Goal: Task Accomplishment & Management: Manage account settings

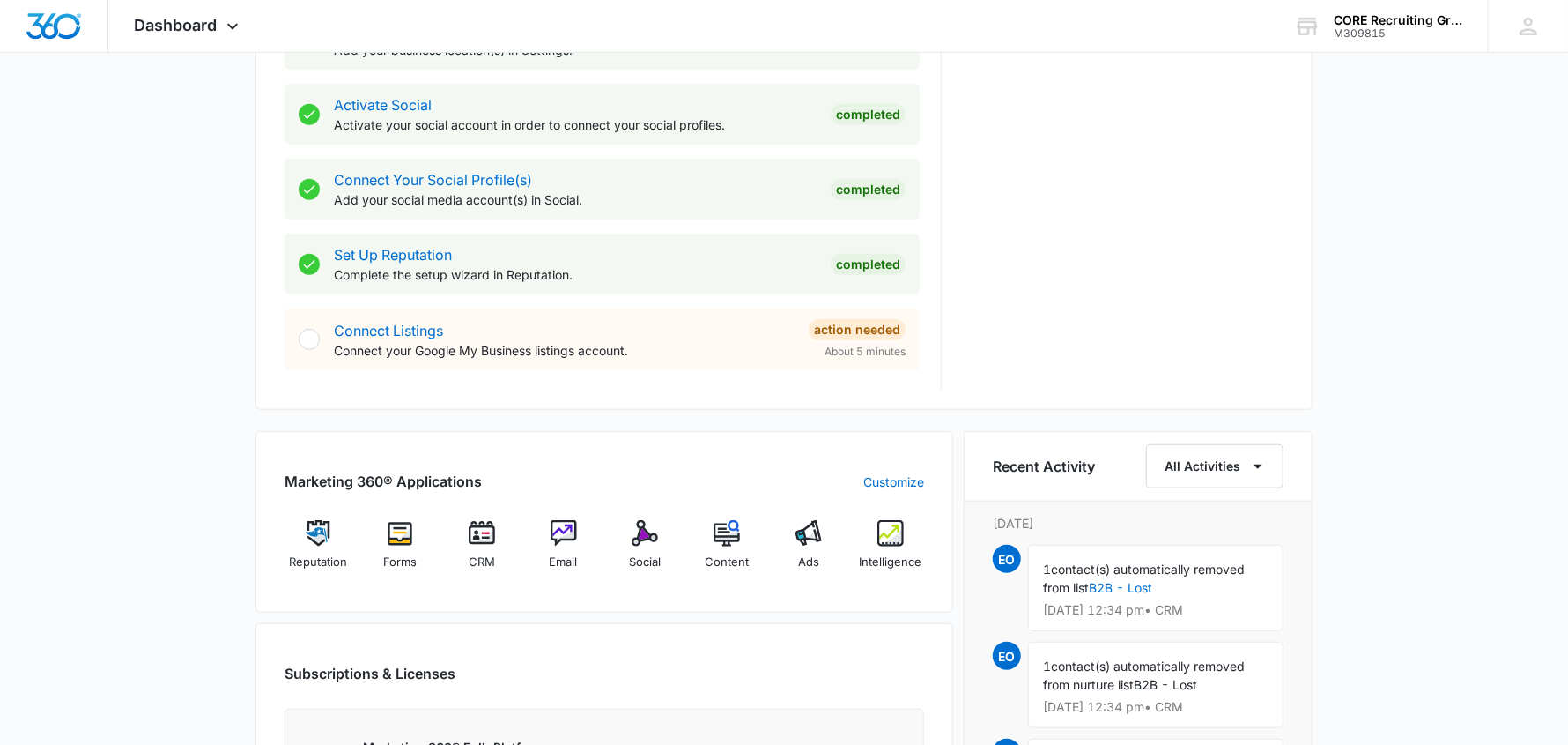
scroll to position [792, 0]
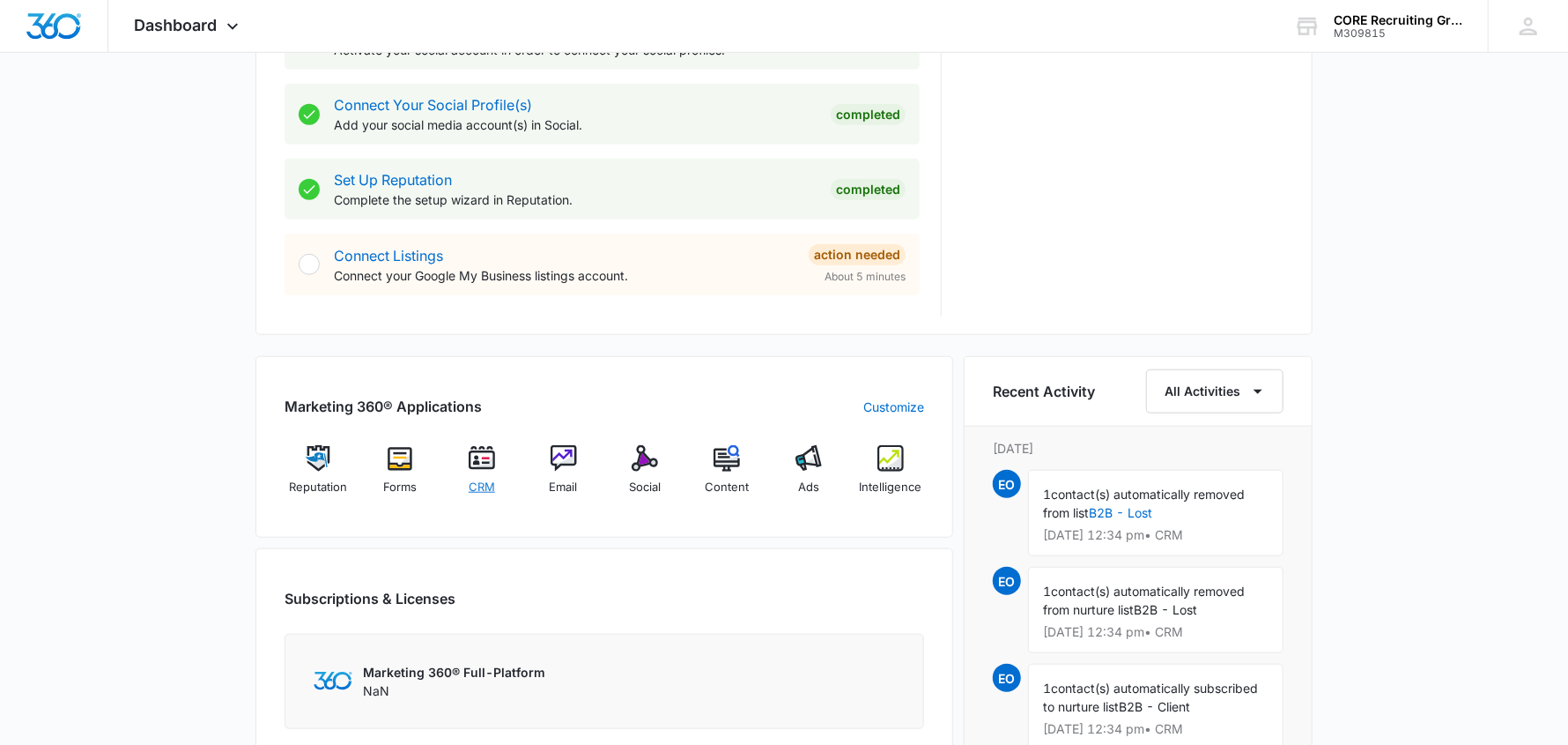
click at [477, 463] on img at bounding box center [481, 458] width 26 height 26
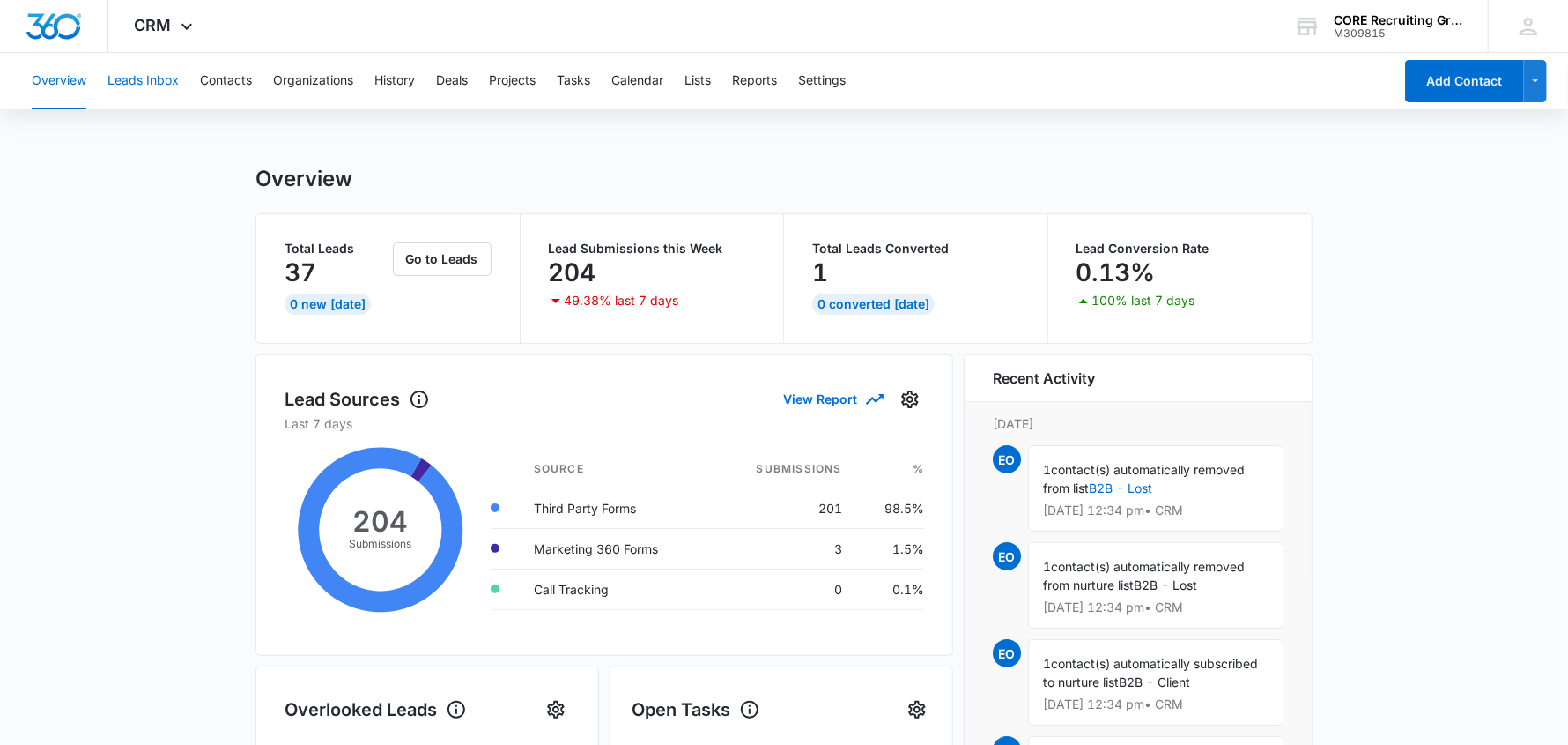
click at [167, 86] on button "Leads Inbox" at bounding box center [143, 81] width 71 height 57
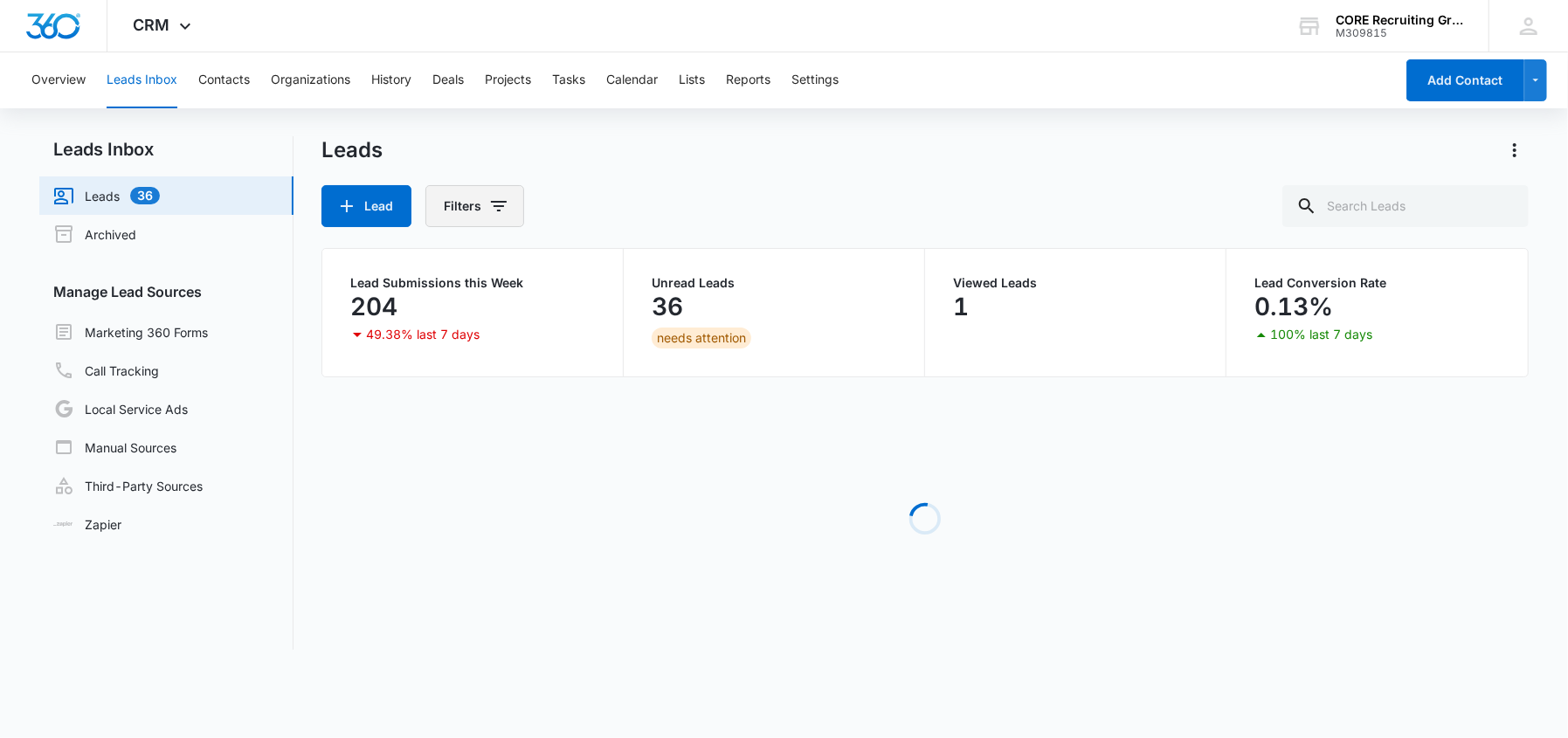
click at [479, 201] on button "Filters" at bounding box center [475, 206] width 99 height 42
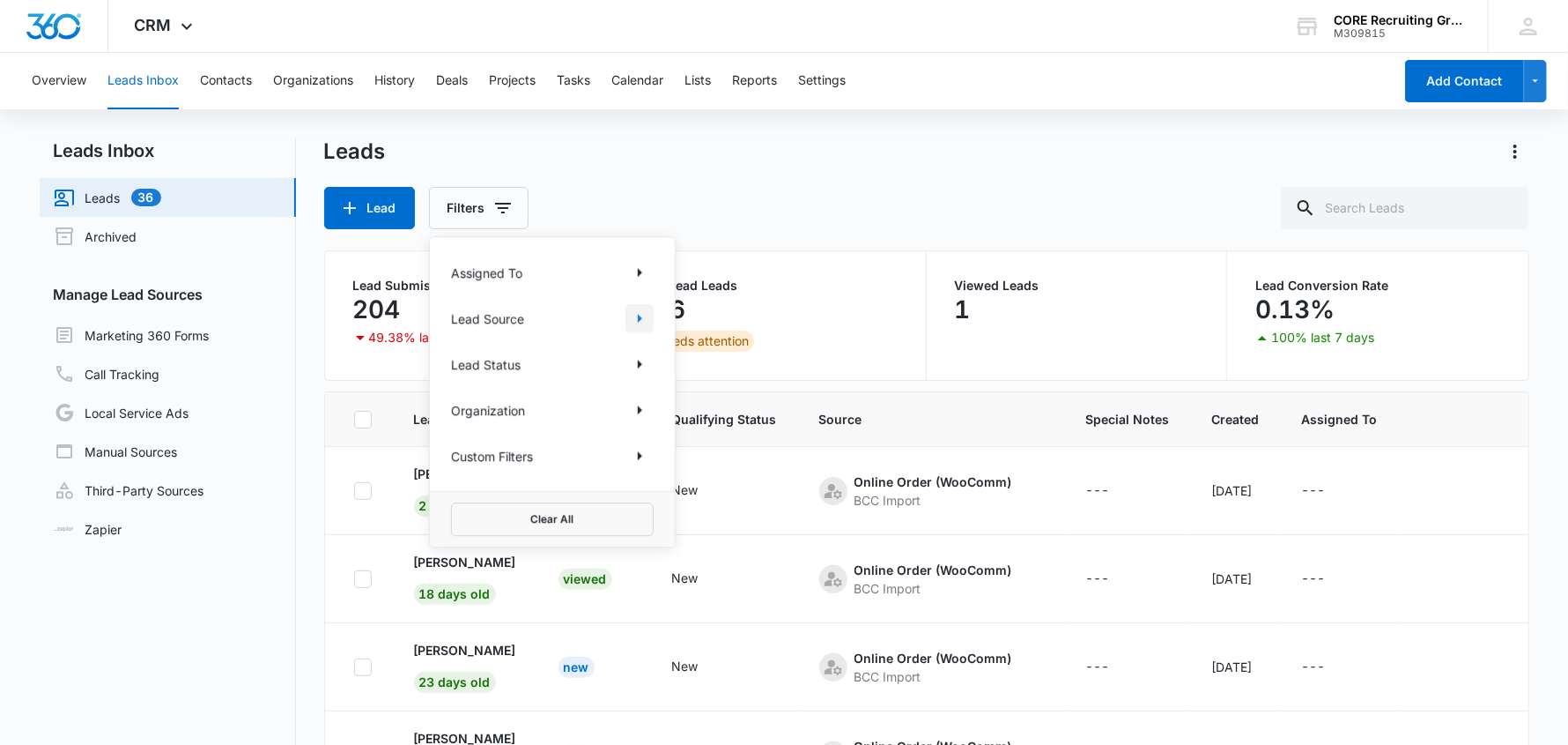
click at [629, 309] on icon "Show Lead Source filters" at bounding box center [640, 319] width 21 height 21
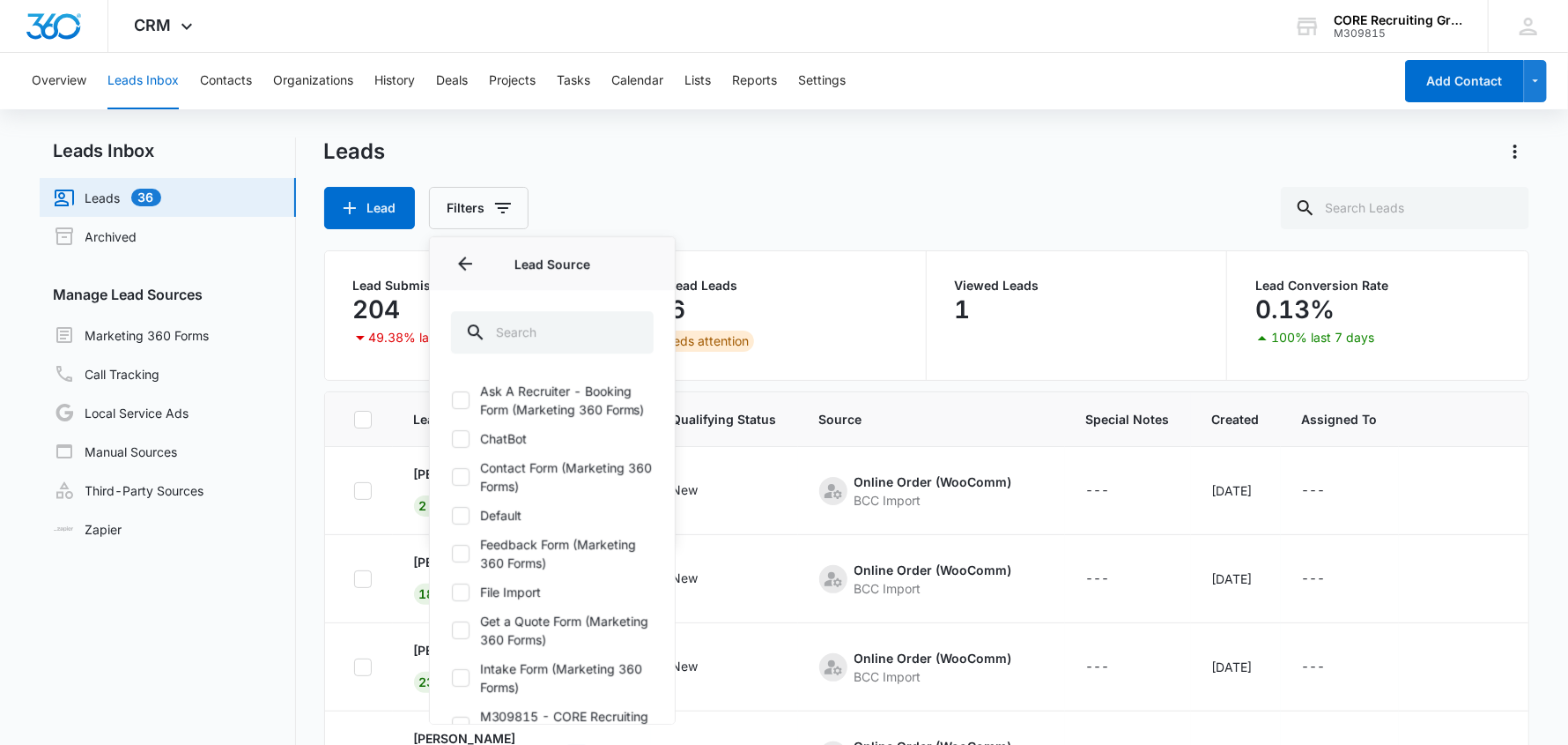
click at [759, 206] on div "Lead Filters Assigned To Lead Source Lead Source Ask A Recruiter - Booking Form…" at bounding box center [926, 208] width 1205 height 42
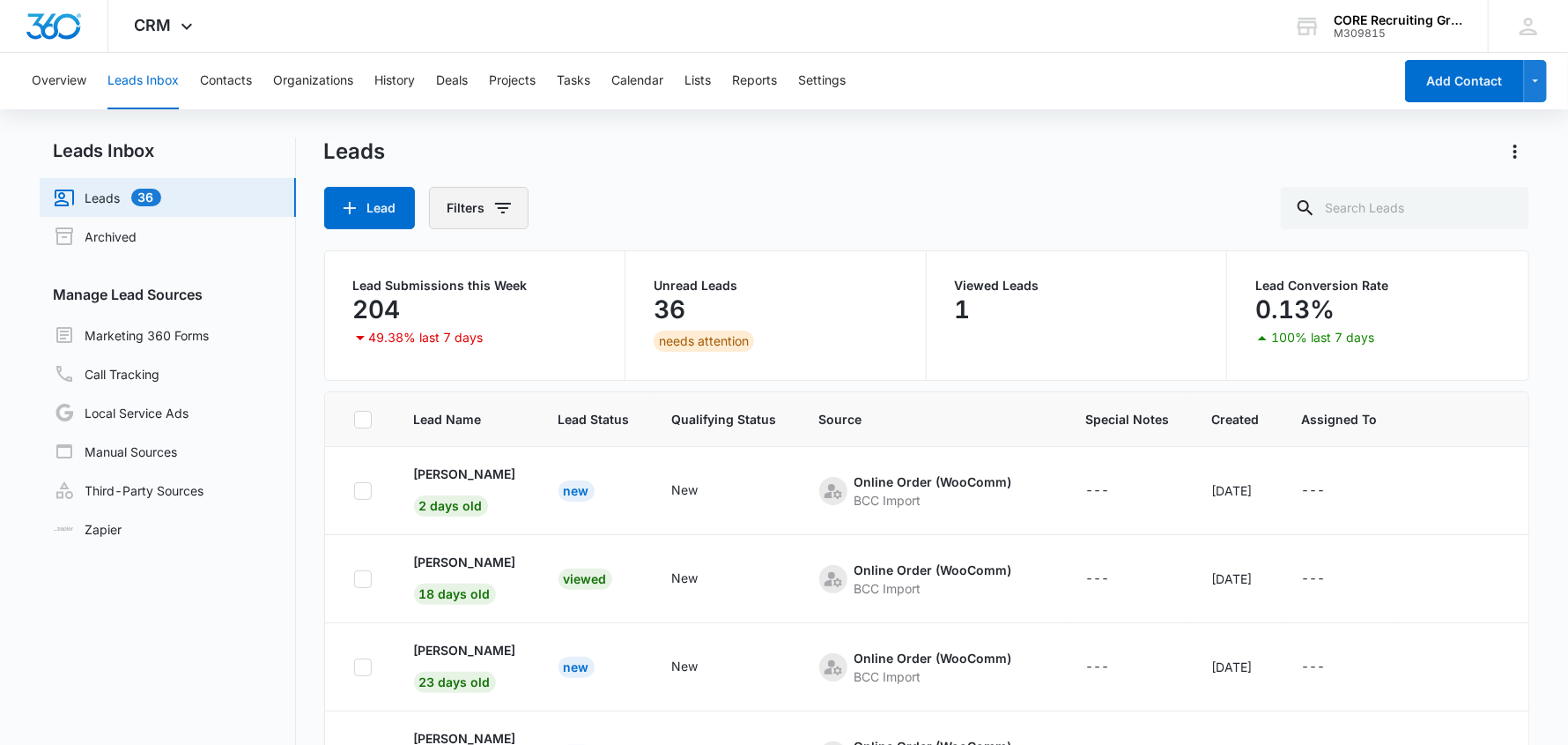
click at [496, 203] on icon "Filters" at bounding box center [503, 208] width 15 height 11
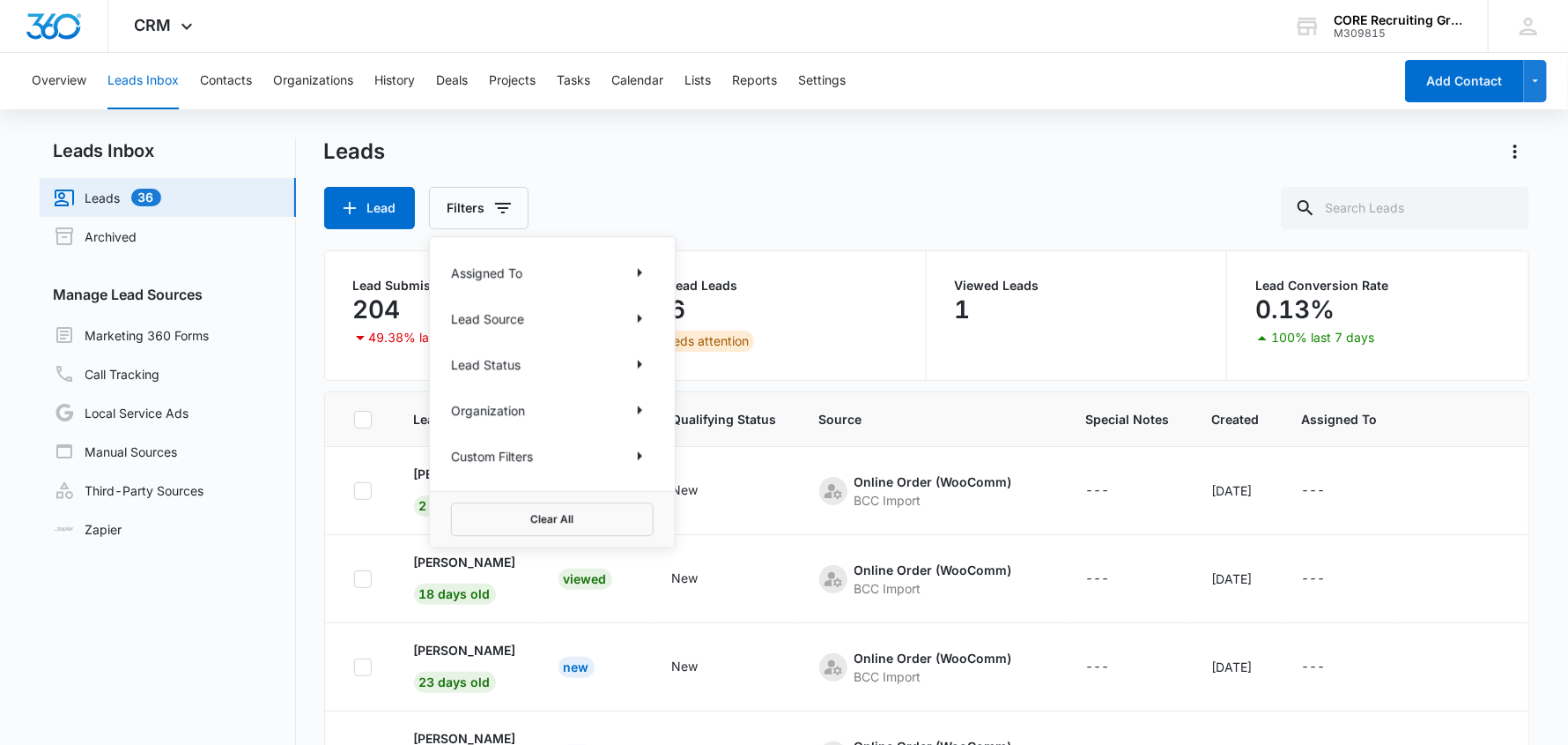
click at [571, 272] on div "Assigned To" at bounding box center [552, 271] width 203 height 28
click at [547, 359] on div "Lead Status" at bounding box center [552, 364] width 203 height 28
click at [642, 365] on icon "Show Lead Status filters" at bounding box center [640, 364] width 21 height 21
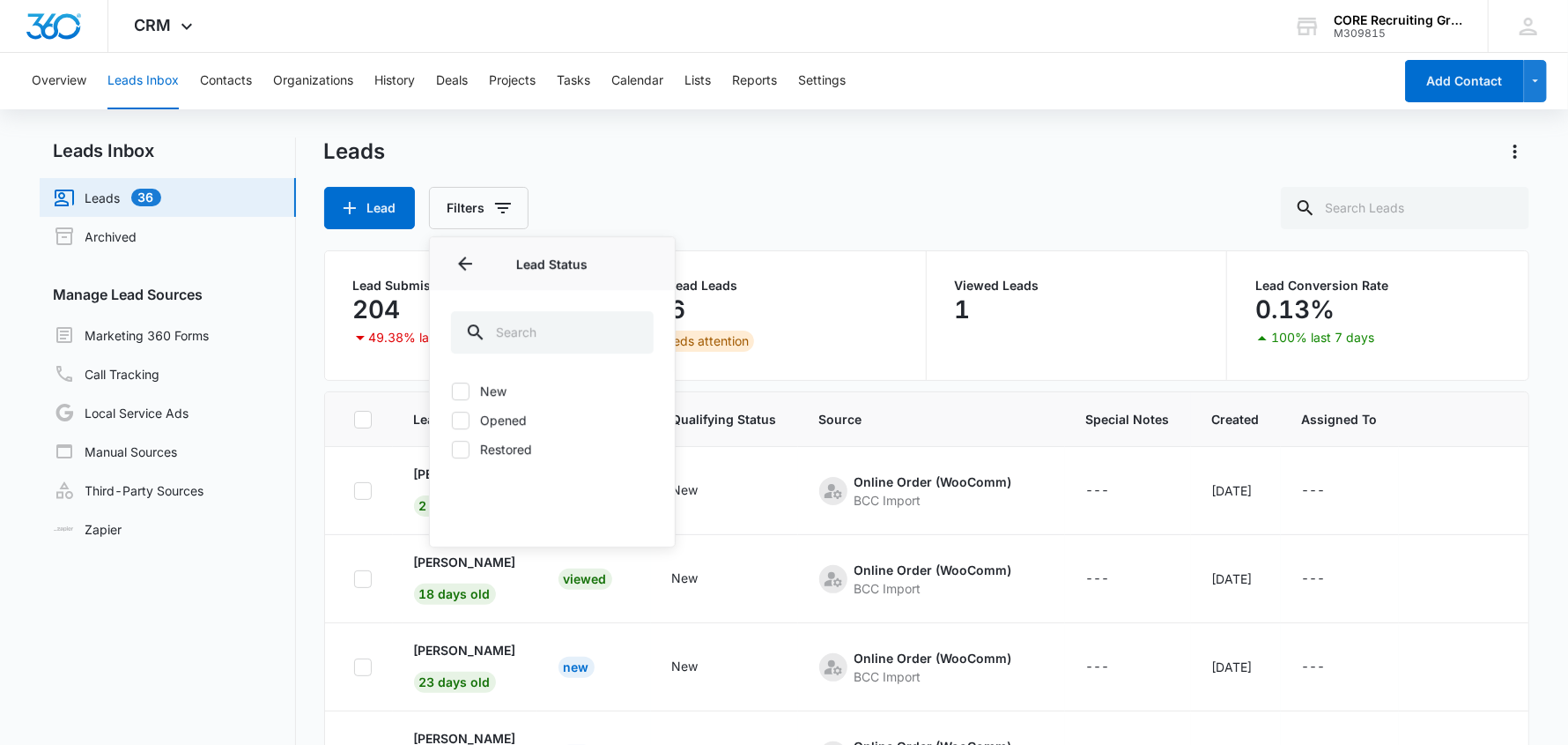
click at [642, 365] on div at bounding box center [552, 330] width 245 height 81
click at [455, 268] on icon "Back" at bounding box center [466, 264] width 21 height 21
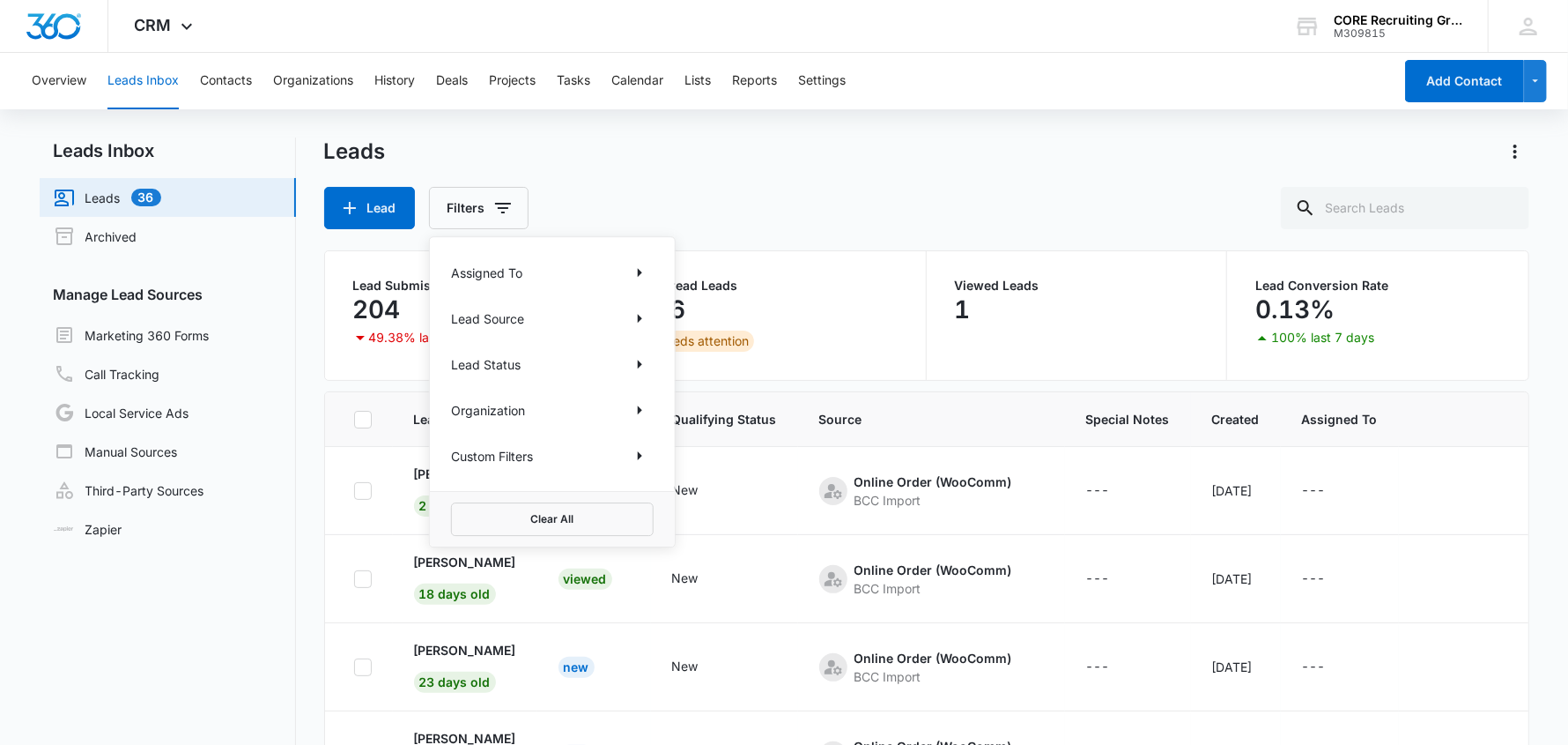
click at [581, 311] on div "Lead Source" at bounding box center [552, 318] width 203 height 28
click at [643, 318] on icon "Show Lead Source filters" at bounding box center [640, 319] width 21 height 21
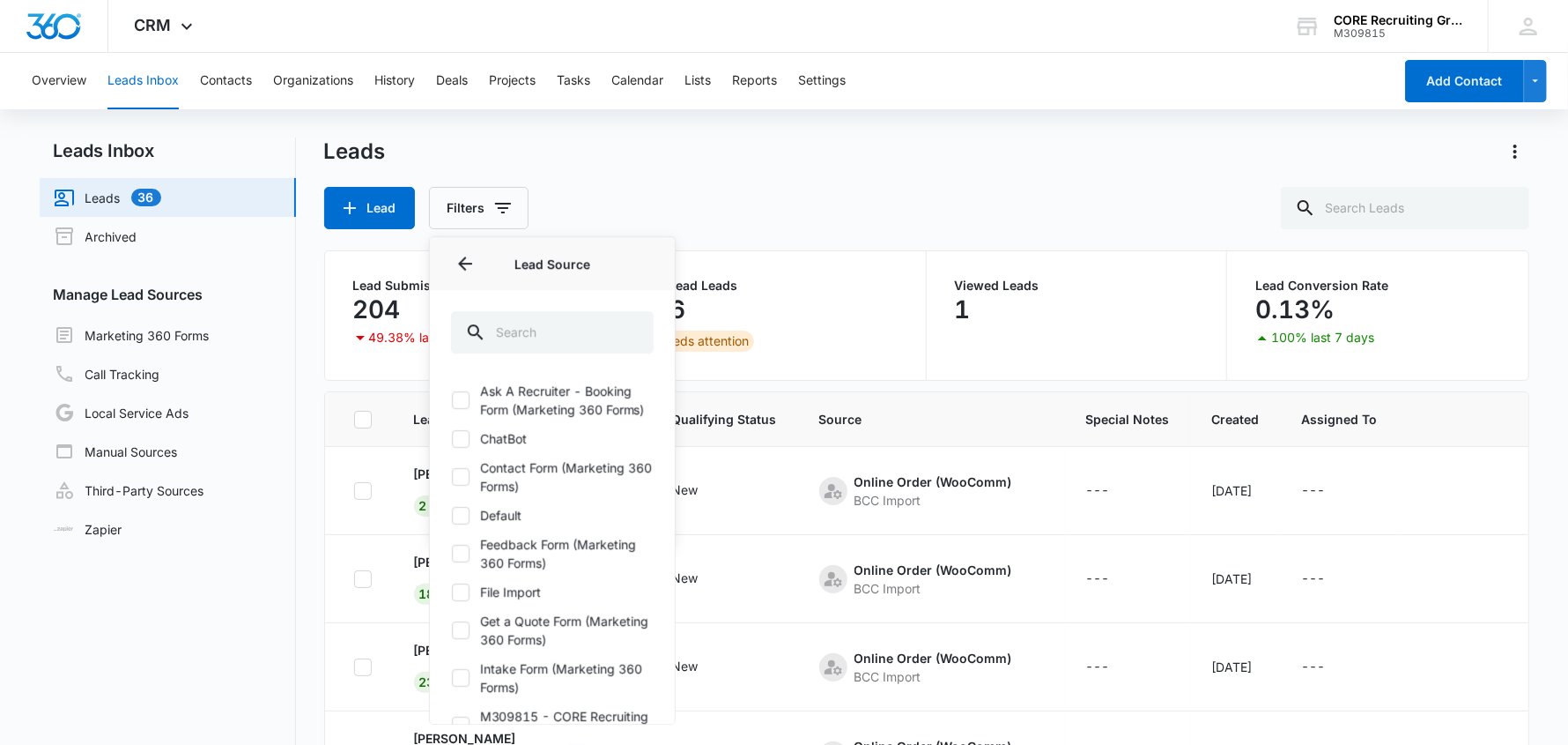
drag, startPoint x: 733, startPoint y: 199, endPoint x: 670, endPoint y: 199, distance: 63.0
click at [731, 199] on div "Lead Filters Assigned To Lead Source Lead Source Ask A Recruiter - Booking Form…" at bounding box center [926, 208] width 1205 height 42
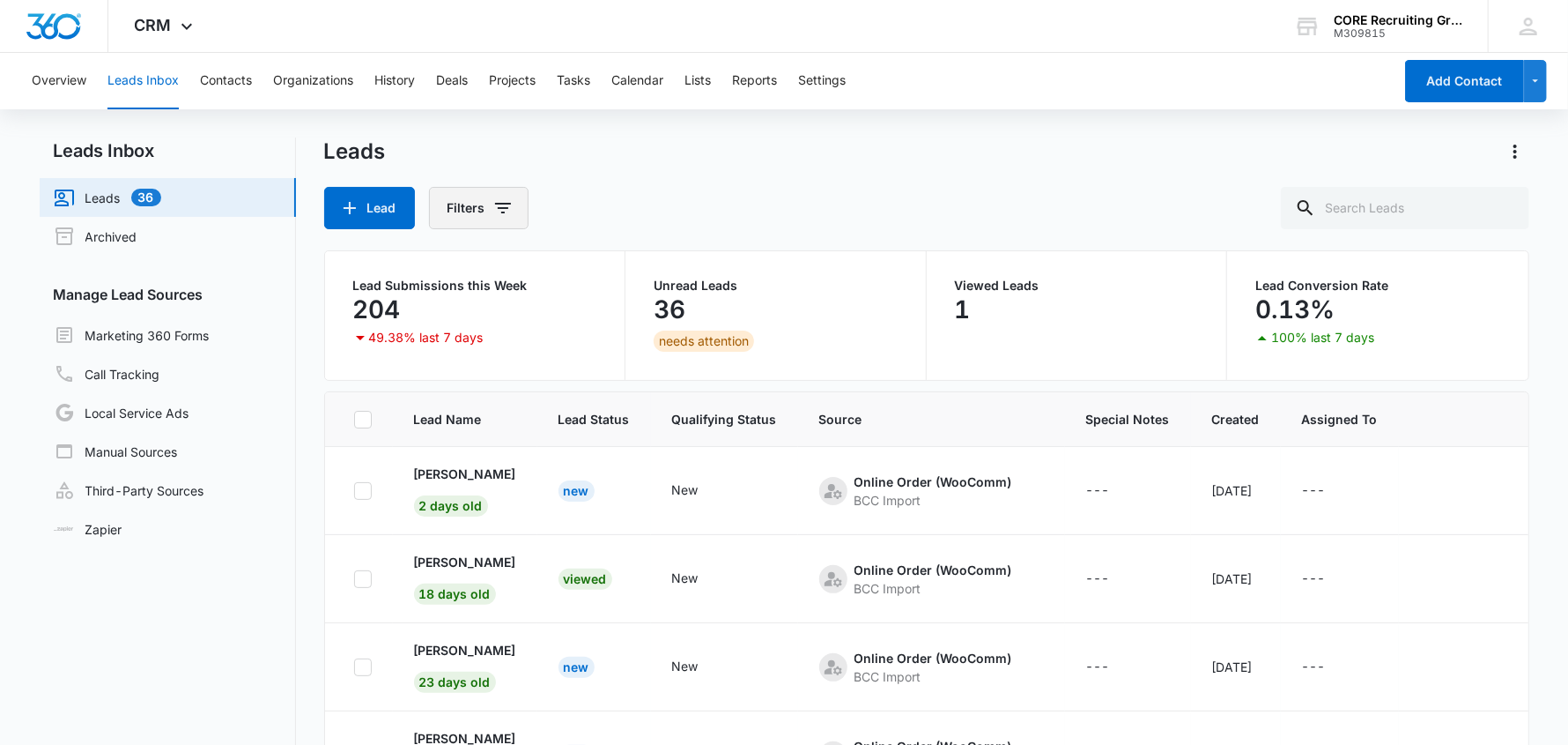
click at [499, 202] on icon "Filters" at bounding box center [503, 208] width 21 height 21
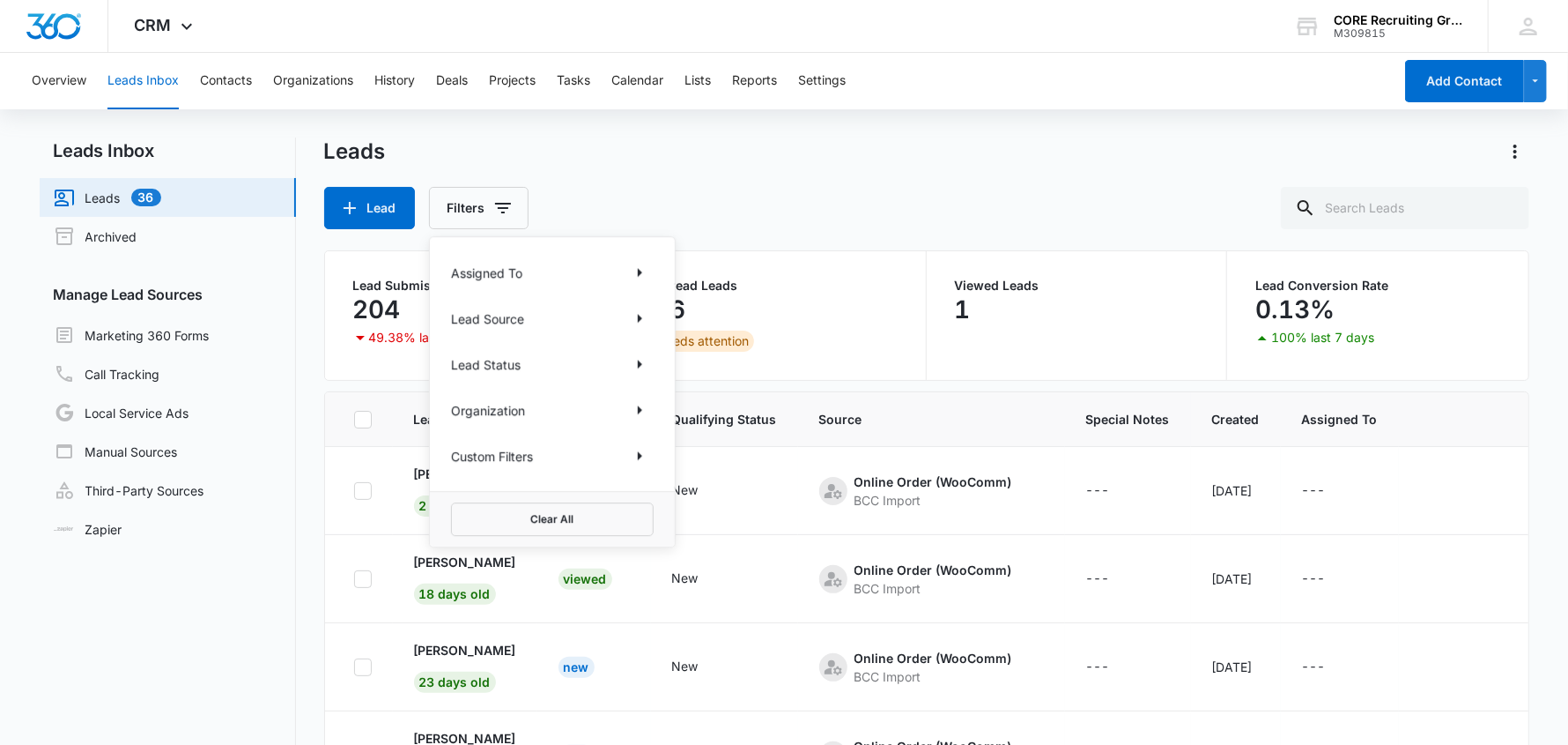
click at [498, 268] on p "Assigned To" at bounding box center [487, 272] width 71 height 18
click at [645, 271] on icon "Show Assigned To filters" at bounding box center [640, 272] width 21 height 21
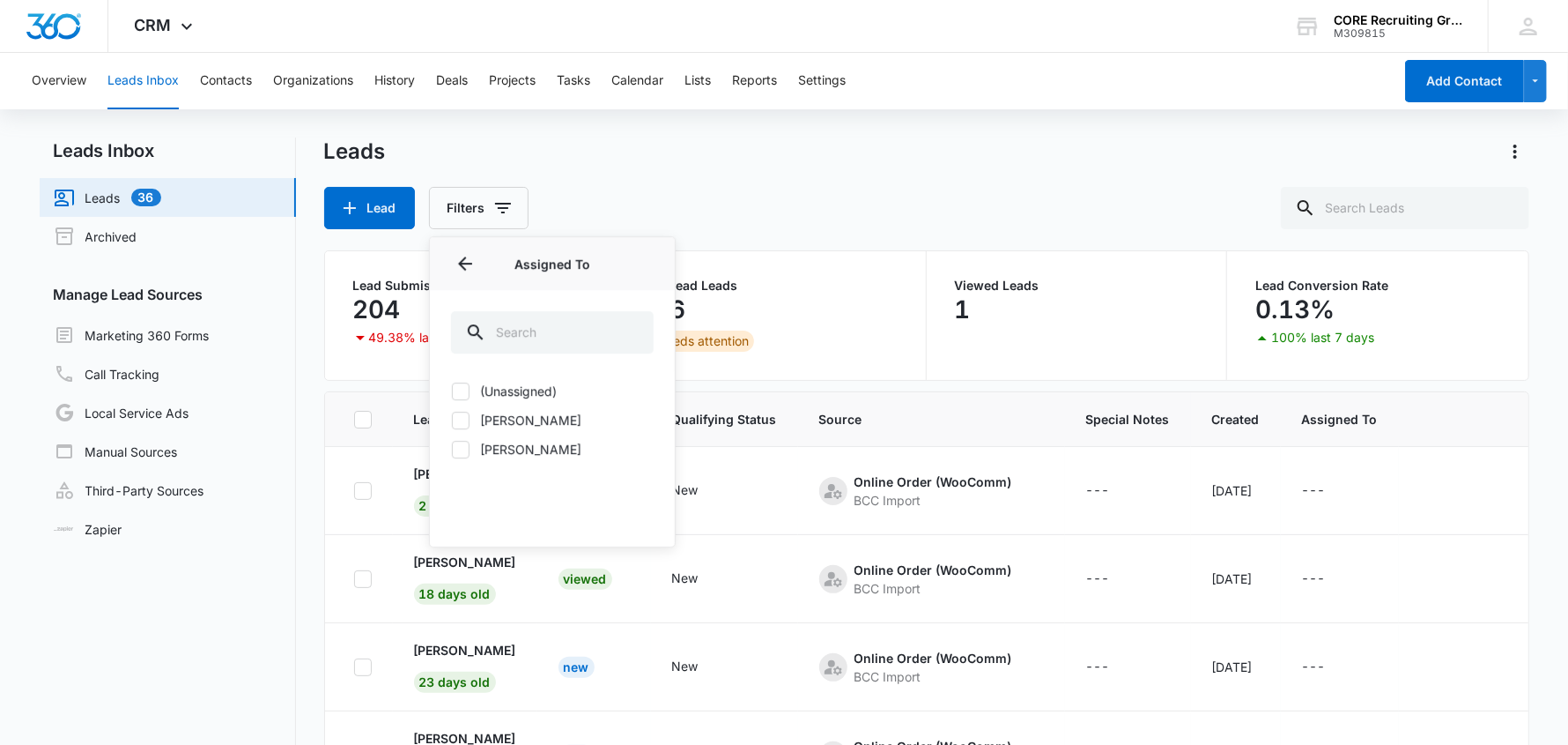
click at [645, 272] on div "Assigned To" at bounding box center [552, 263] width 245 height 53
click at [681, 185] on div "Leads Lead Filters Assigned To Assigned To (Unassigned) [PERSON_NAME] [PERSON_N…" at bounding box center [926, 183] width 1205 height 91
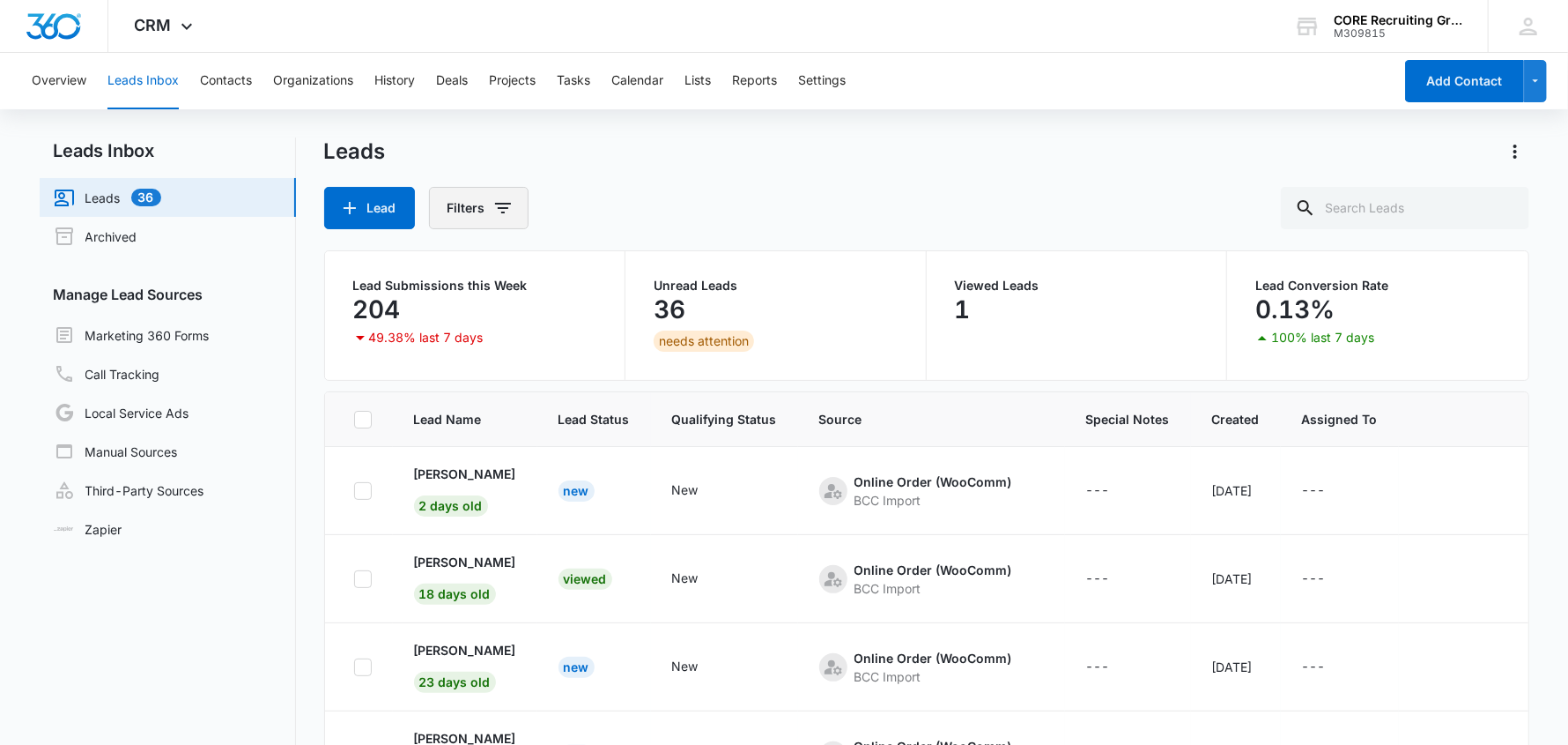
click at [488, 205] on button "Filters" at bounding box center [479, 208] width 100 height 42
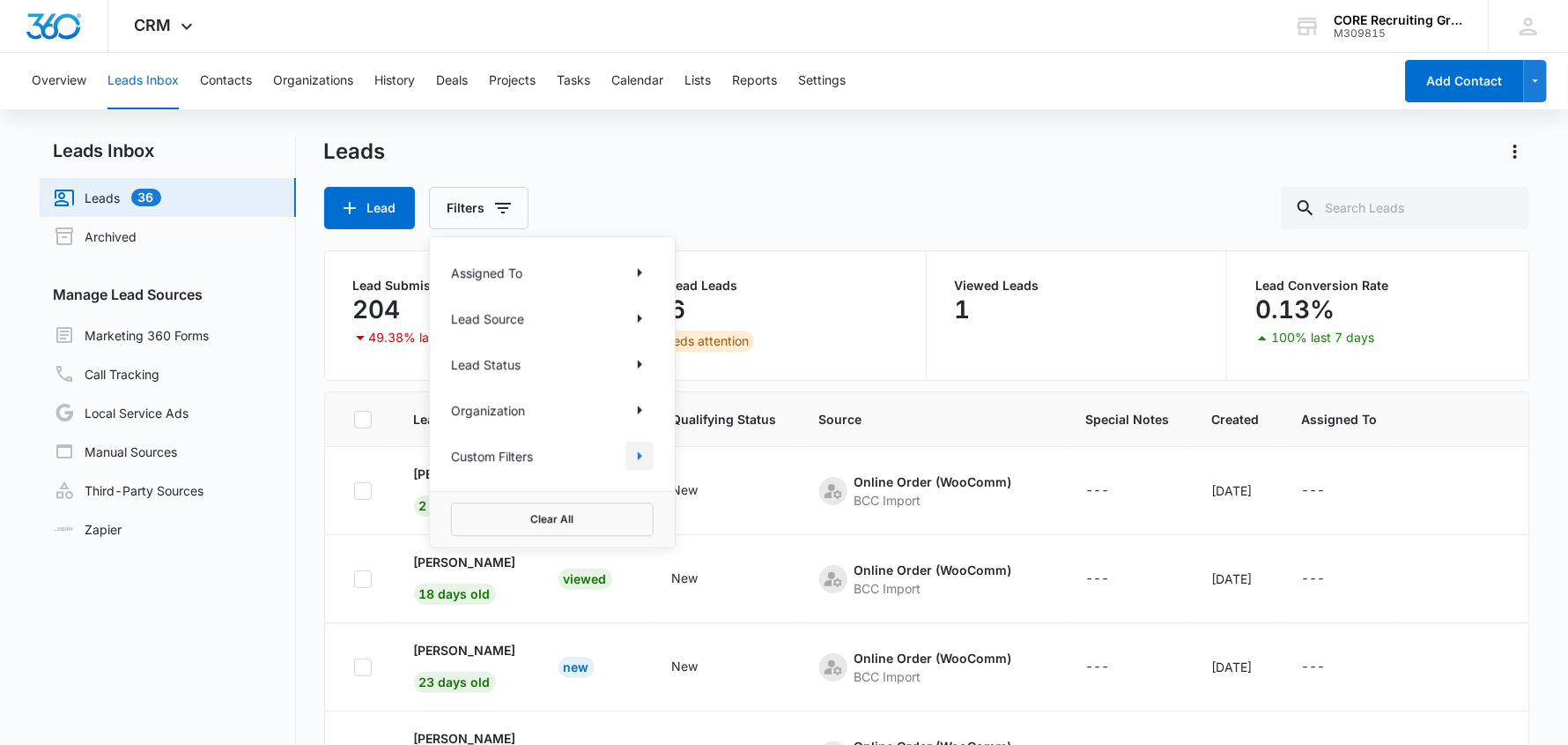
click at [638, 456] on icon "Show Custom Filters filters" at bounding box center [640, 455] width 5 height 9
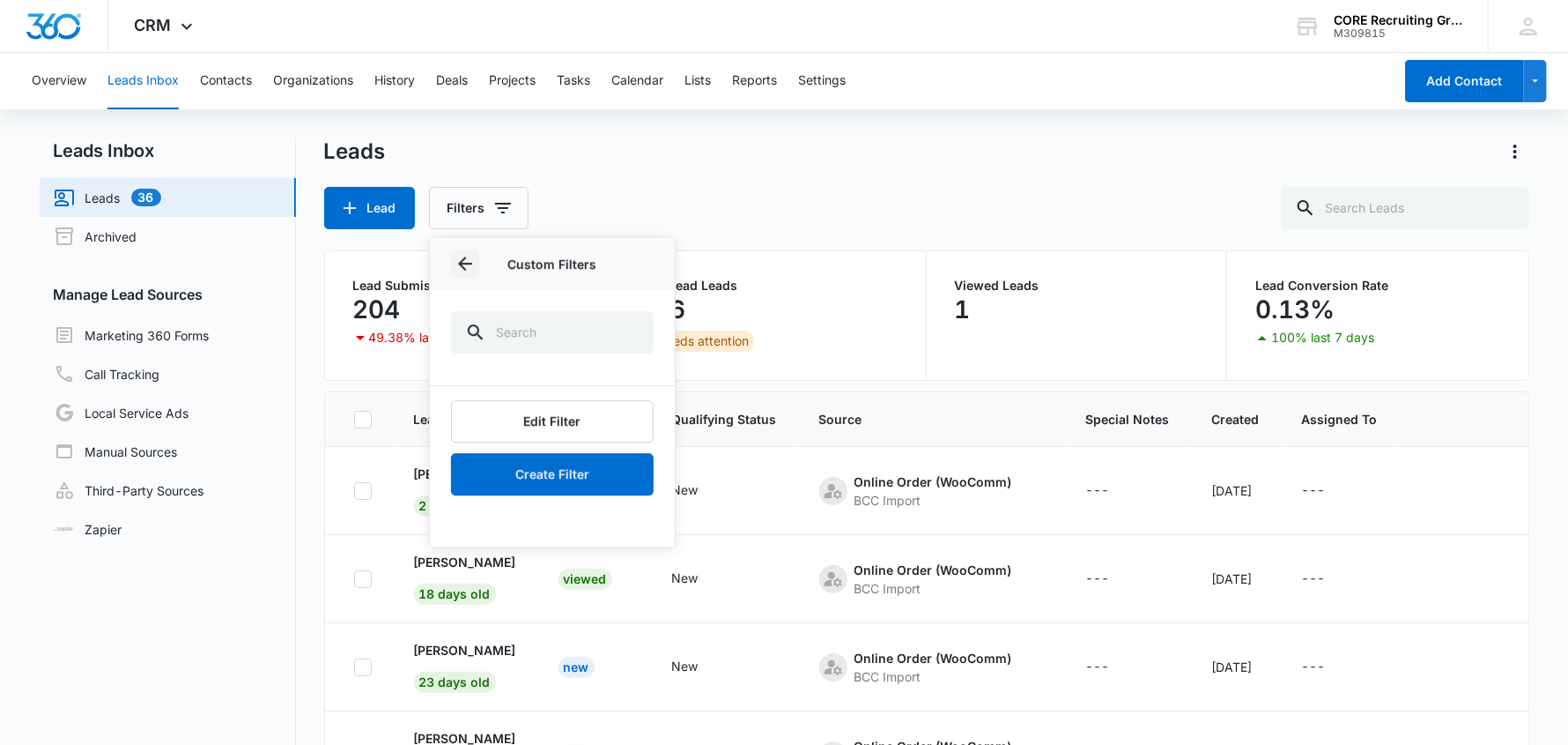
drag, startPoint x: 466, startPoint y: 259, endPoint x: 474, endPoint y: 266, distance: 10.6
click at [466, 258] on icon "Back" at bounding box center [466, 264] width 21 height 21
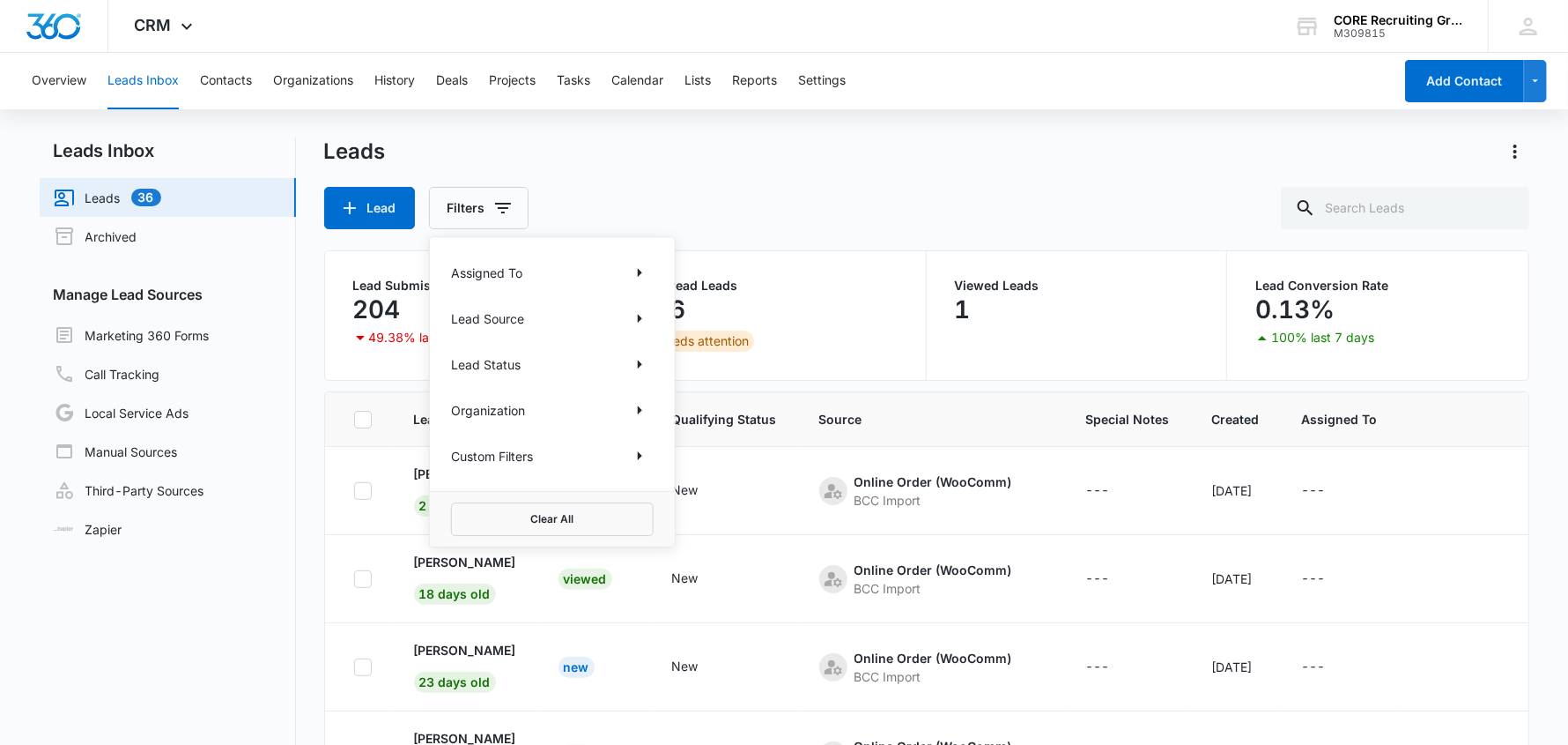
click at [489, 271] on p "Assigned To" at bounding box center [487, 272] width 71 height 18
click at [635, 276] on icon "Show Assigned To filters" at bounding box center [640, 272] width 21 height 21
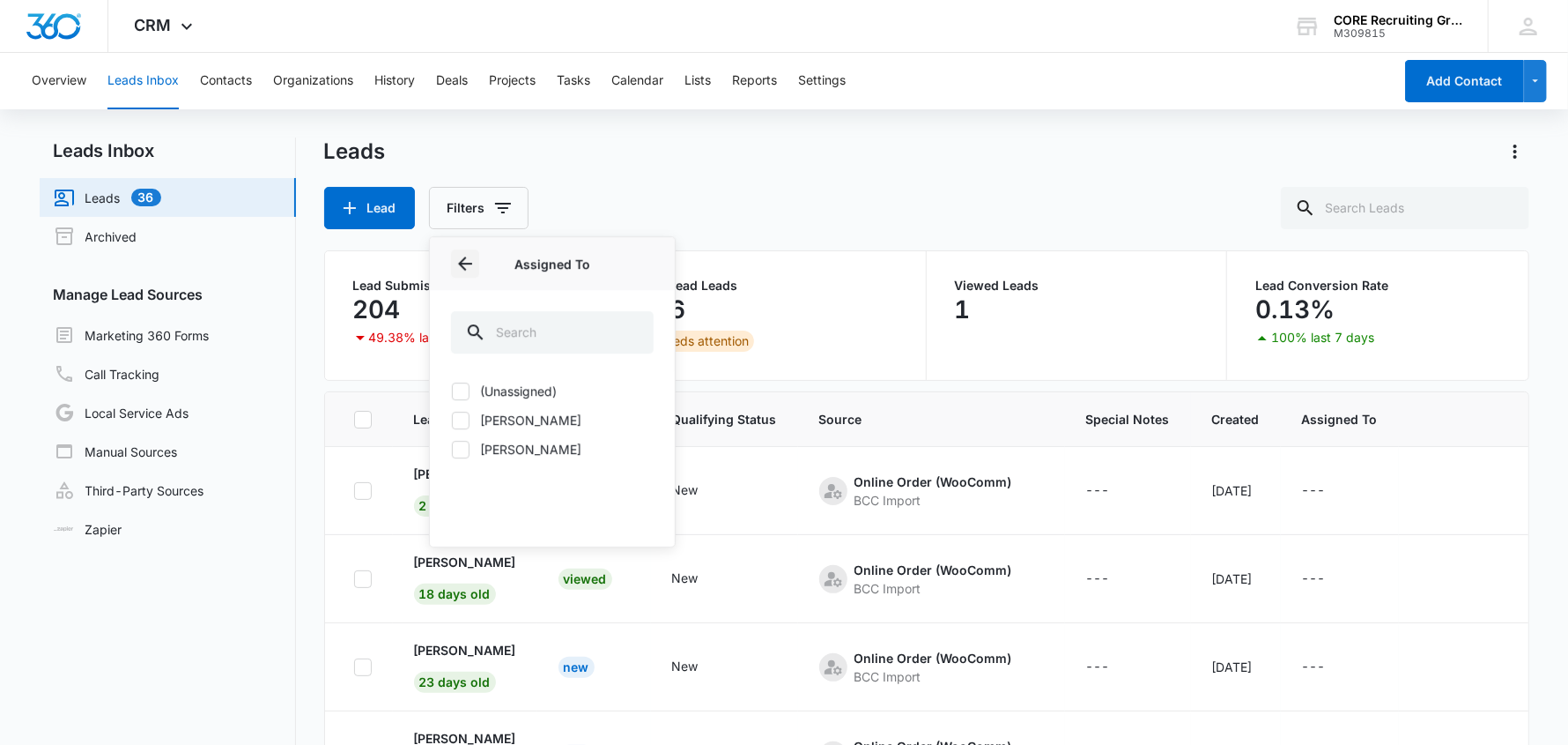
click at [462, 257] on icon "Back" at bounding box center [466, 264] width 21 height 21
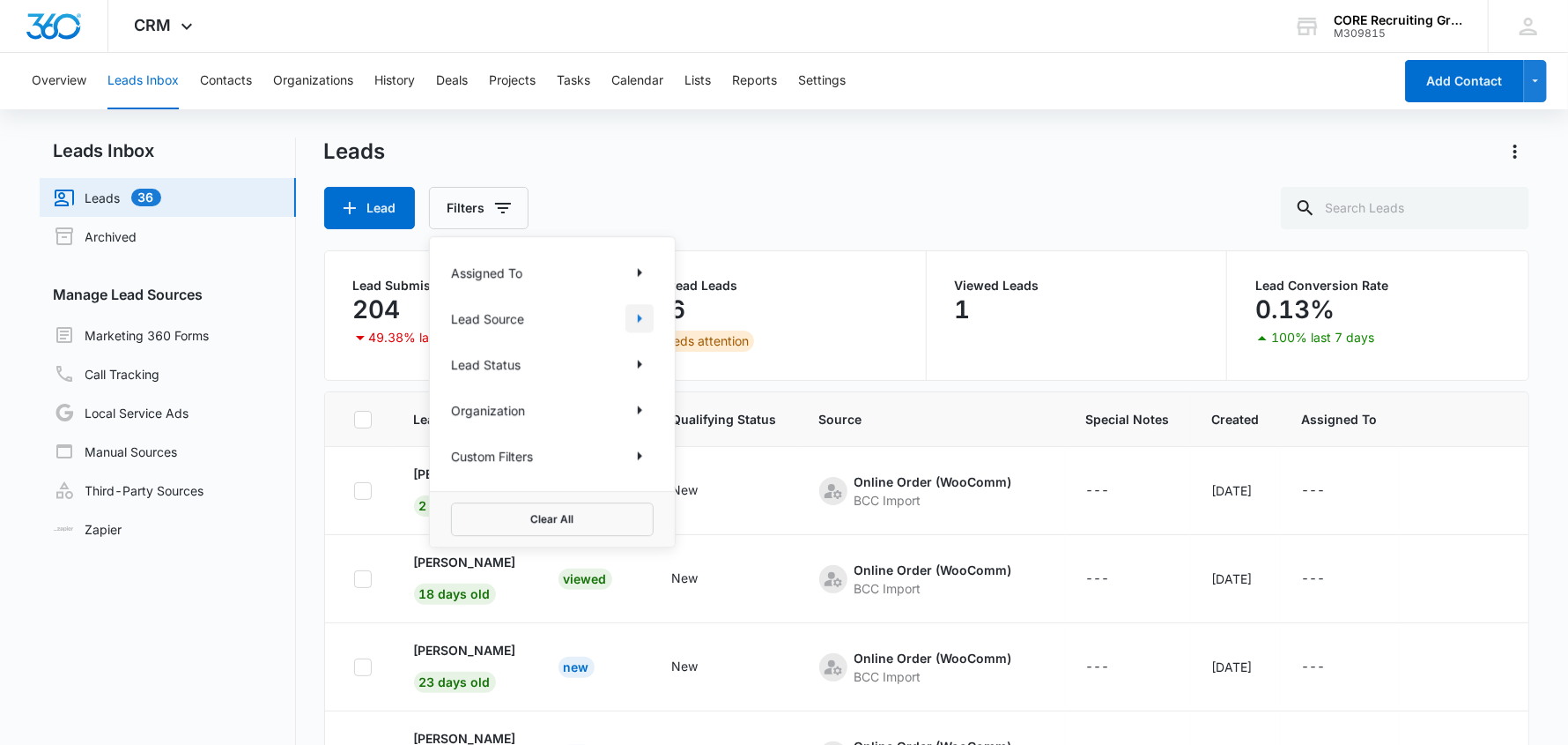
click at [629, 314] on icon "Show Lead Source filters" at bounding box center [640, 319] width 21 height 21
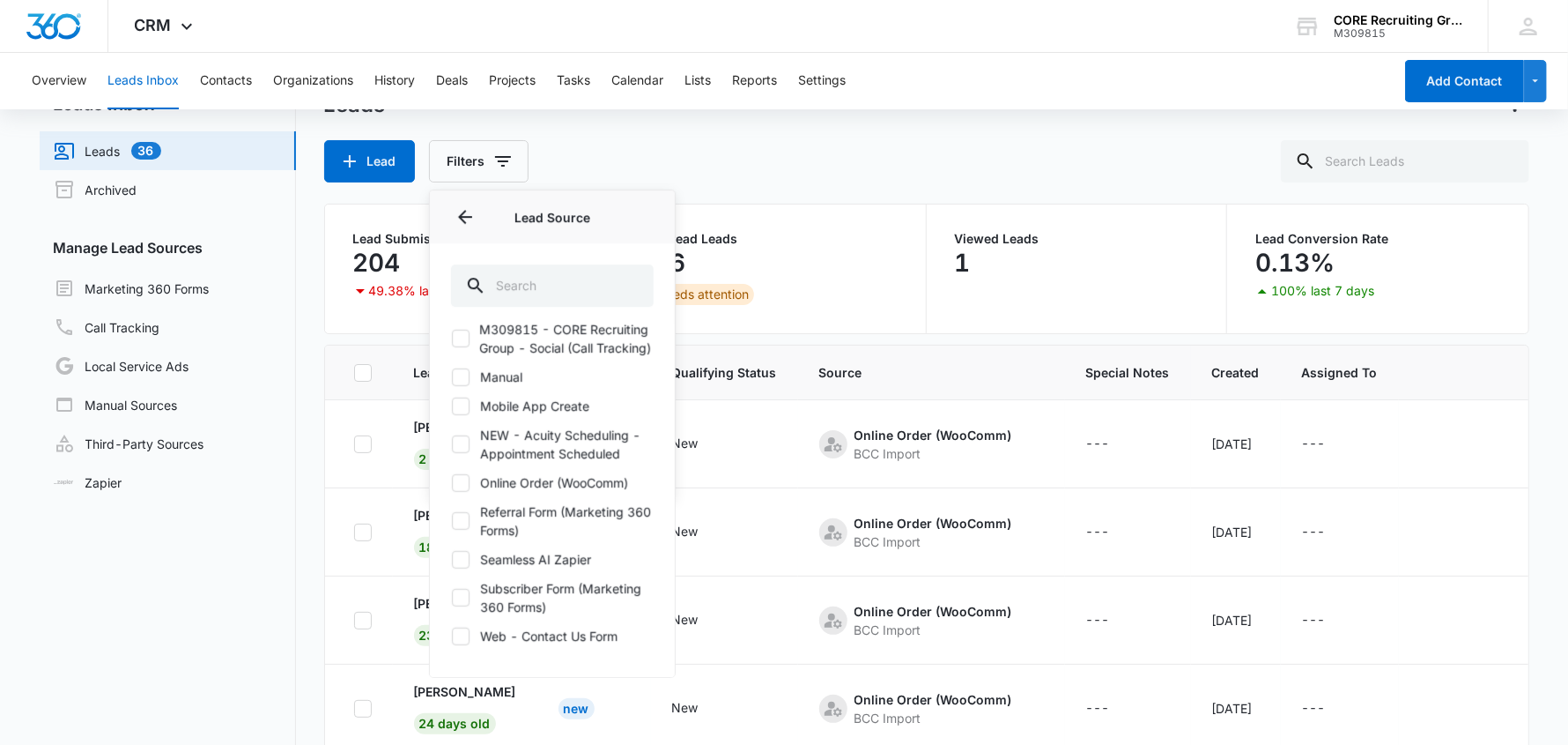
scroll to position [88, 0]
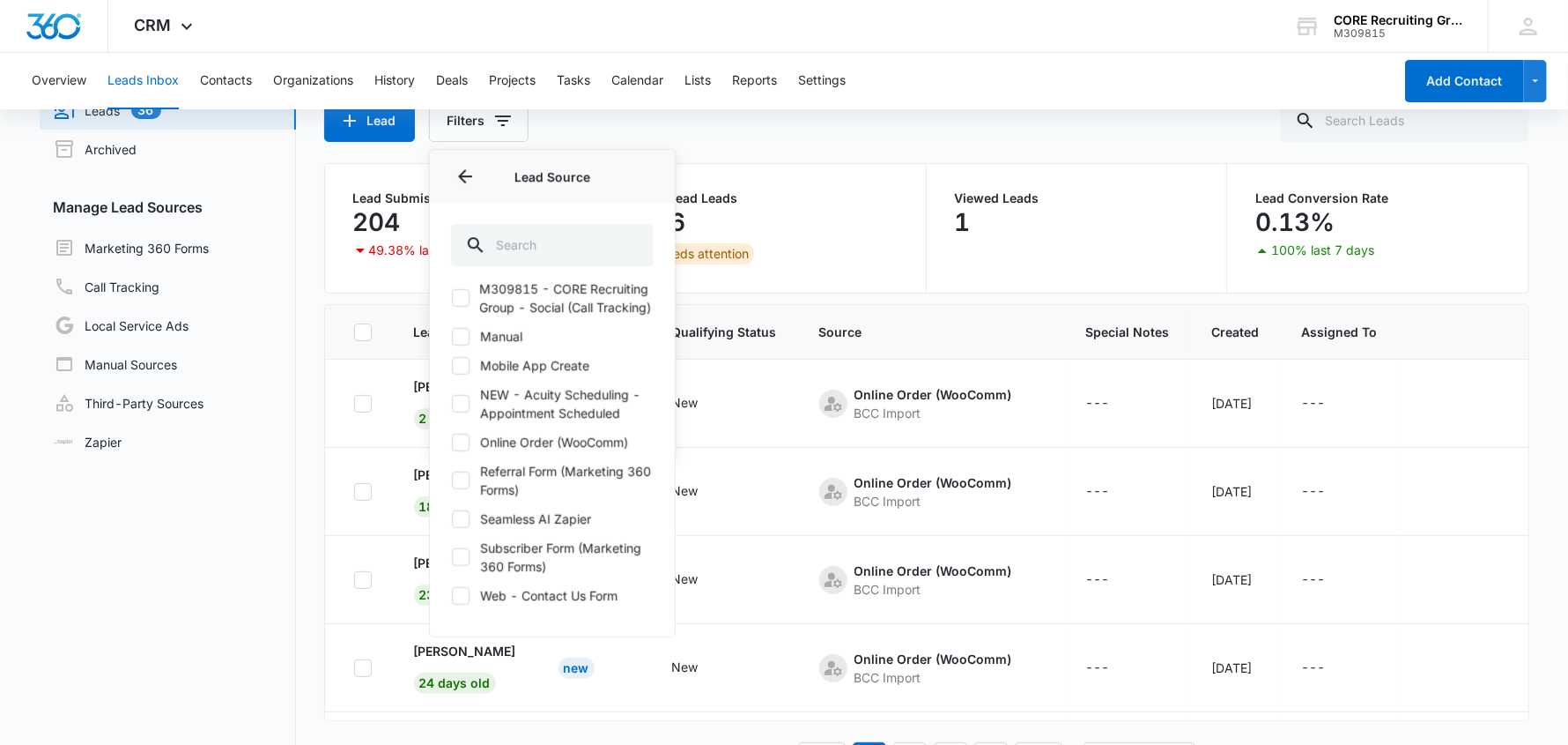
click at [746, 151] on div "Leads Lead Filters Assigned To Lead Source Lead Source Ask A Recruiter - Bookin…" at bounding box center [926, 413] width 1205 height 726
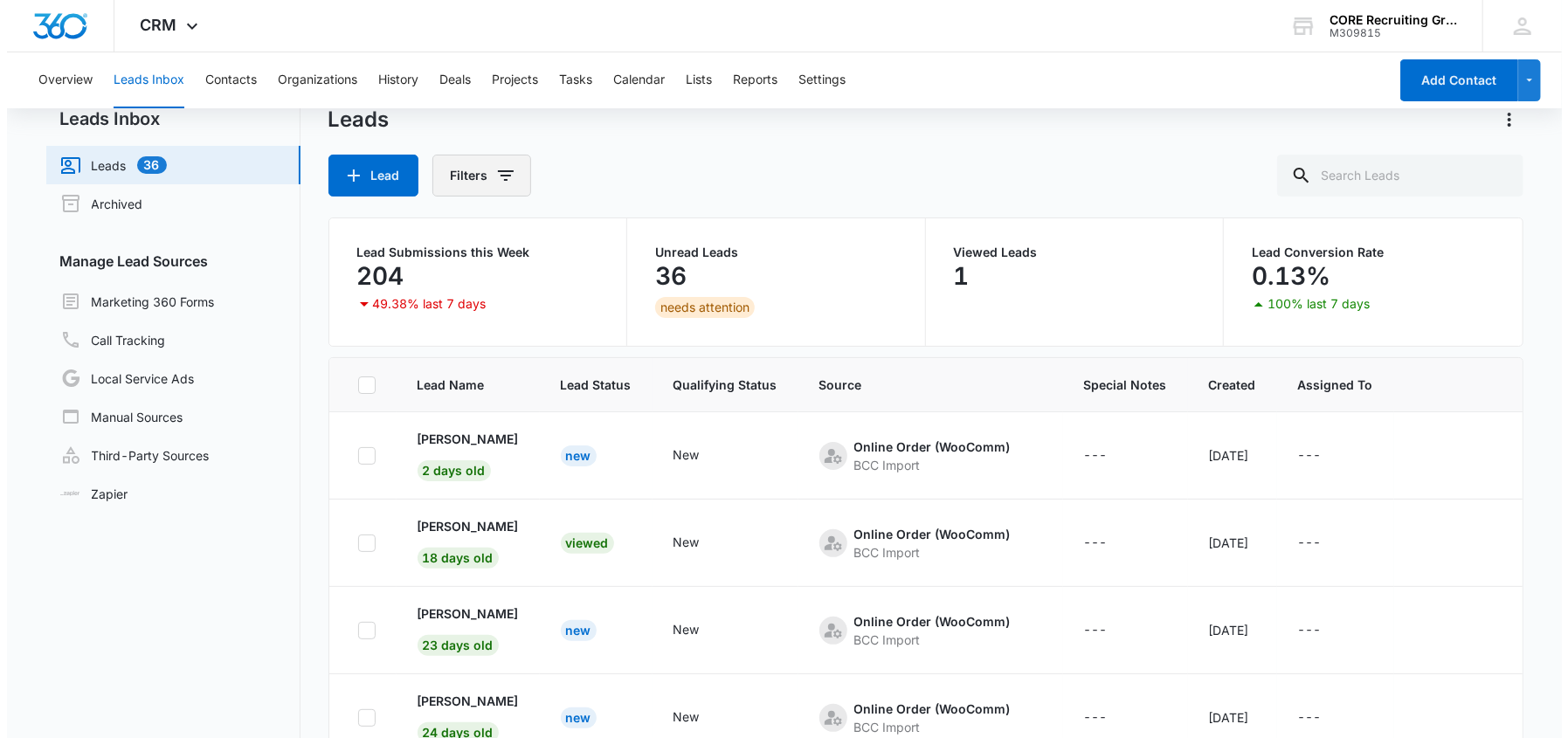
scroll to position [0, 0]
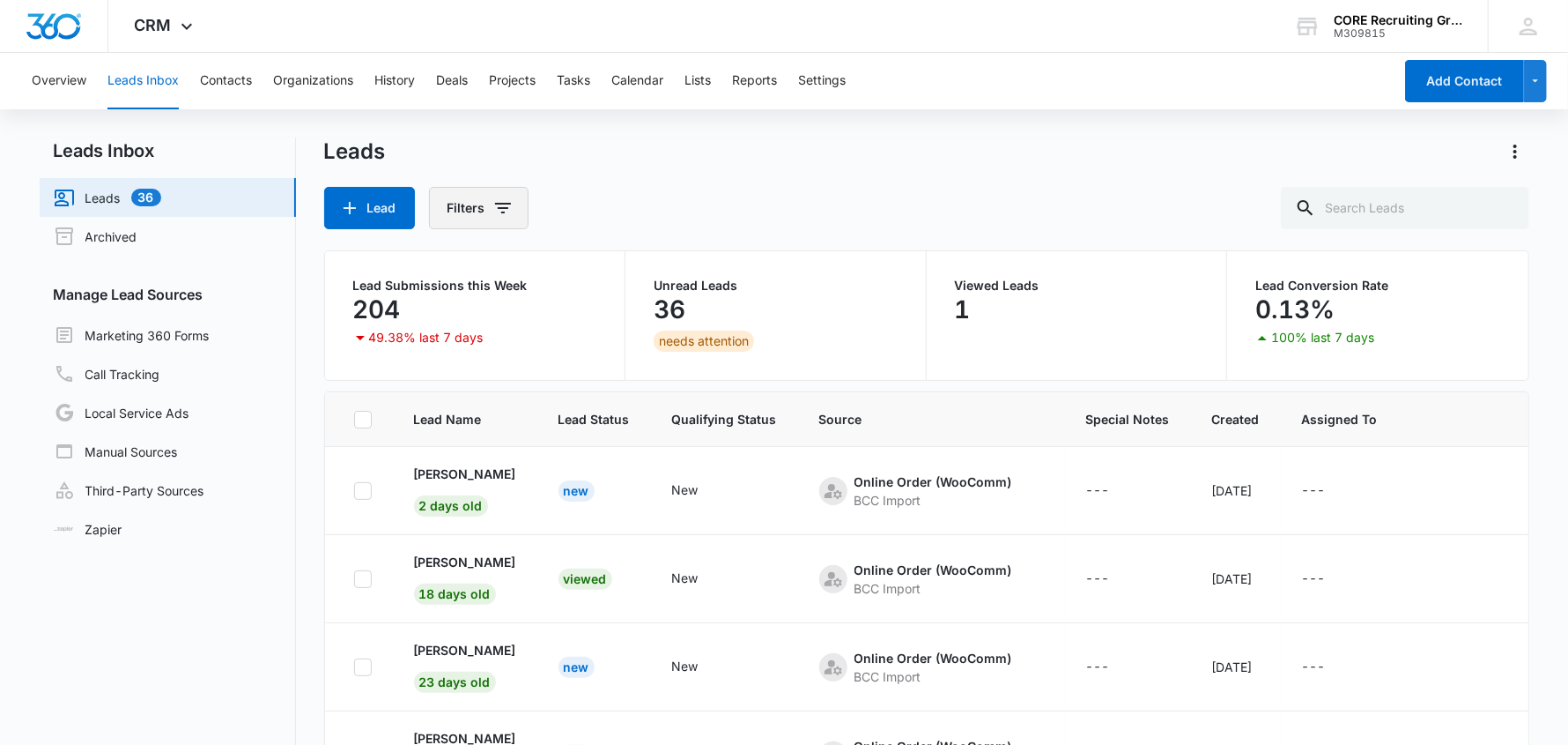
click at [465, 208] on button "Filters" at bounding box center [479, 208] width 100 height 42
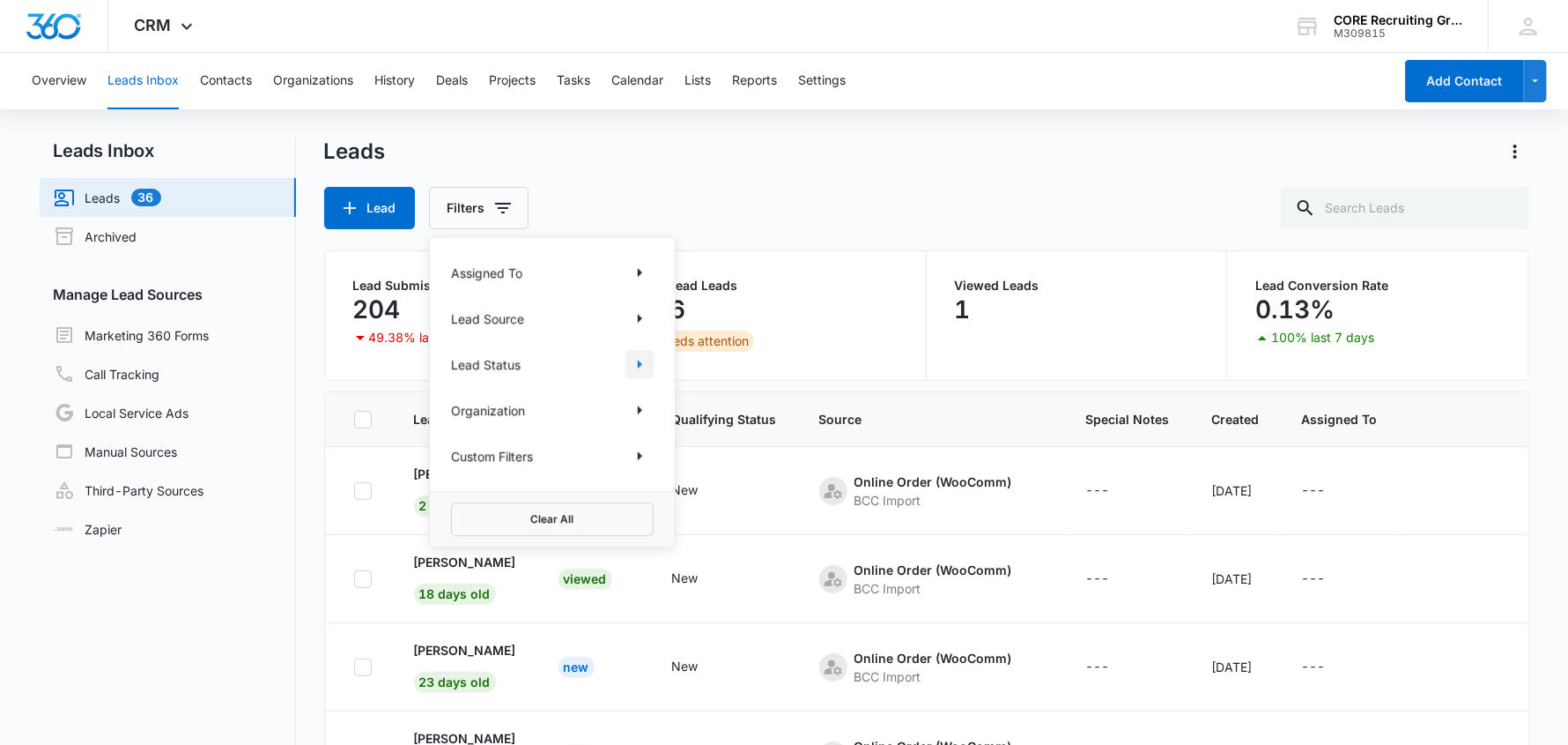
click at [645, 362] on icon "Show Lead Status filters" at bounding box center [640, 364] width 21 height 21
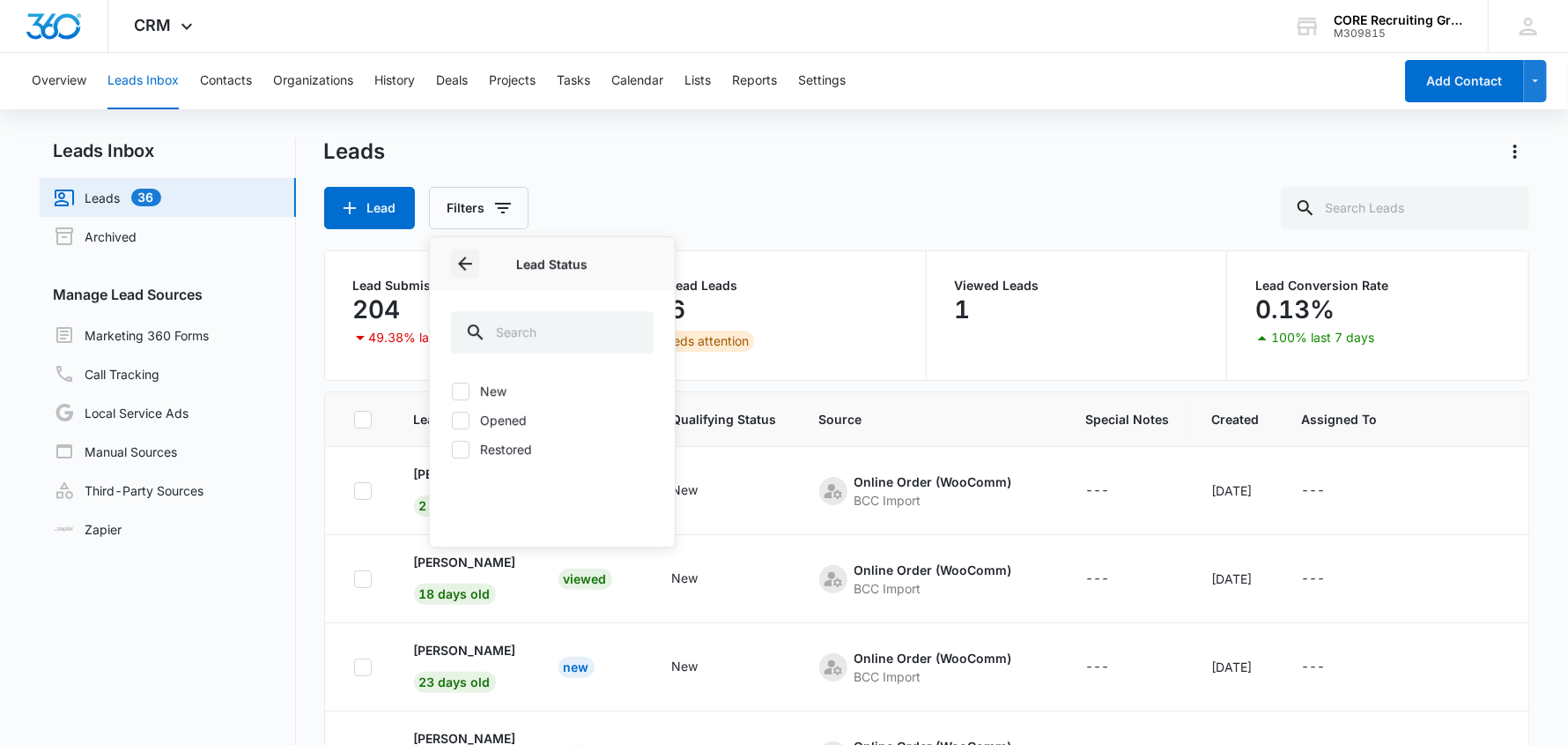
click at [456, 261] on icon "Back" at bounding box center [466, 264] width 21 height 21
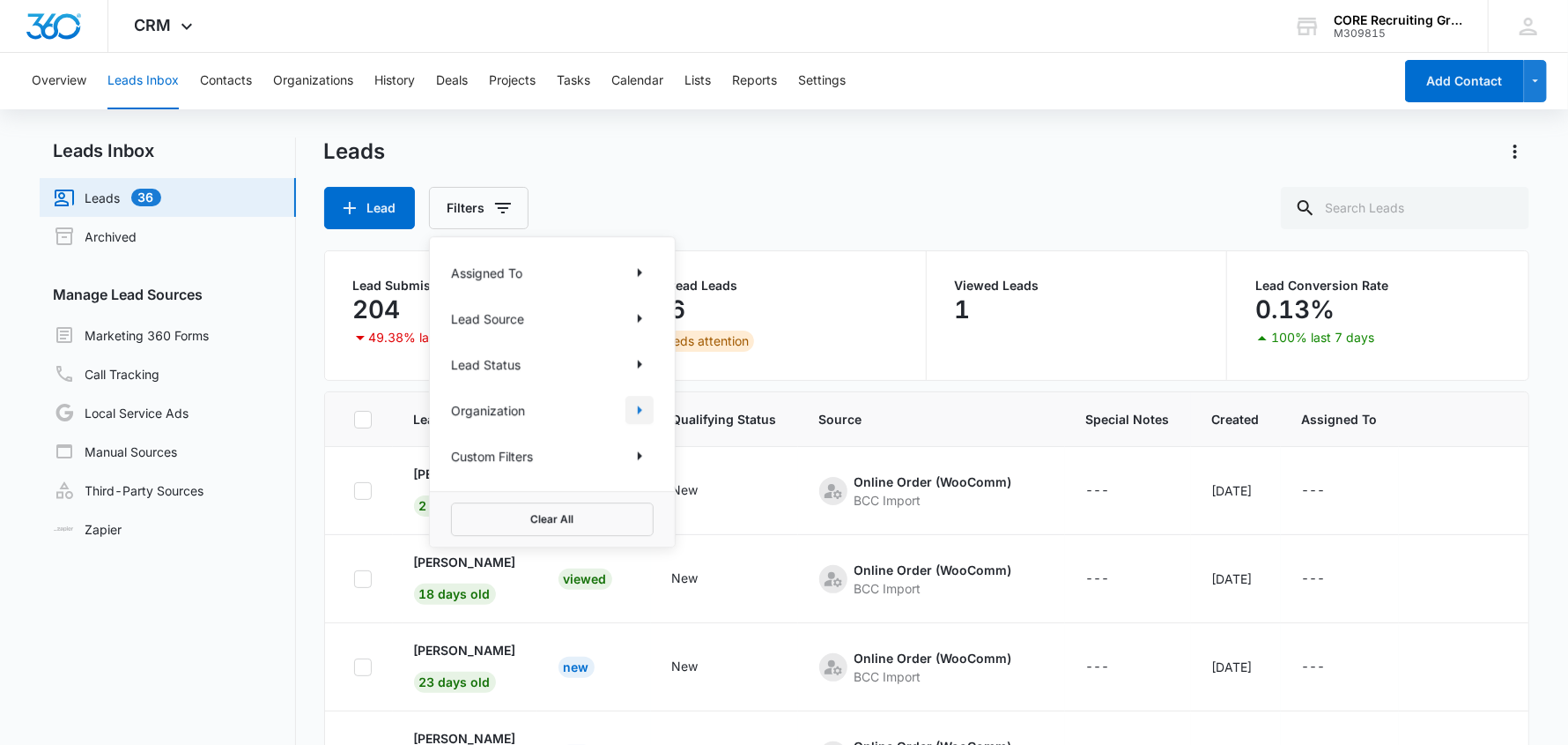
click at [640, 411] on icon "Show Organization filters" at bounding box center [640, 409] width 5 height 9
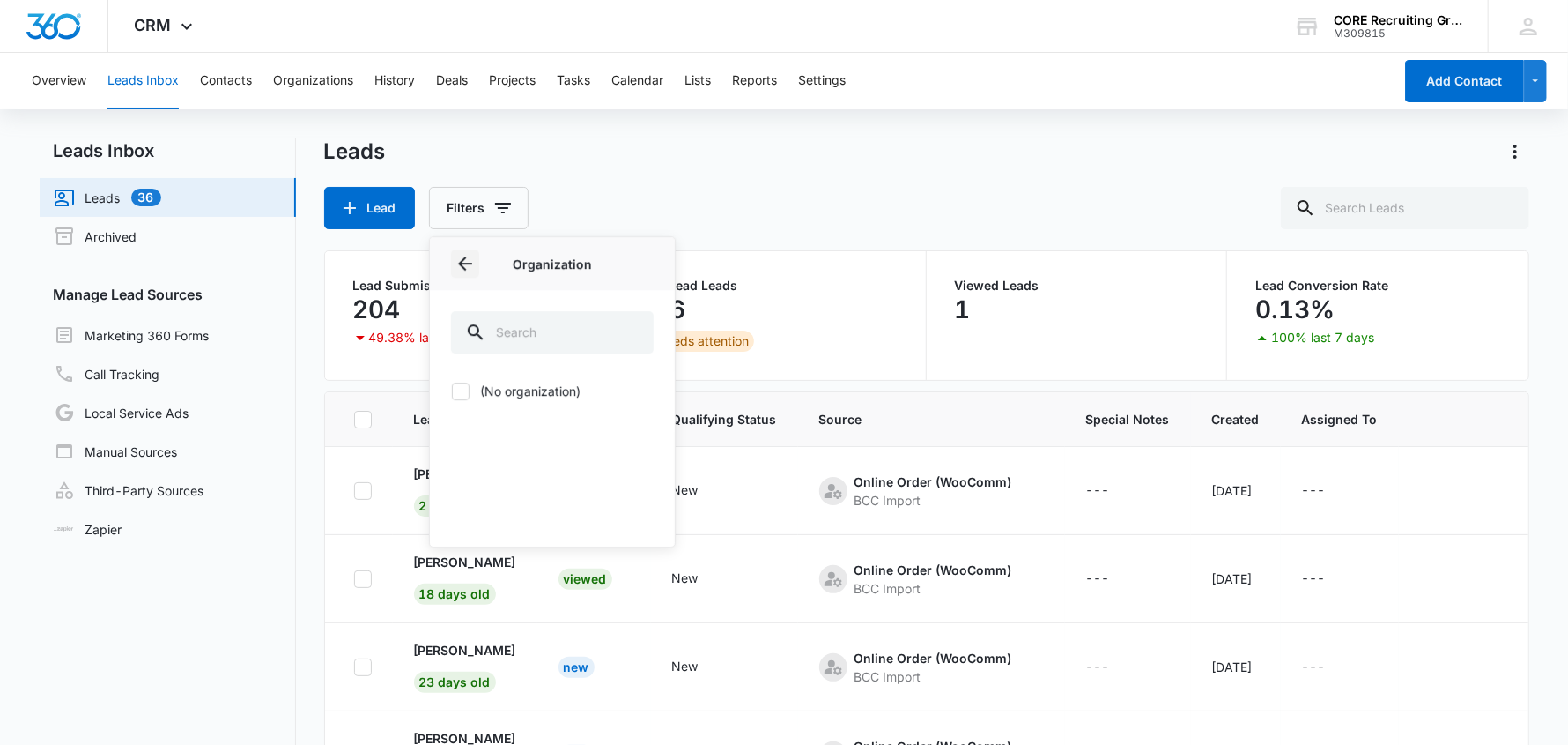
click at [458, 261] on icon "Back" at bounding box center [466, 264] width 21 height 21
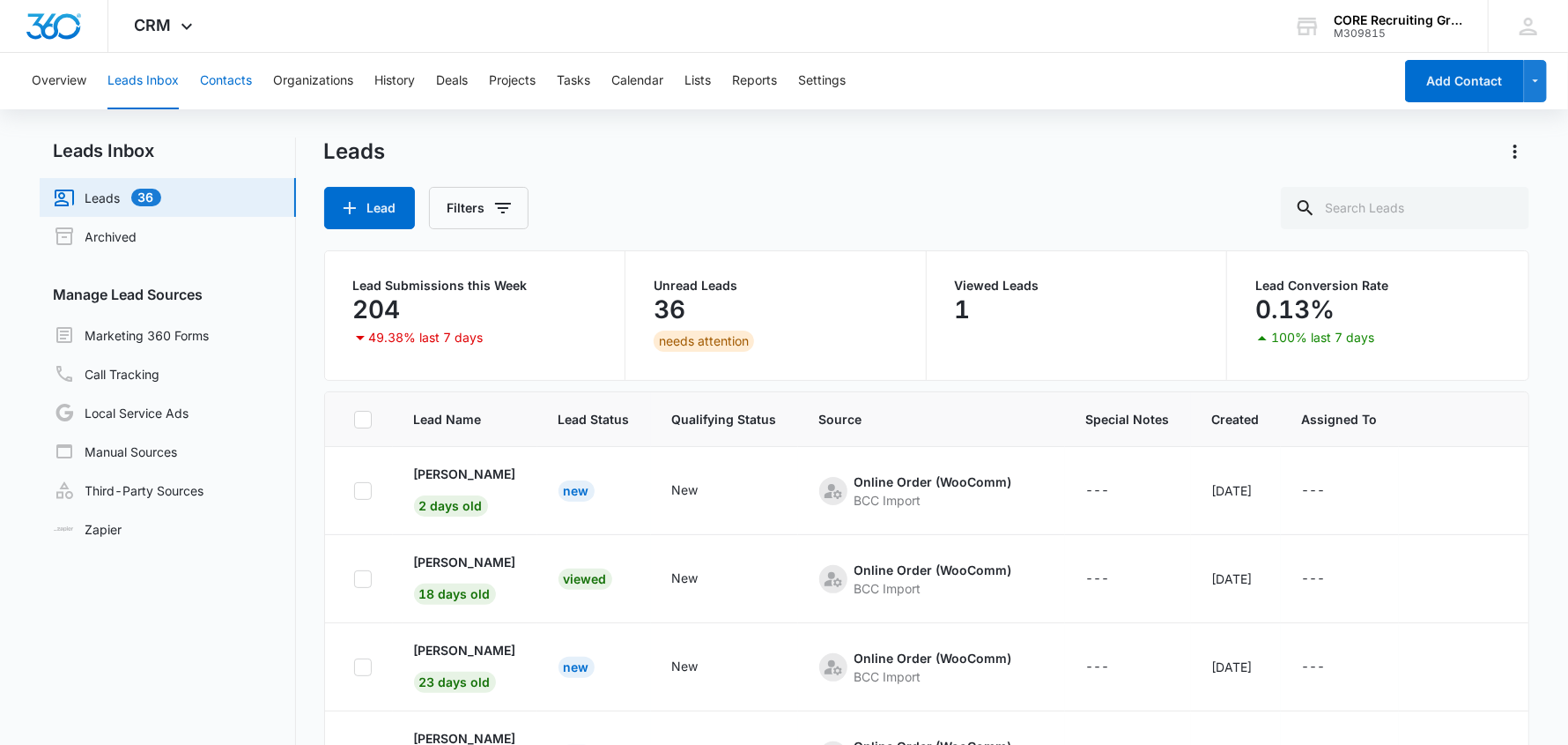
click at [212, 79] on button "Contacts" at bounding box center [226, 81] width 52 height 57
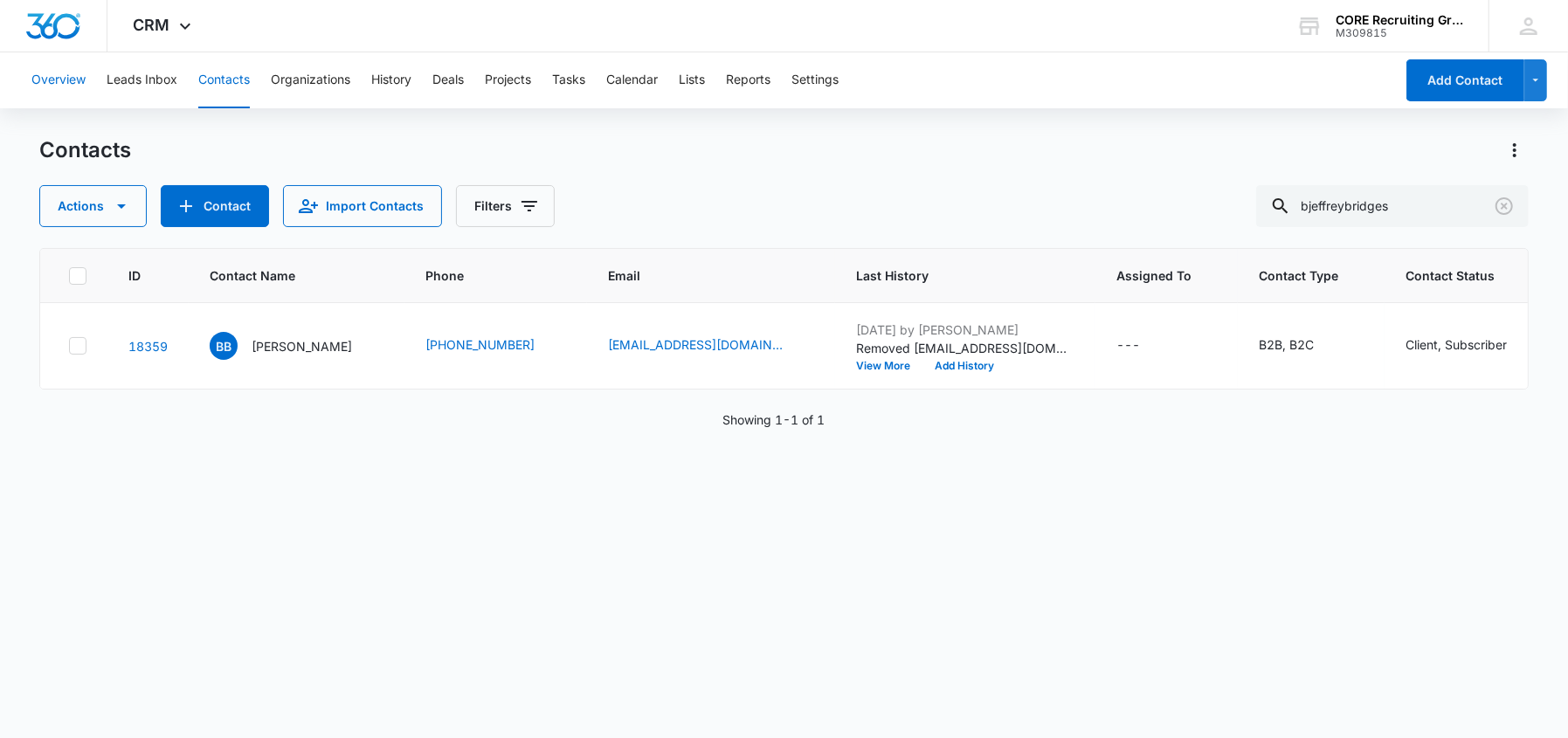
click at [63, 76] on button "Overview" at bounding box center [58, 80] width 54 height 56
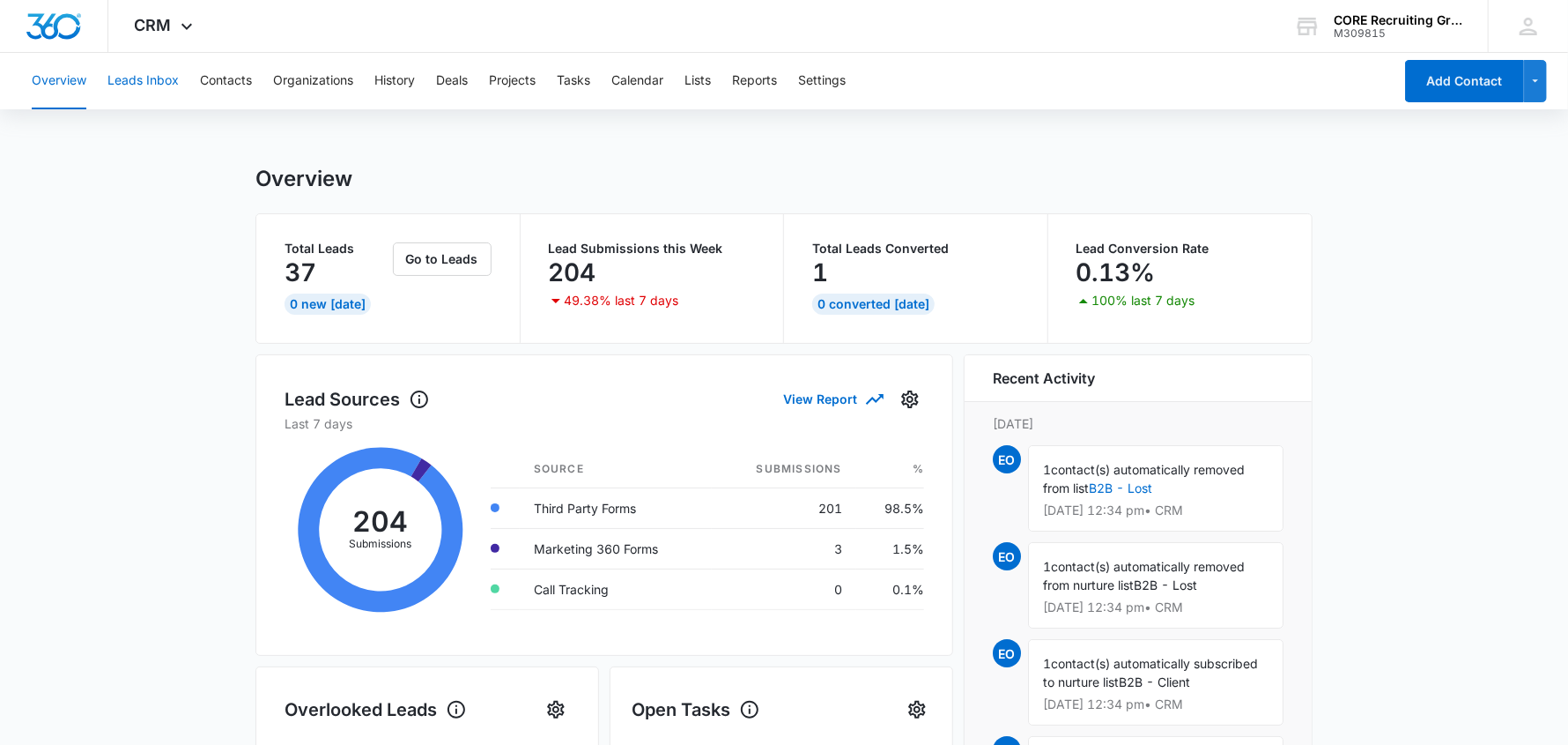
click at [160, 79] on button "Leads Inbox" at bounding box center [143, 81] width 71 height 57
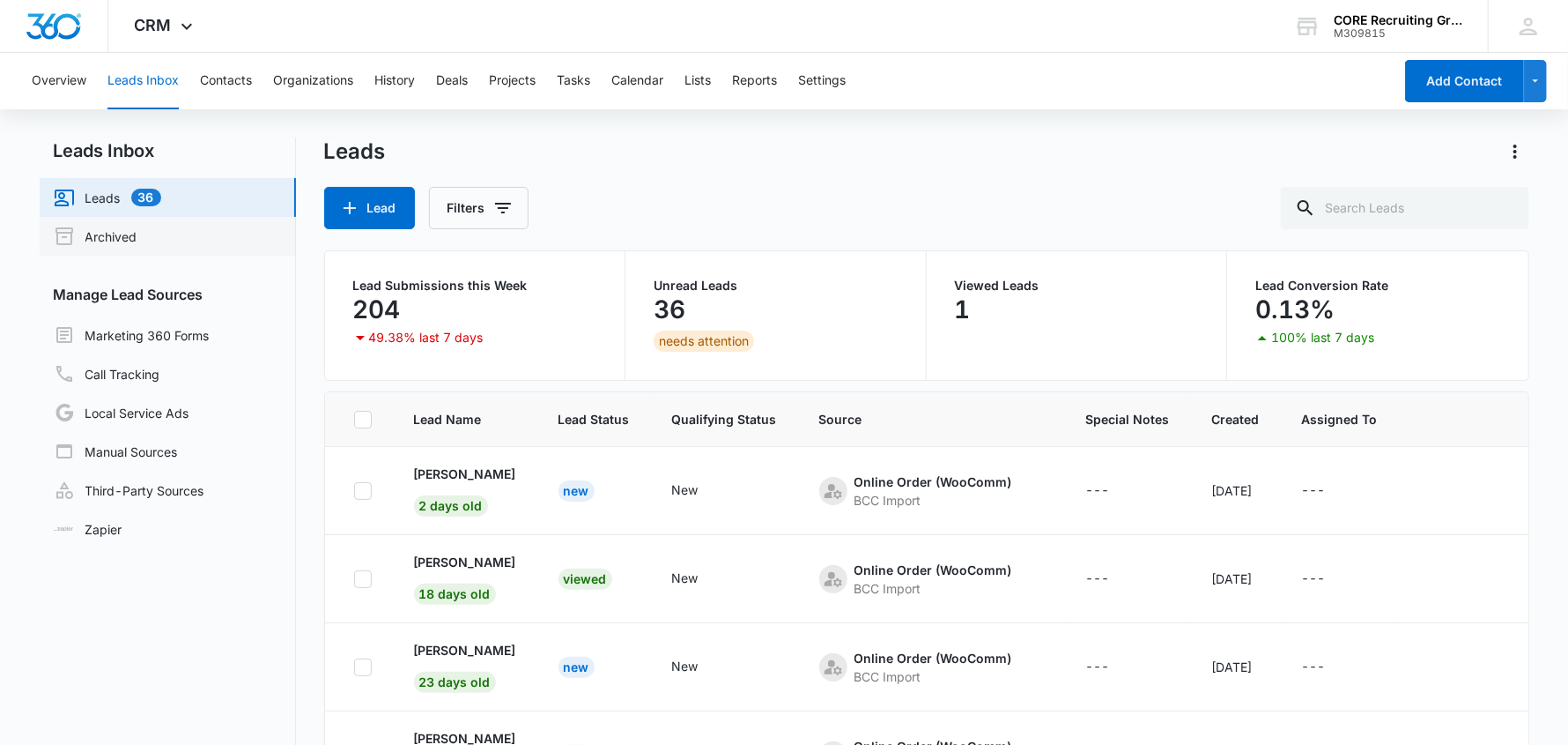
click at [138, 240] on link "Archived" at bounding box center [95, 236] width 84 height 21
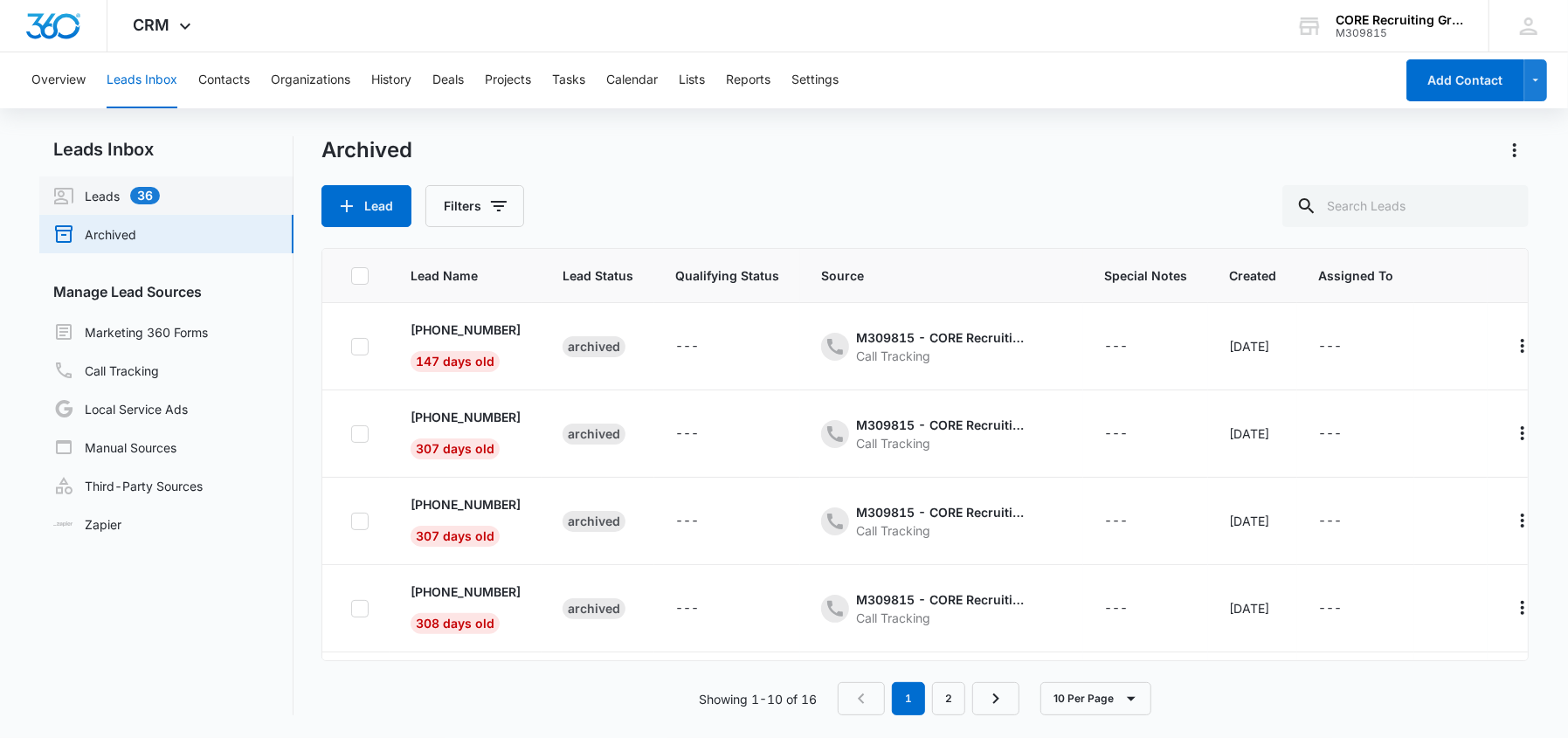
click at [160, 193] on link "Leads 36" at bounding box center [107, 195] width 107 height 21
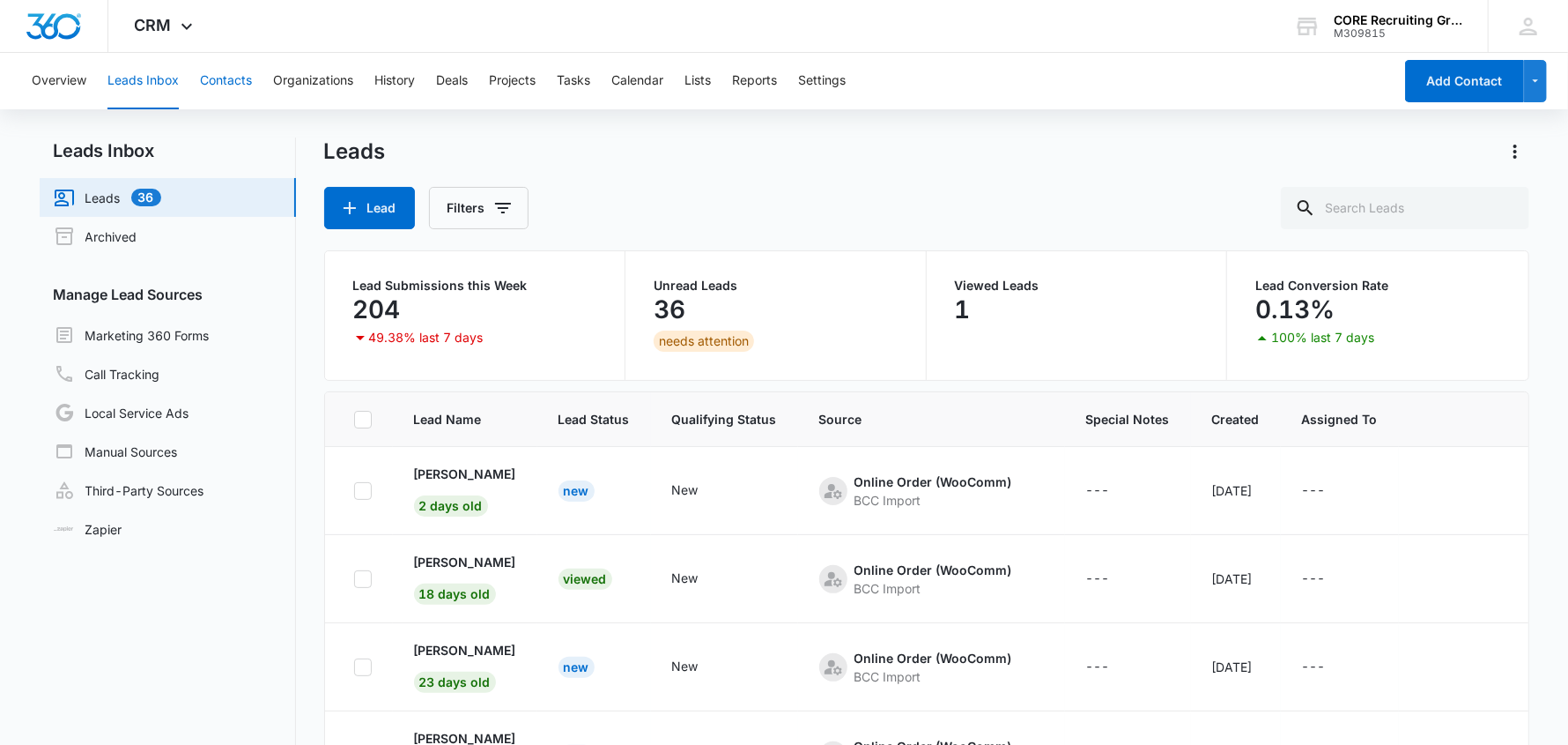
click at [246, 81] on button "Contacts" at bounding box center [226, 81] width 52 height 57
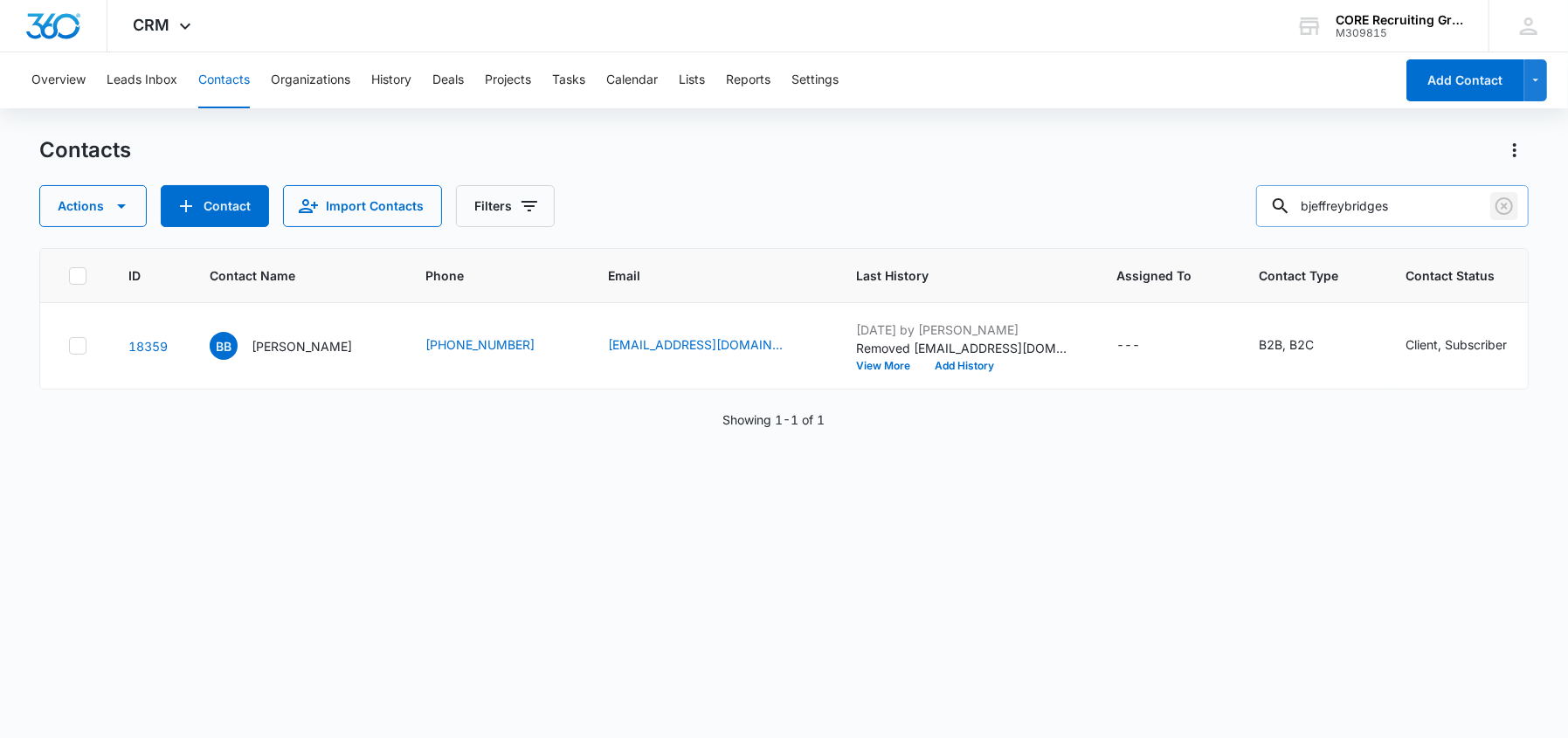
drag, startPoint x: 1509, startPoint y: 203, endPoint x: 1497, endPoint y: 202, distance: 12.0
click at [1506, 202] on icon "Clear" at bounding box center [1504, 206] width 21 height 21
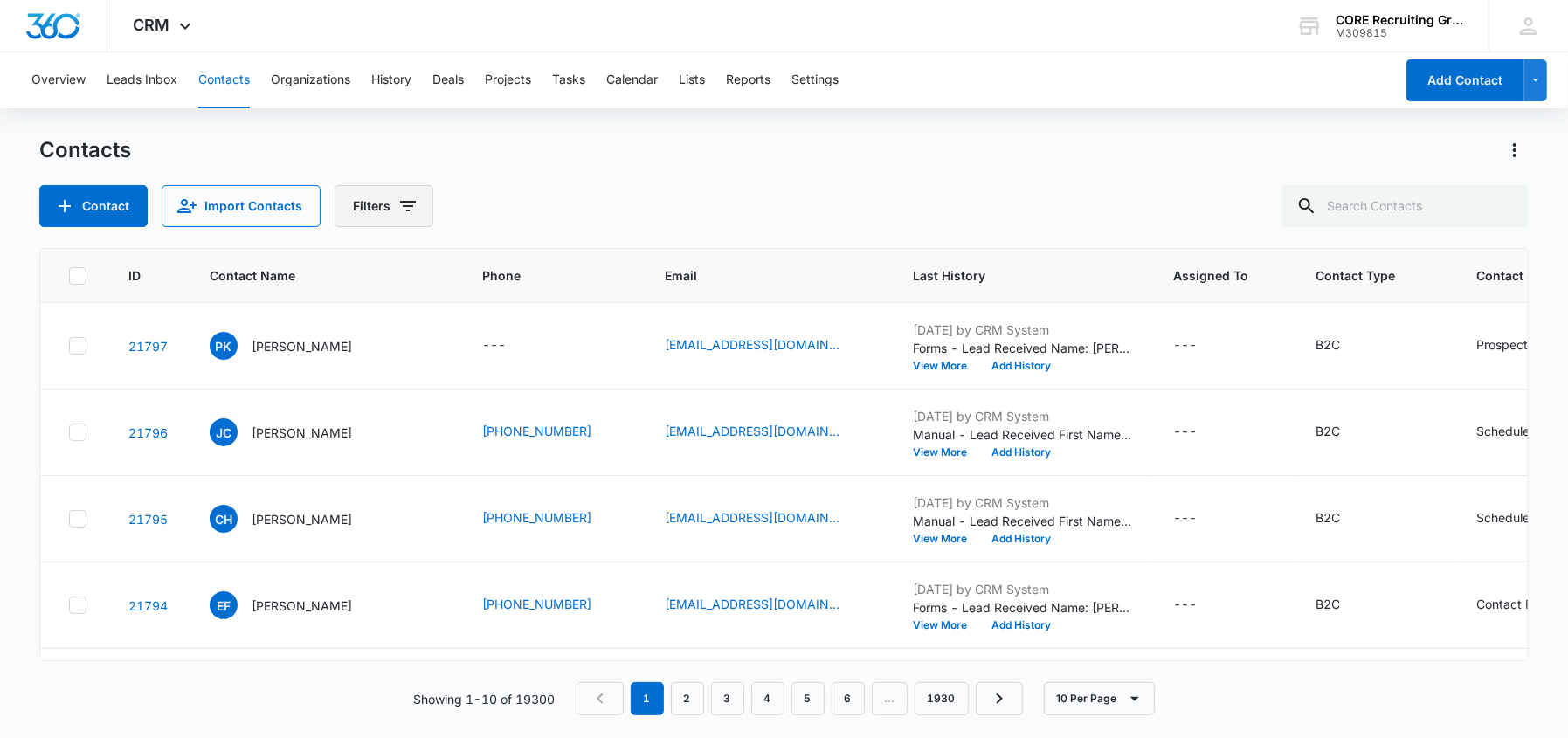
click at [408, 210] on icon "Filters" at bounding box center [408, 206] width 21 height 21
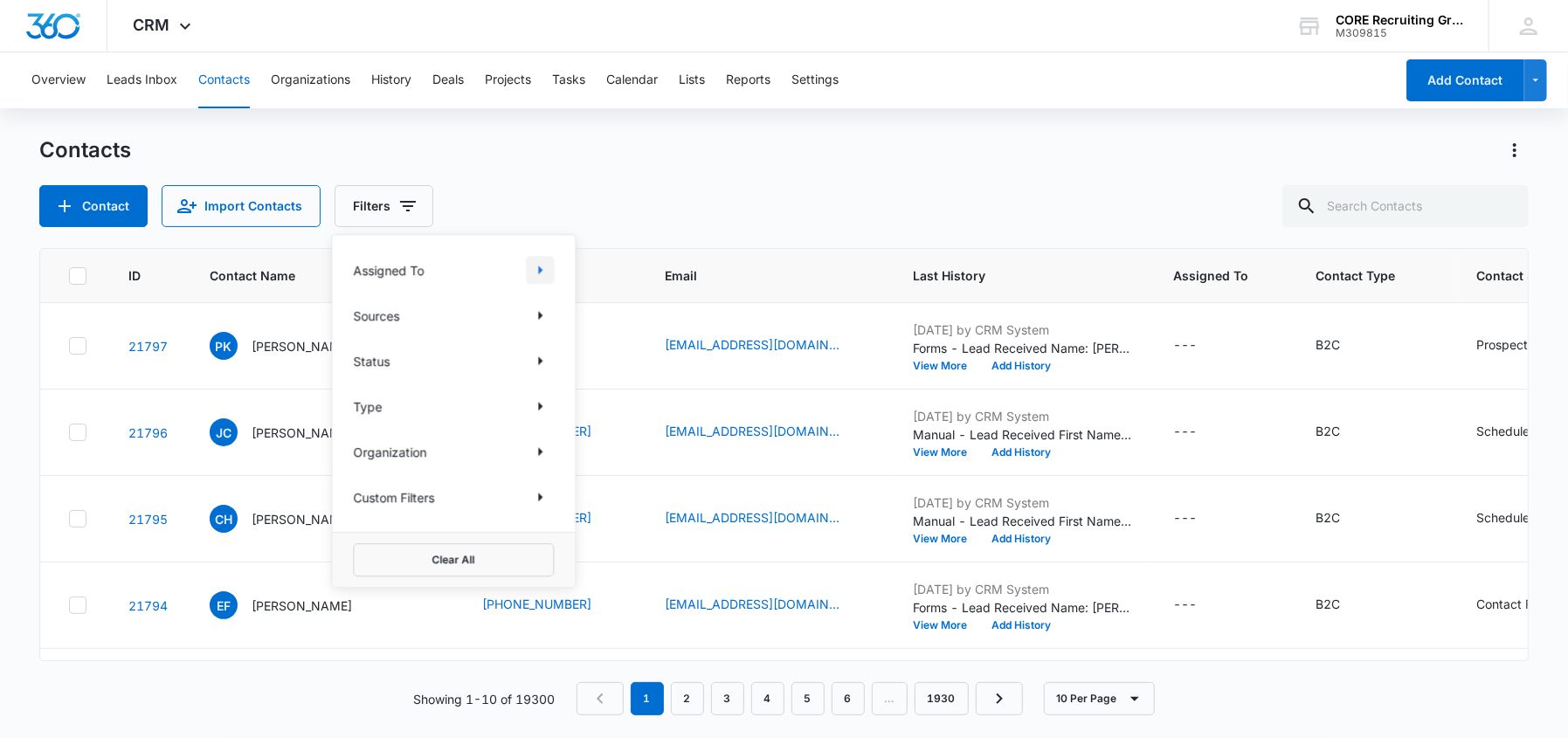
click at [546, 262] on icon "Show Assigned To filters" at bounding box center [540, 270] width 21 height 21
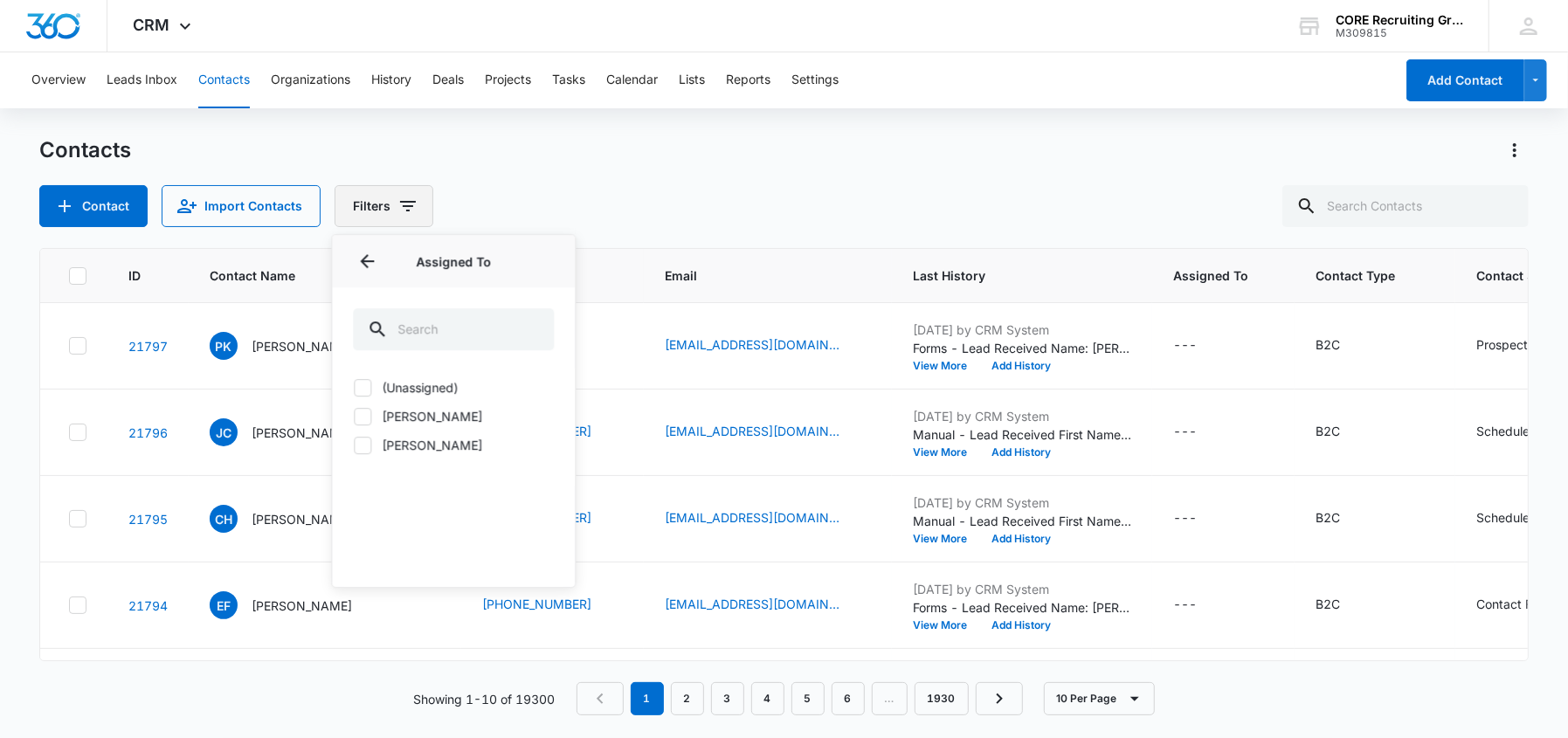
click at [411, 210] on icon "Filters" at bounding box center [408, 206] width 21 height 21
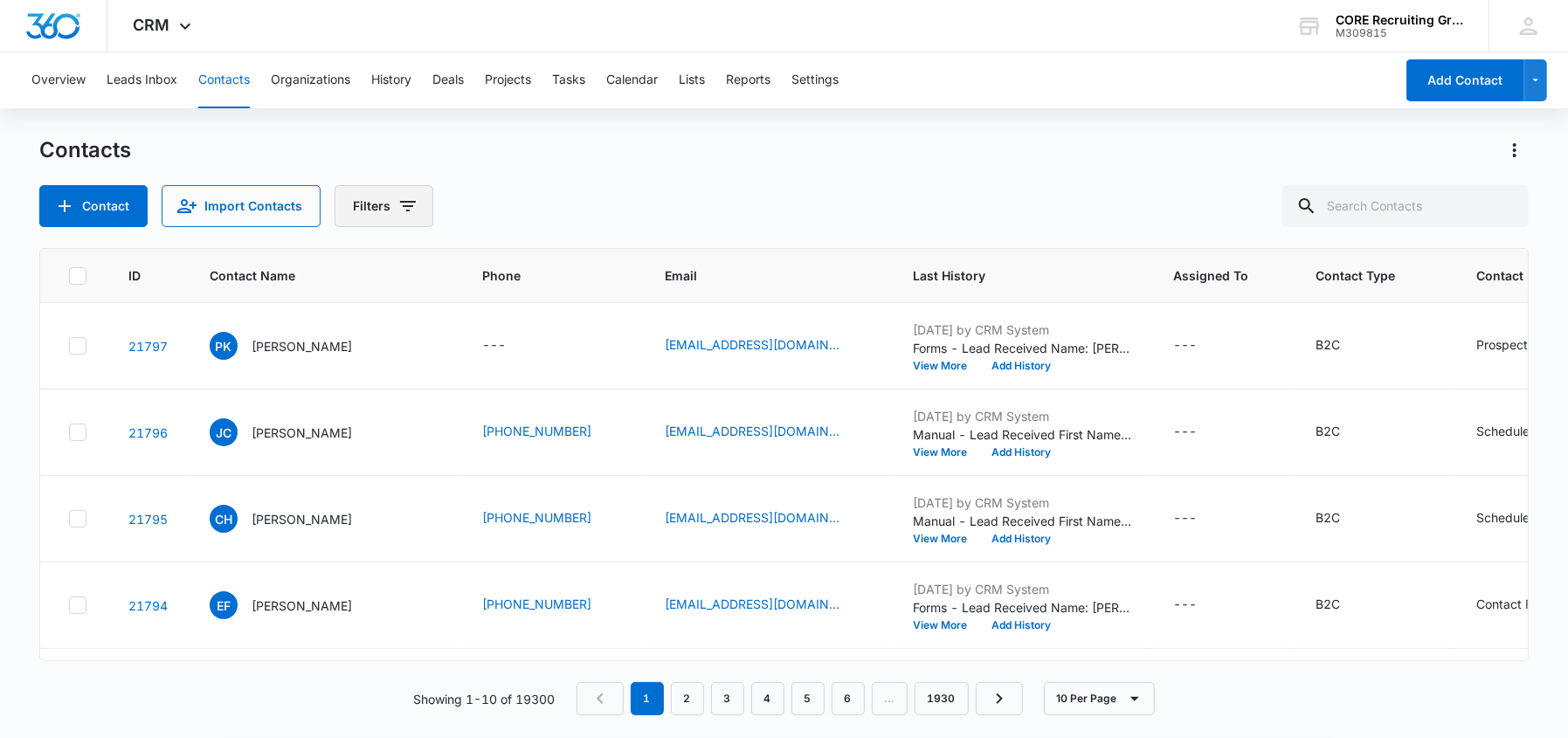
click at [411, 210] on icon "Filters" at bounding box center [408, 206] width 21 height 21
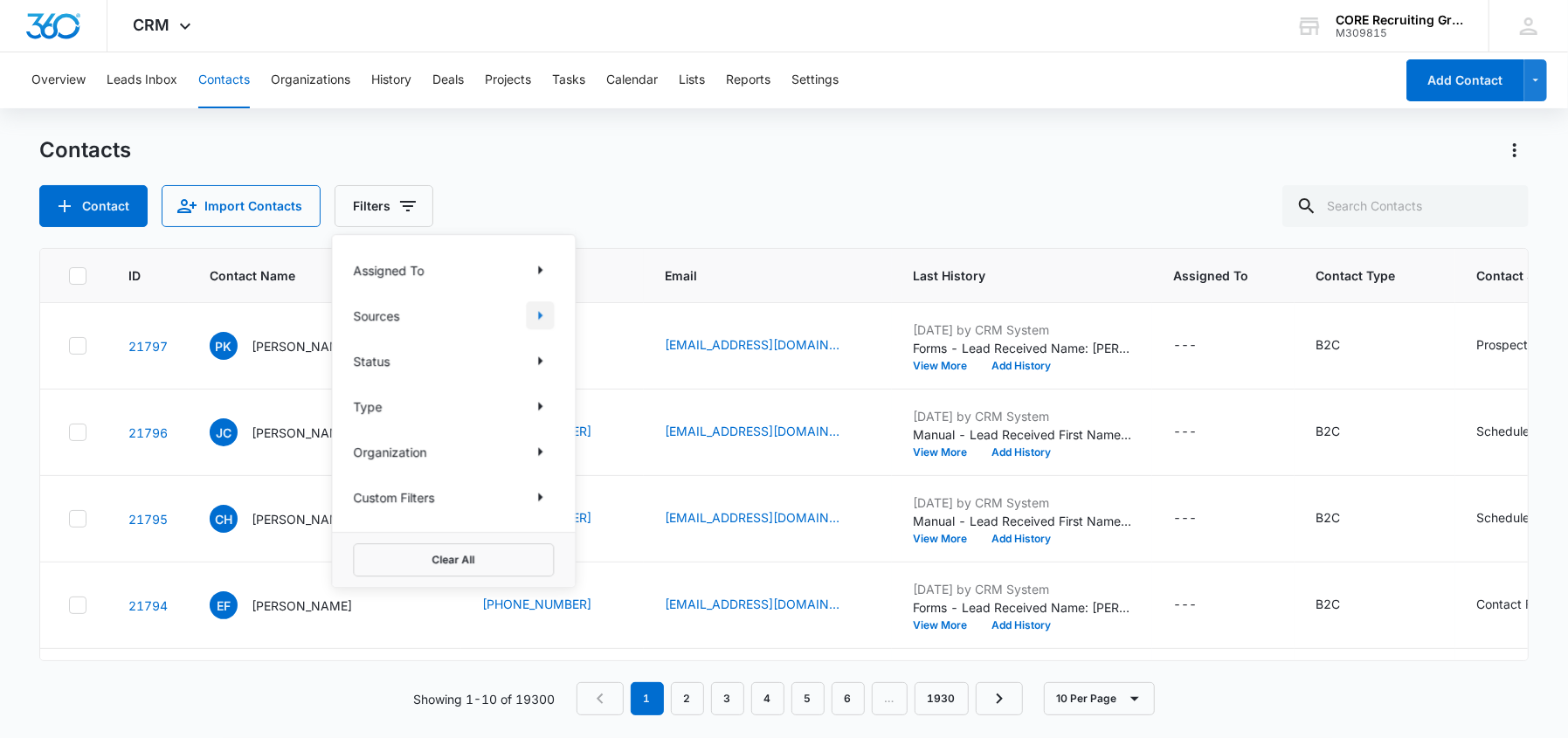
click at [536, 315] on icon "Show Sources filters" at bounding box center [540, 316] width 21 height 21
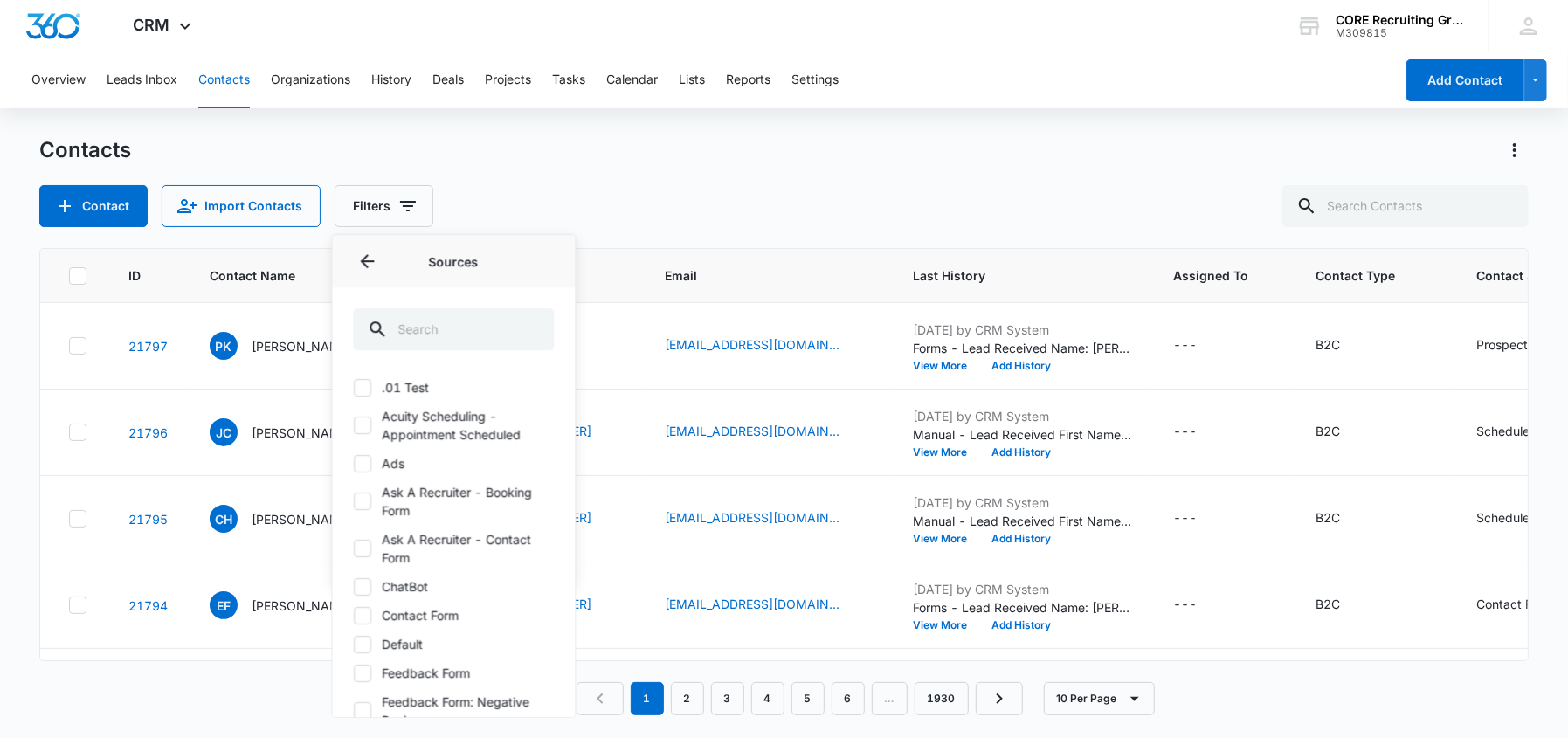
click at [364, 419] on icon at bounding box center [362, 425] width 15 height 15
click at [354, 425] on input "Acuity Scheduling - Appointment Scheduled" at bounding box center [353, 425] width 1 height 1
checkbox input "true"
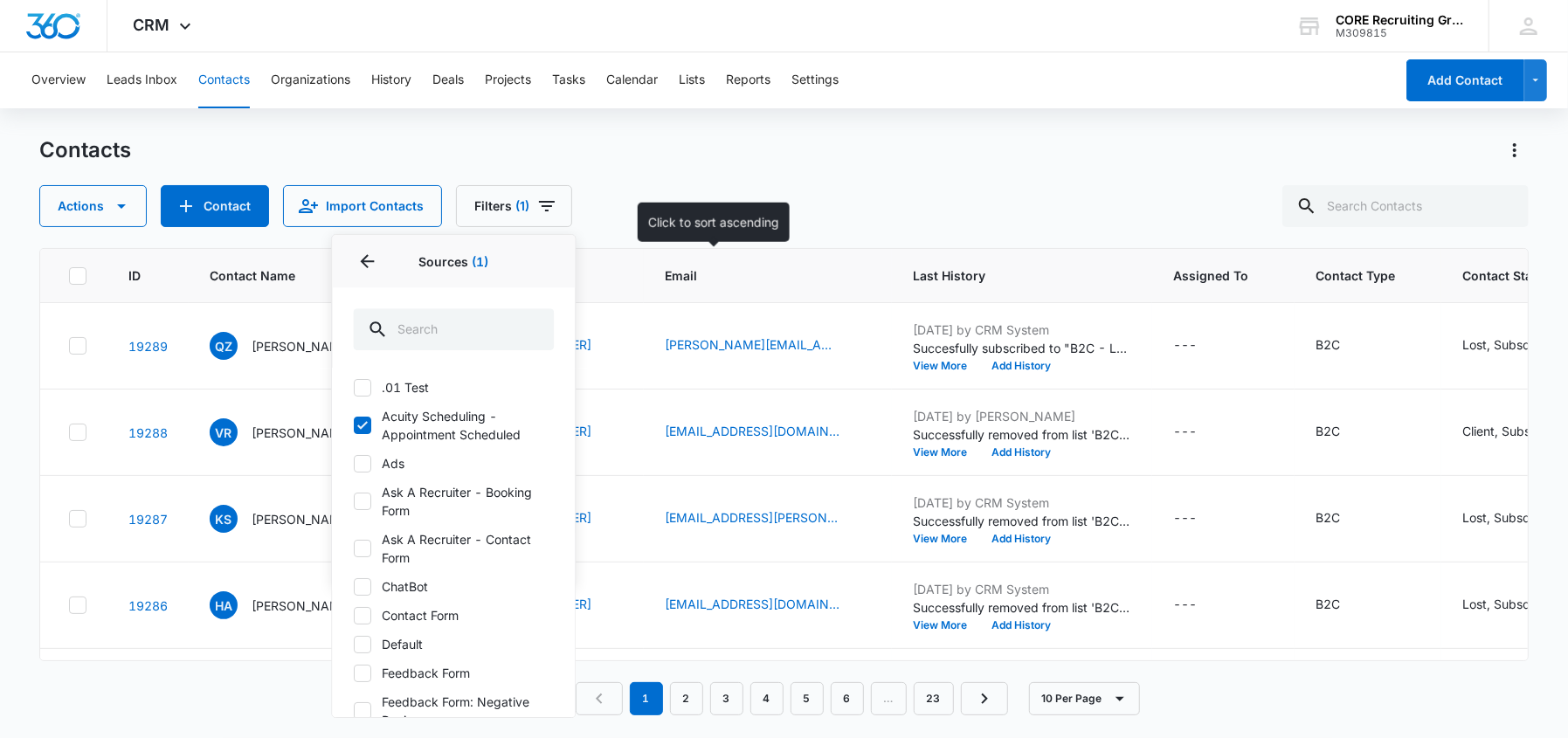
click at [718, 231] on div "Contacts Actions Contact Import Contacts Filters (1) Assigned To Sources 1 Sour…" at bounding box center [784, 436] width 1490 height 600
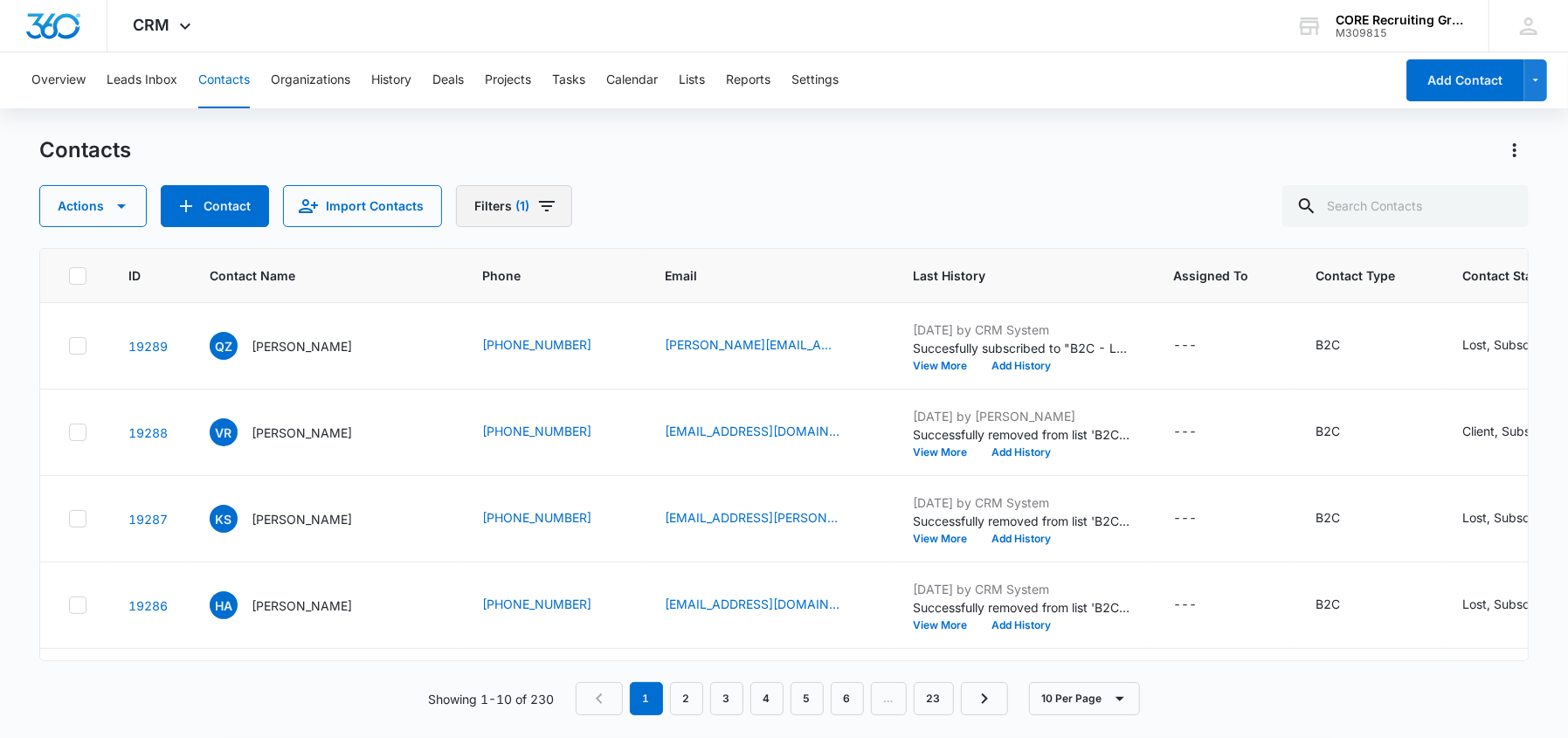
click at [536, 211] on icon "Filters" at bounding box center [547, 206] width 21 height 21
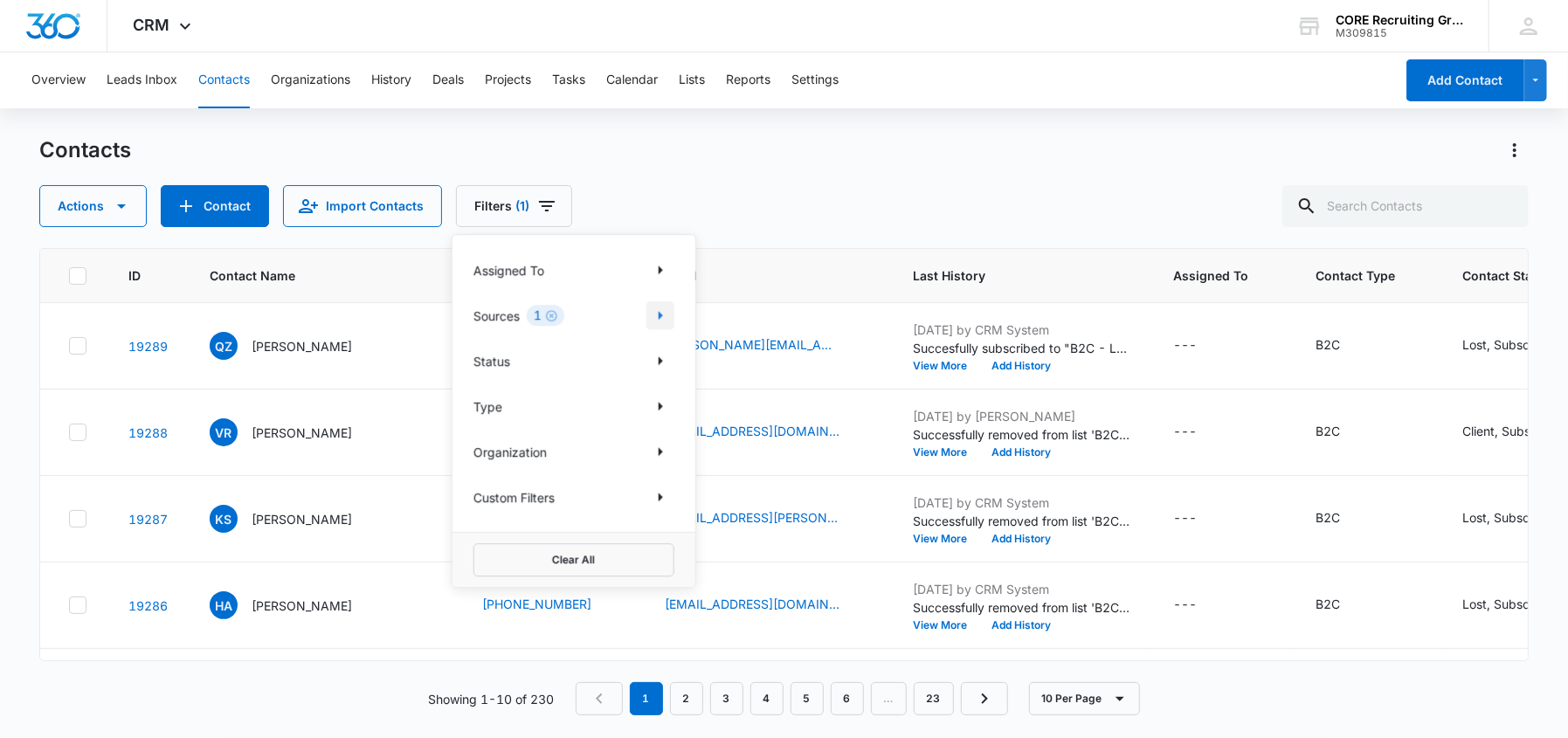
click at [660, 317] on icon "Show Sources filters" at bounding box center [661, 315] width 5 height 9
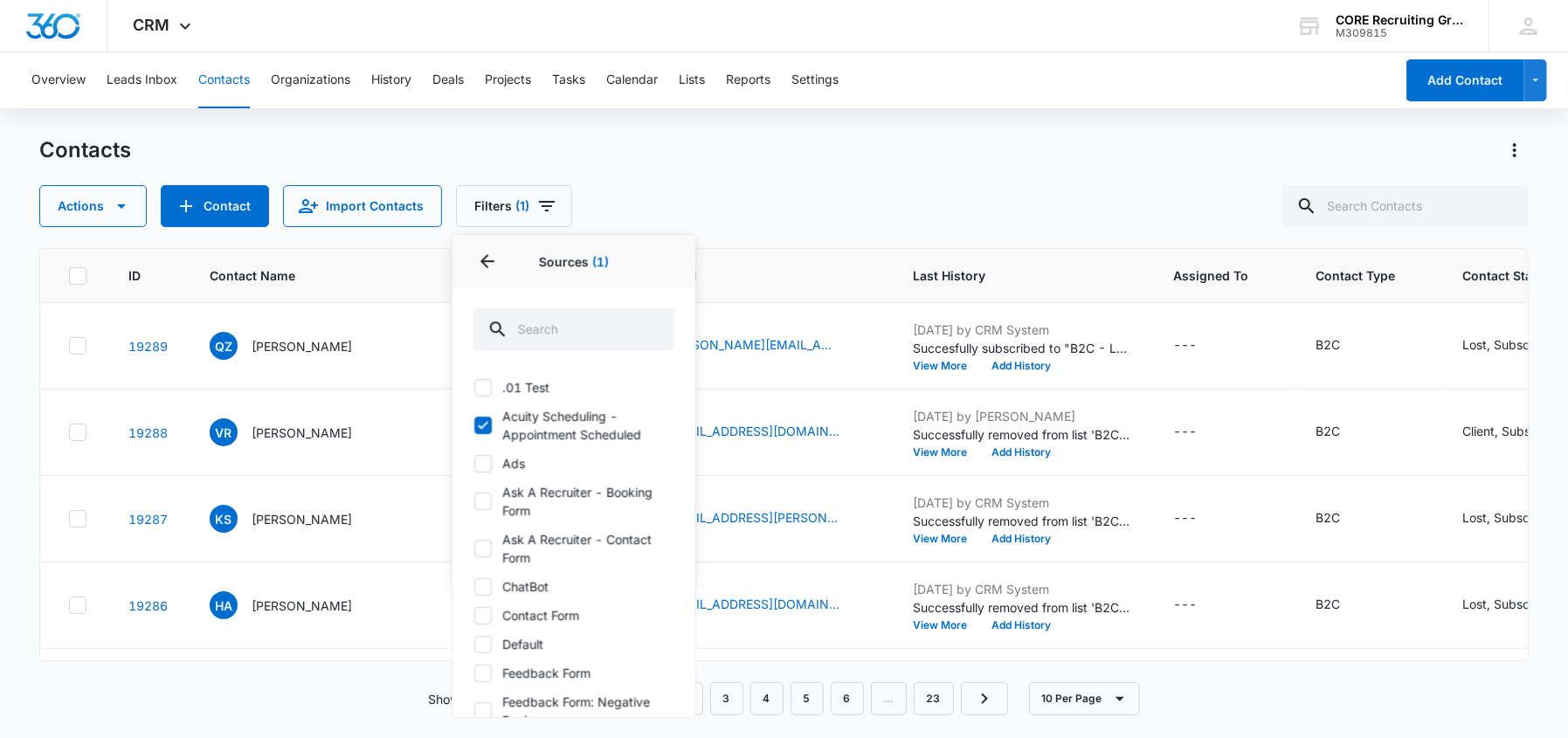
click at [806, 222] on div "Actions Contact Import Contacts Filters (1) Assigned To Sources 1 Sources (1) .…" at bounding box center [784, 206] width 1490 height 42
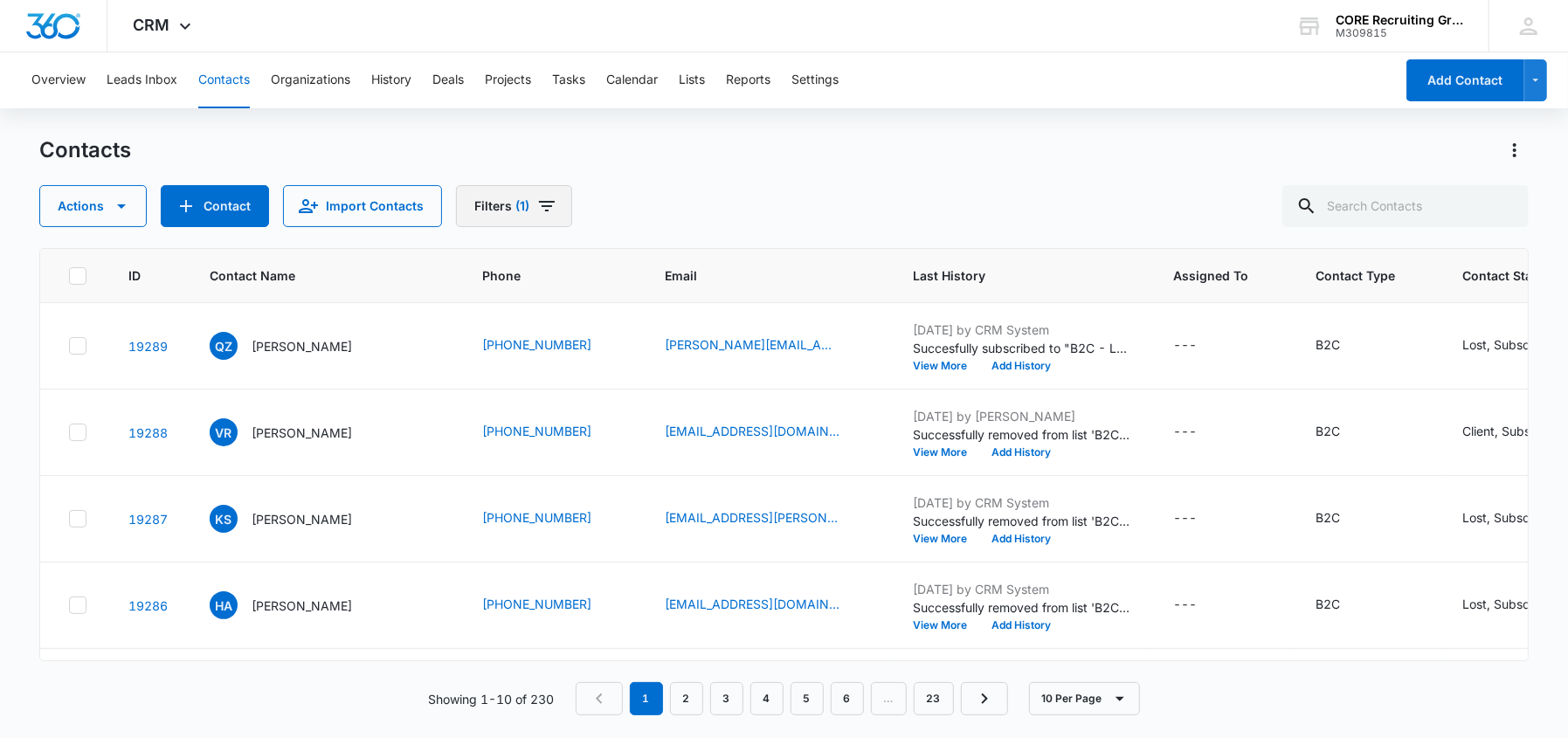
click at [548, 215] on icon "Filters" at bounding box center [547, 206] width 21 height 21
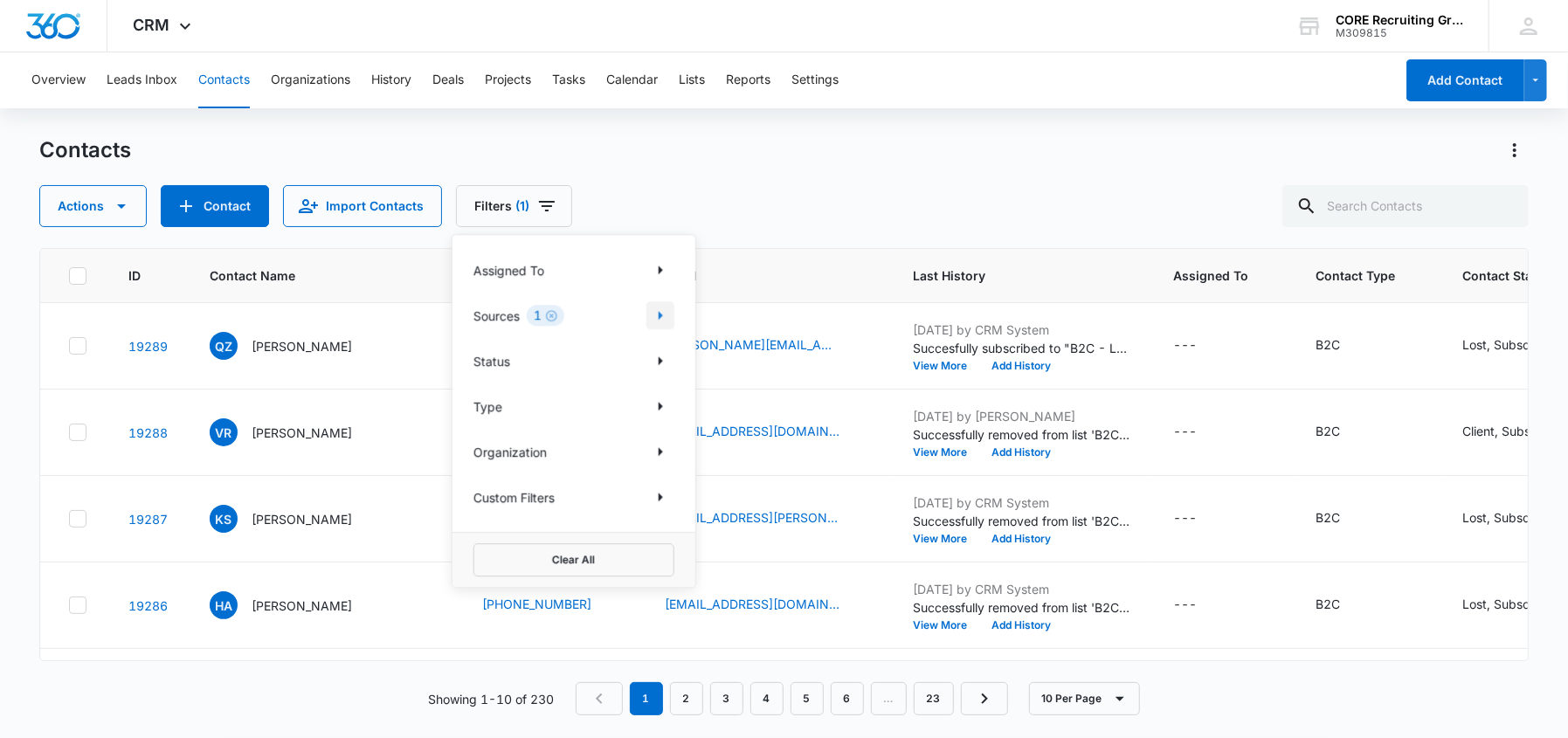
click at [657, 309] on icon "Show Sources filters" at bounding box center [660, 316] width 21 height 21
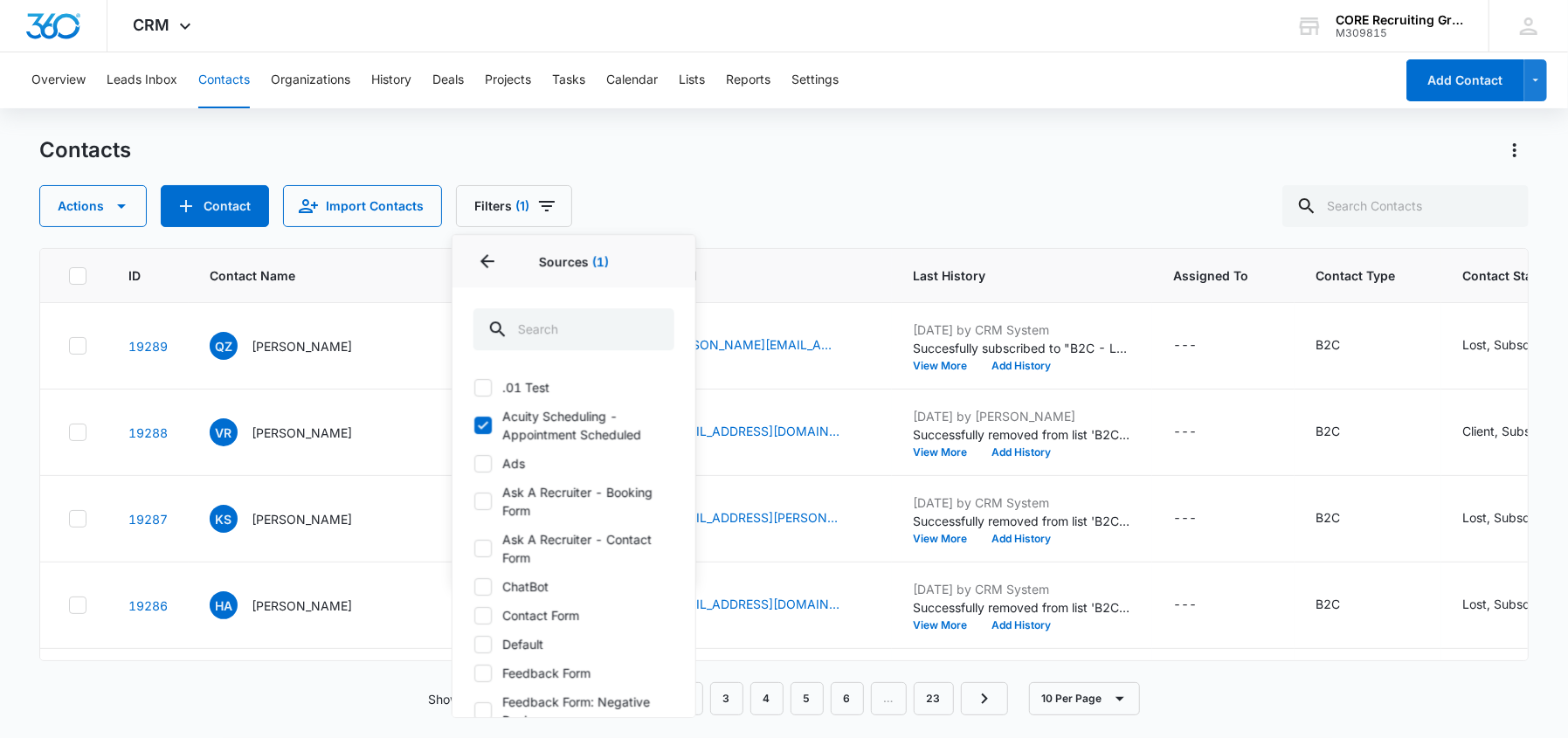
click at [487, 424] on icon at bounding box center [482, 425] width 15 height 15
click at [474, 425] on input "Acuity Scheduling - Appointment Scheduled" at bounding box center [473, 425] width 1 height 1
checkbox input "false"
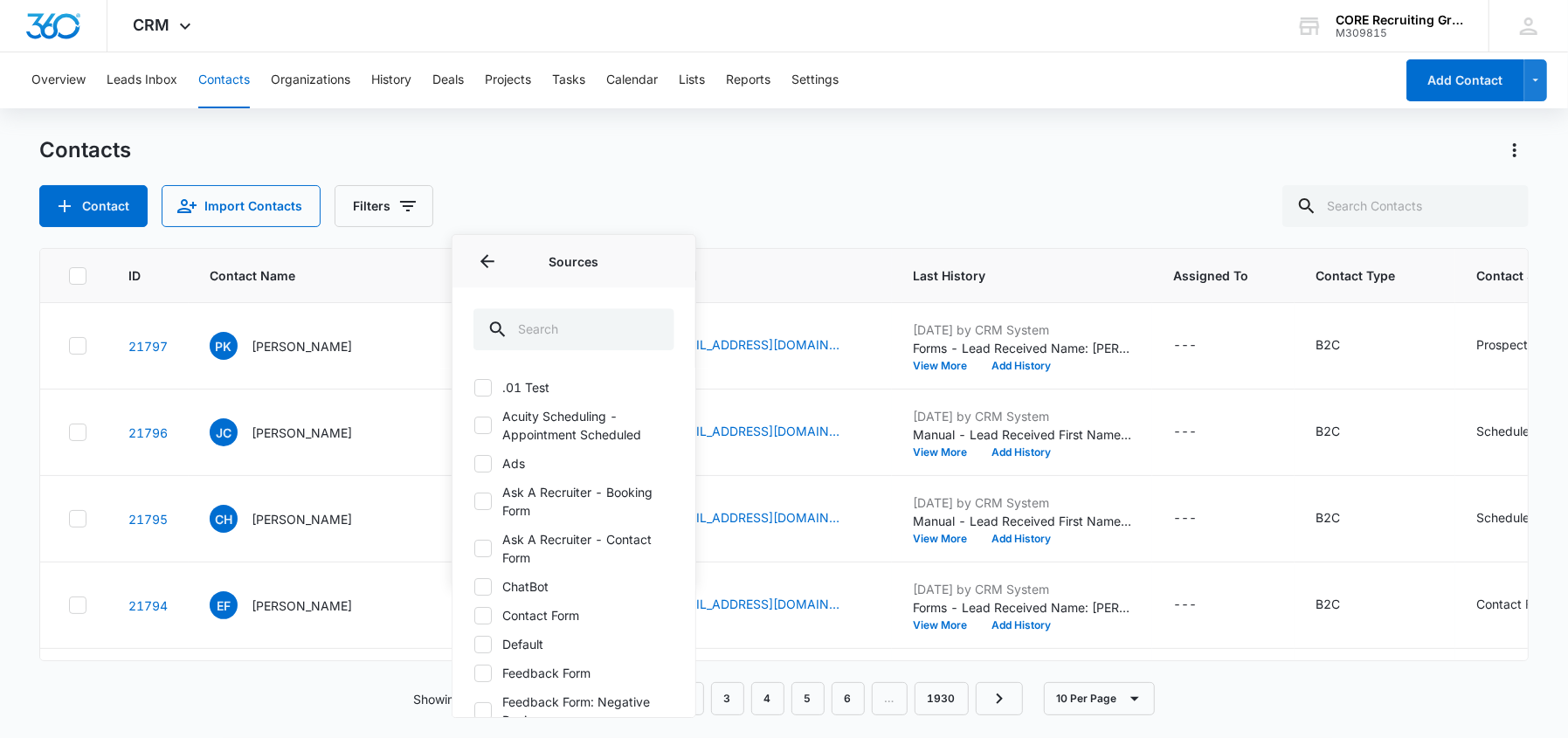
click at [619, 206] on div "Contact Import Contacts Filters Assigned To Sources Sources .01 Test Acuity Sch…" at bounding box center [784, 206] width 1490 height 42
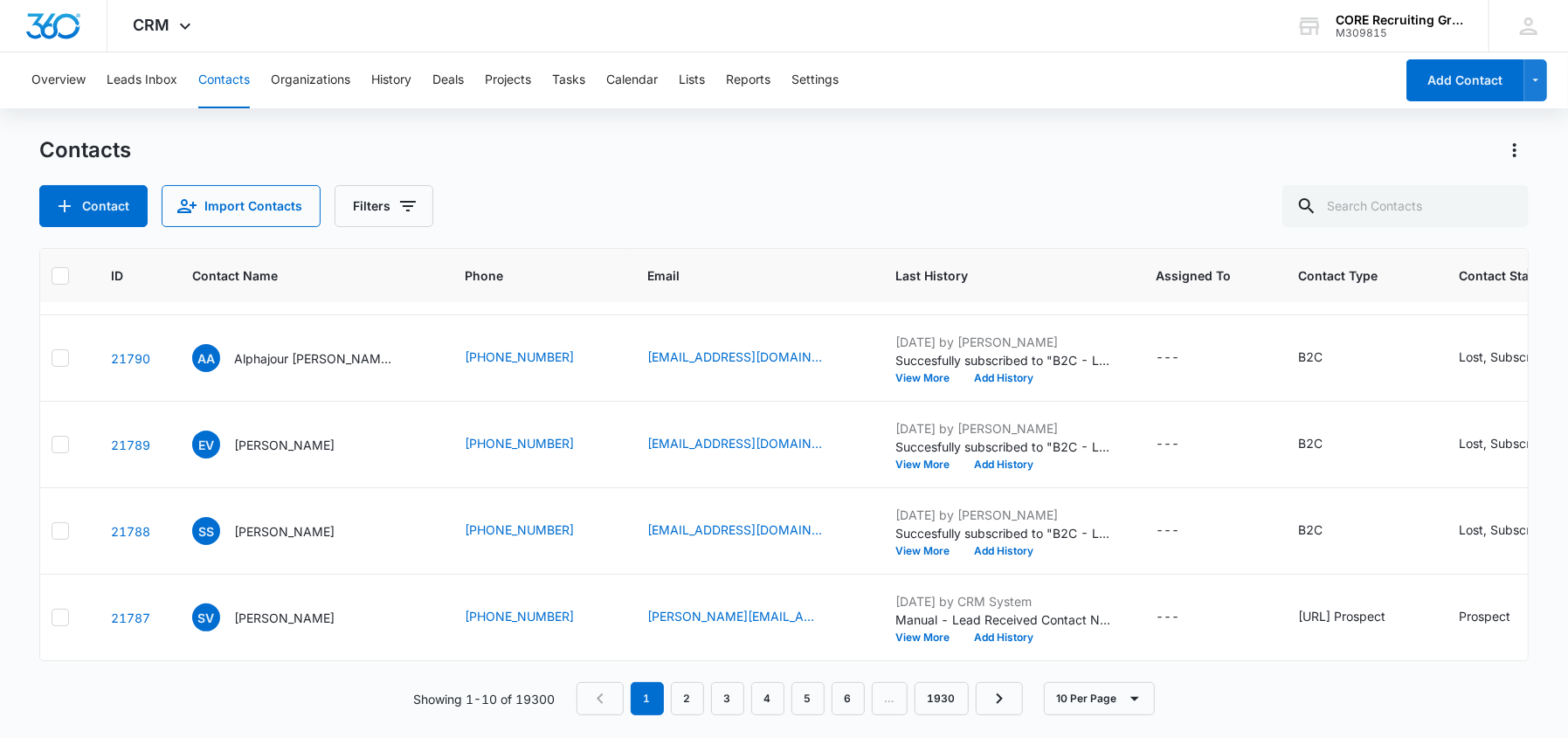
scroll to position [518, 18]
click at [687, 695] on link "2" at bounding box center [687, 698] width 33 height 33
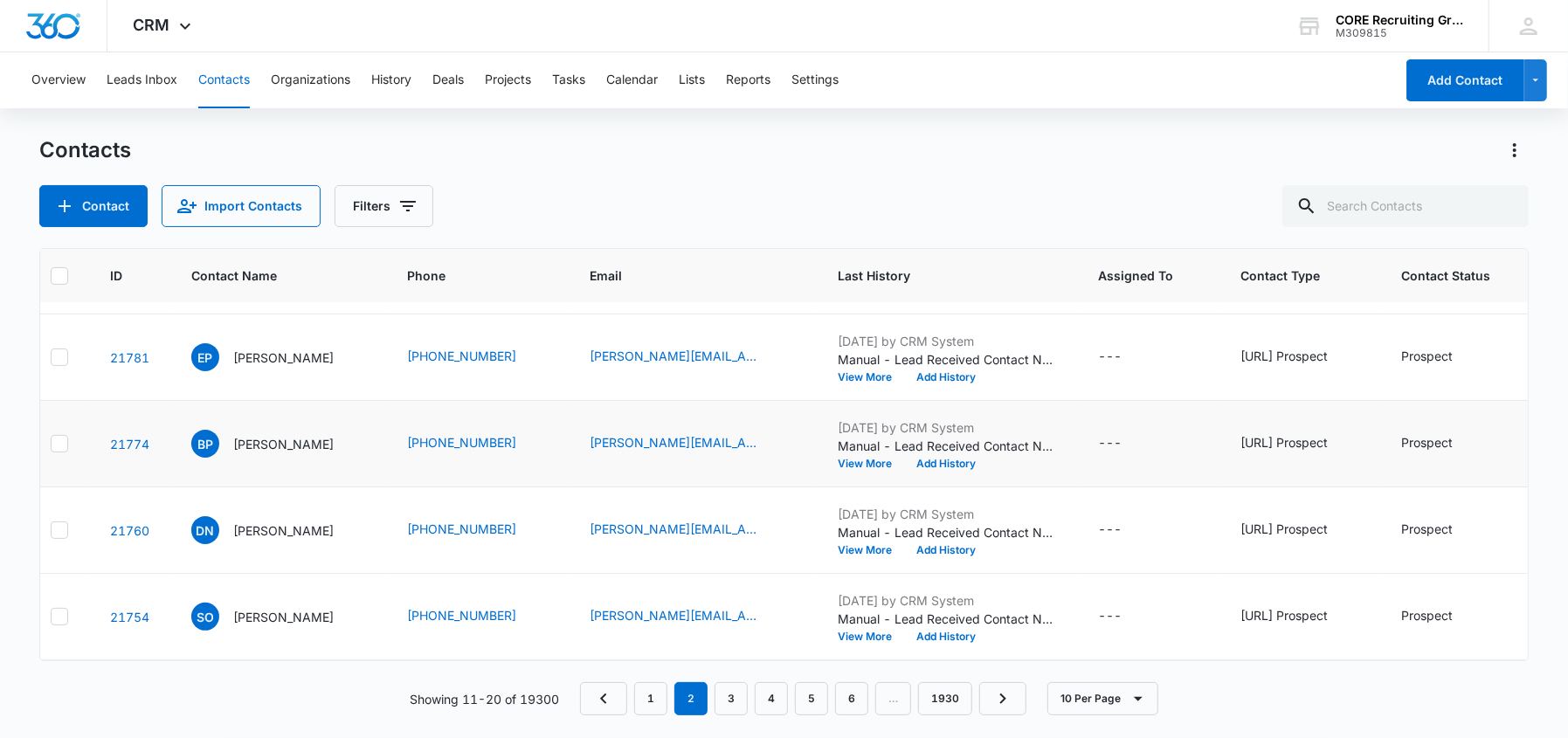
scroll to position [174, 18]
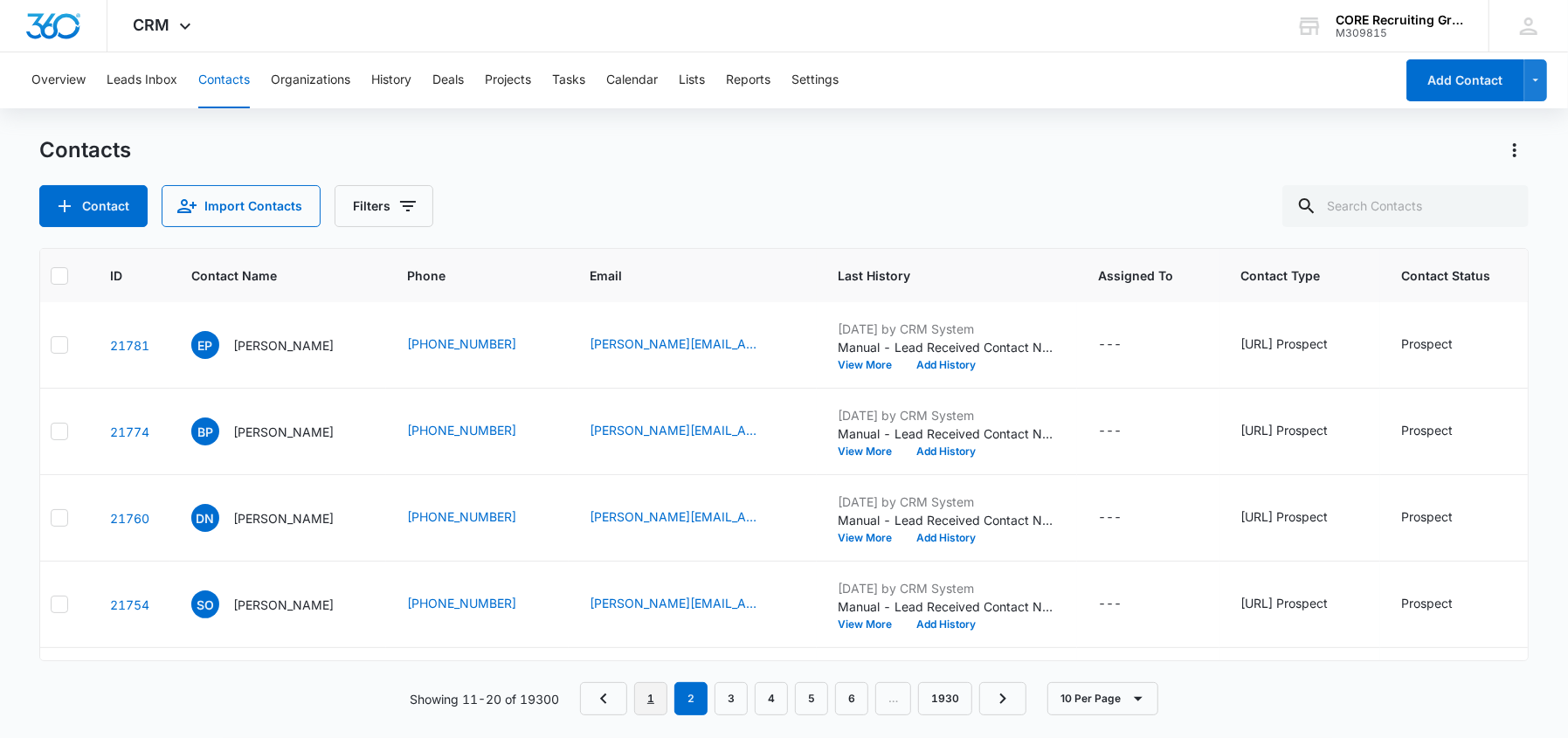
click at [650, 695] on link "1" at bounding box center [650, 698] width 33 height 33
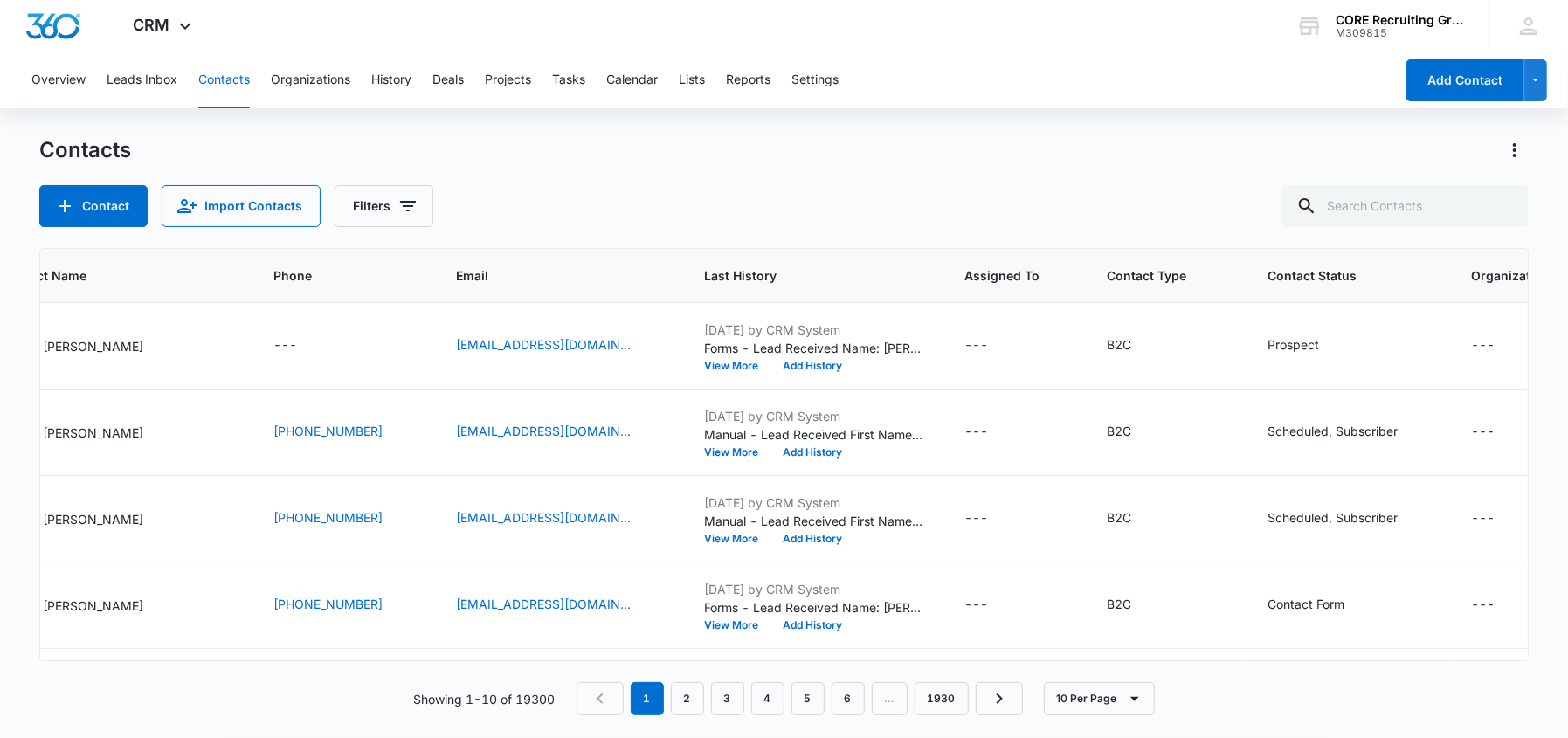
scroll to position [0, 0]
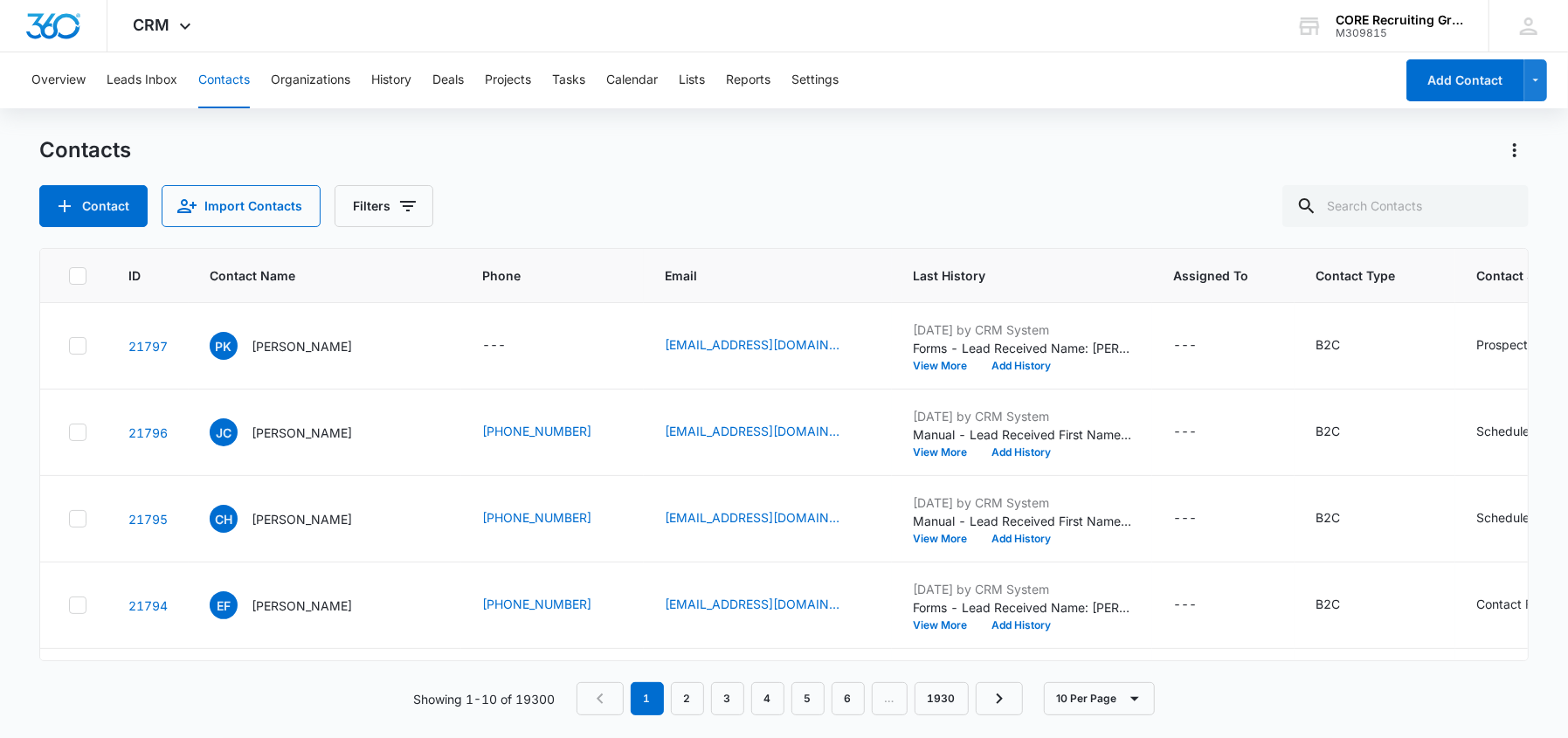
click at [73, 280] on icon at bounding box center [77, 276] width 15 height 15
click at [69, 276] on input "checkbox" at bounding box center [68, 276] width 1 height 1
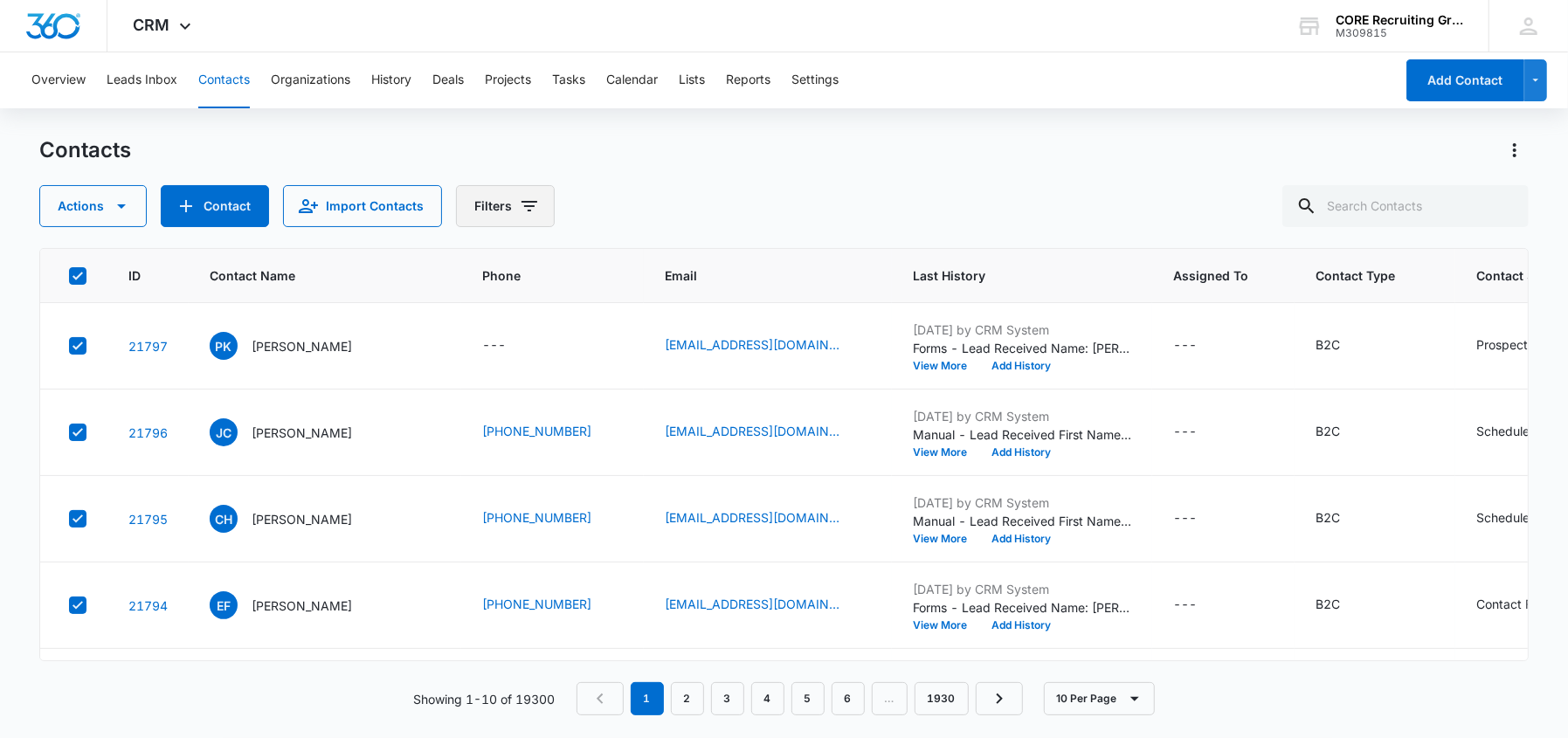
click at [530, 207] on icon "Filters" at bounding box center [529, 206] width 21 height 21
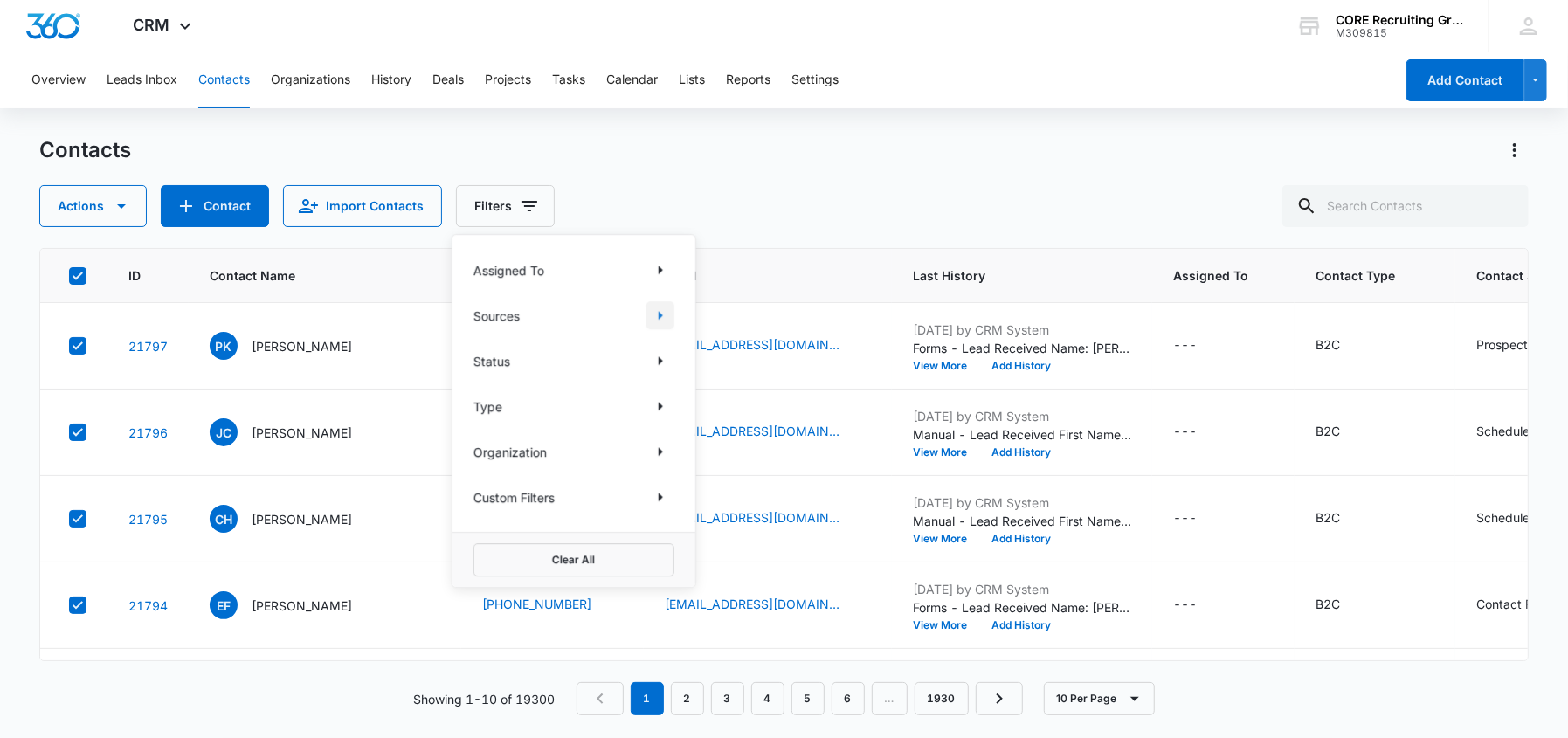
click at [660, 312] on icon "Show Sources filters" at bounding box center [661, 315] width 5 height 9
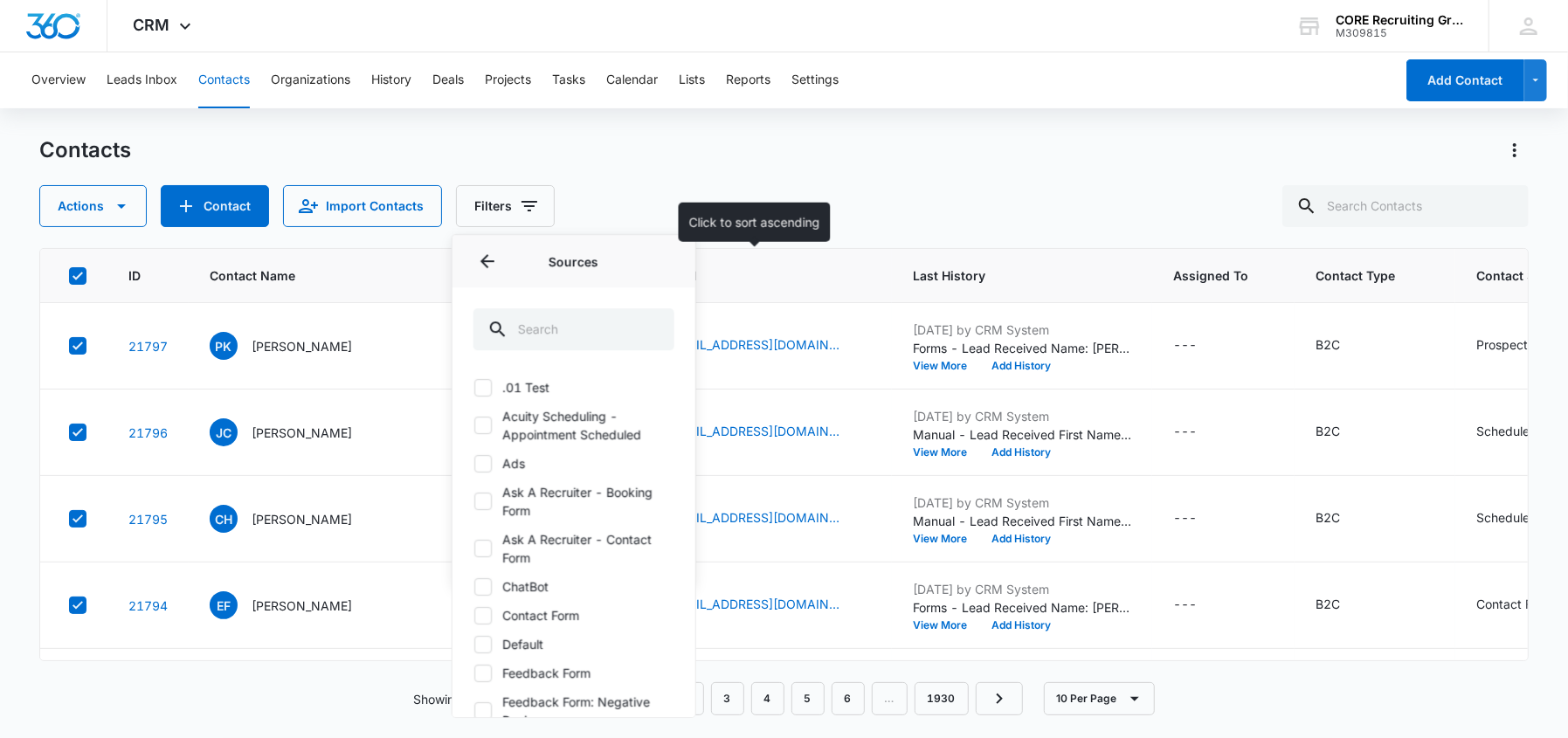
click at [719, 250] on th "Email" at bounding box center [768, 276] width 248 height 54
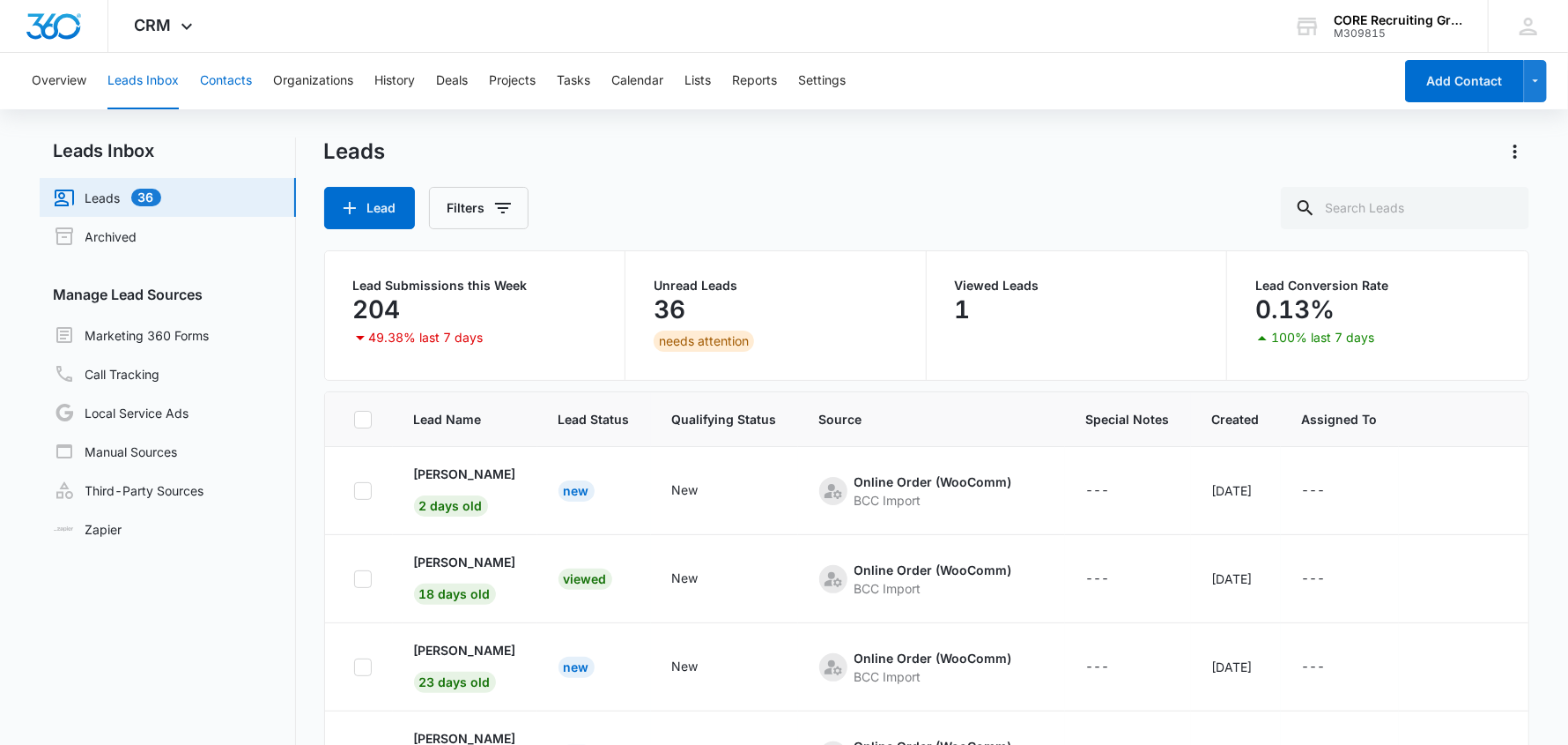
click at [219, 85] on button "Contacts" at bounding box center [226, 81] width 52 height 57
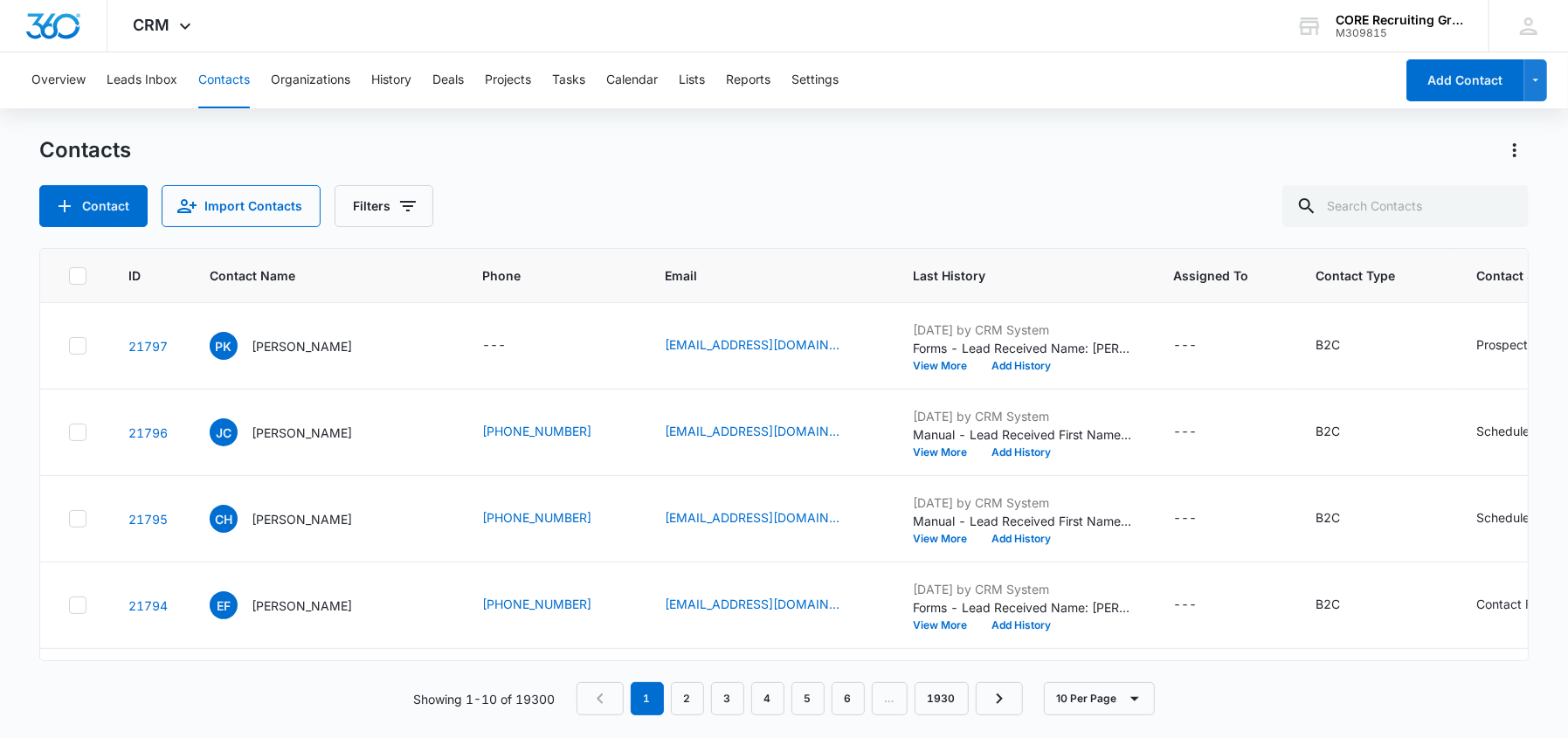
click at [69, 276] on div at bounding box center [77, 276] width 17 height 17
click at [68, 276] on input "checkbox" at bounding box center [68, 276] width 1 height 1
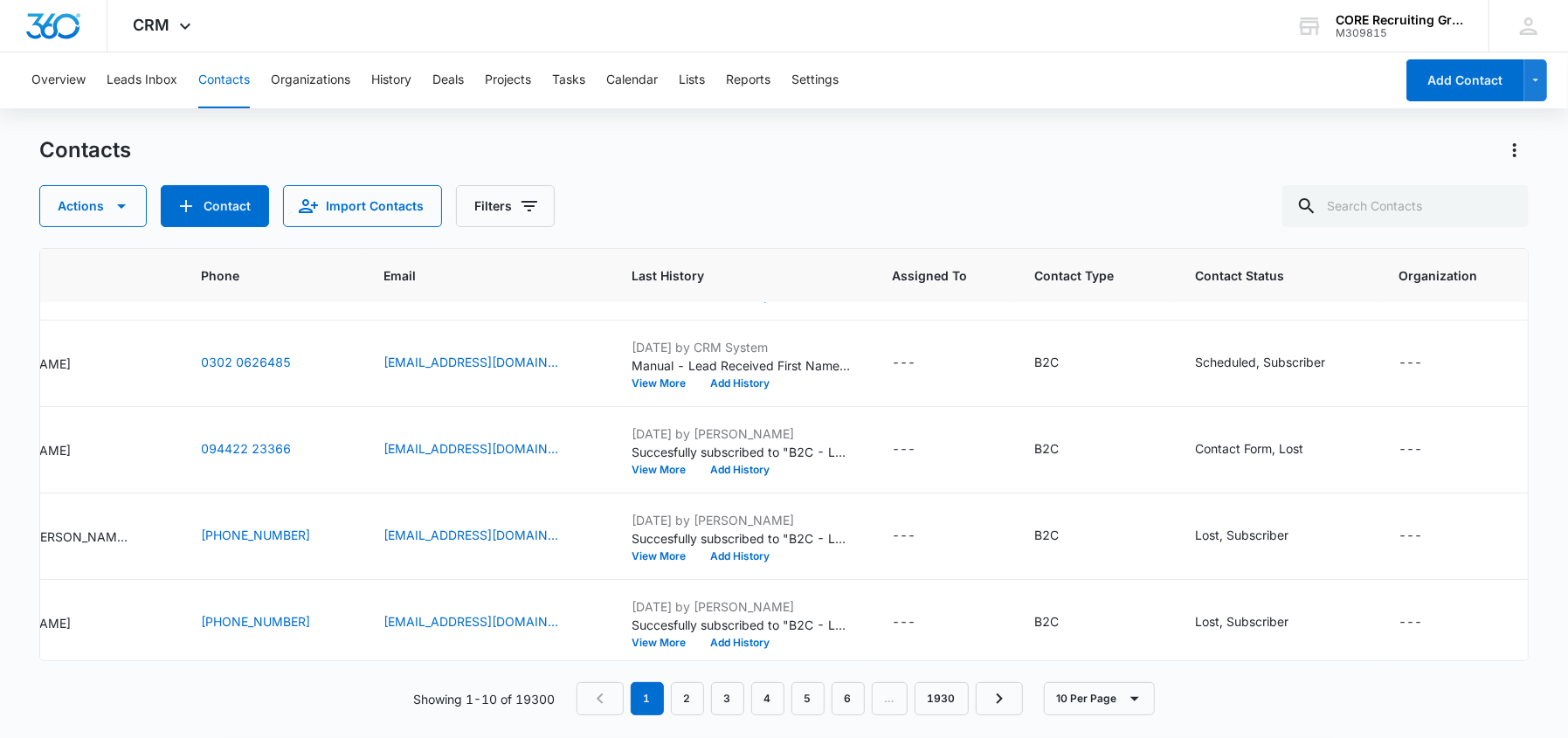
scroll to position [174, 281]
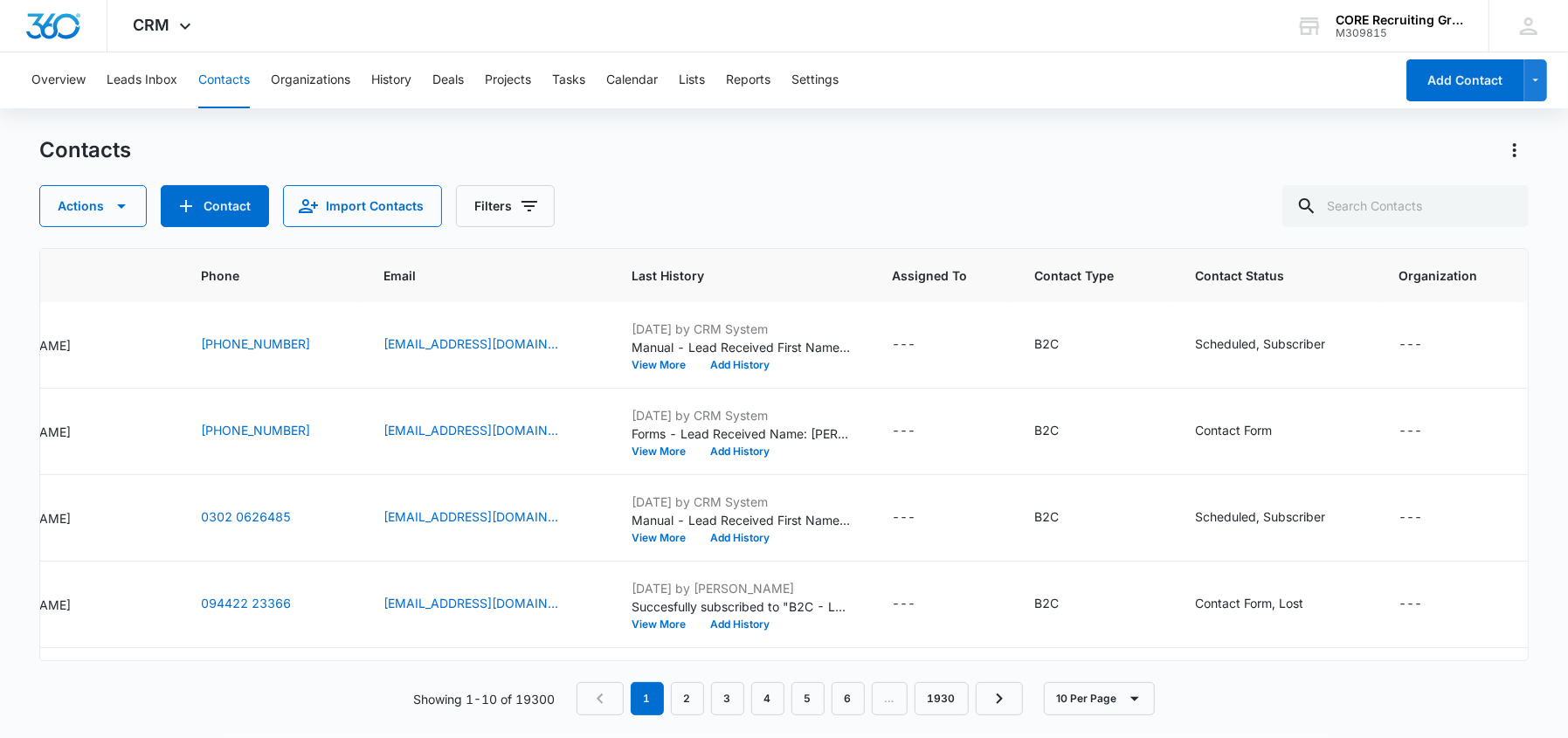
click at [1172, 567] on td "B2C" at bounding box center [1094, 605] width 161 height 87
click at [1113, 500] on td "B2C" at bounding box center [1094, 518] width 161 height 87
click at [133, 205] on button "Actions" at bounding box center [93, 206] width 108 height 42
click at [109, 339] on div "Assign Status" at bounding box center [100, 340] width 78 height 12
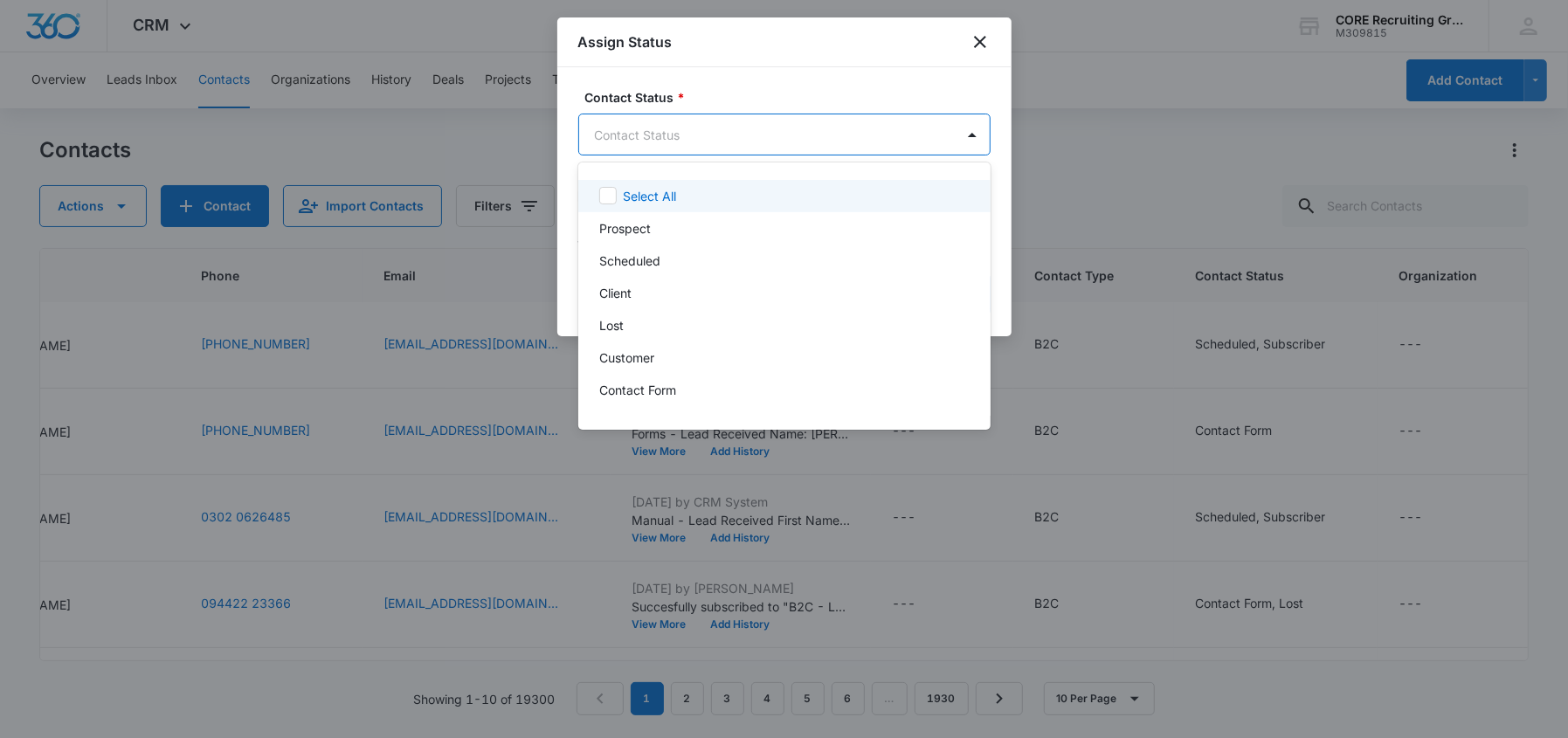
click at [678, 137] on body "CRM Apps Reputation Forms CRM Email Social Content Ads Intelligence Files Brand…" at bounding box center [784, 369] width 1568 height 738
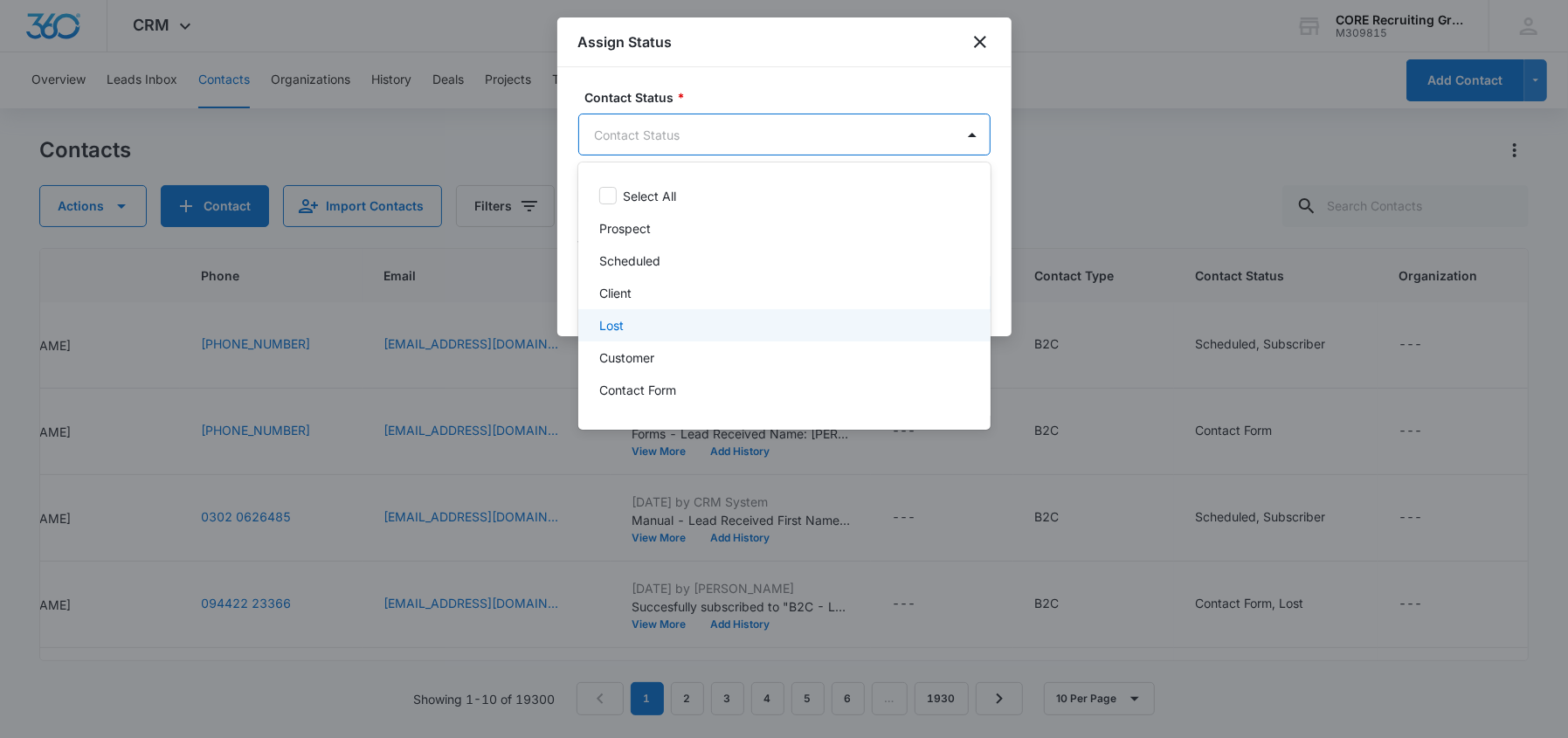
click at [619, 324] on p "Lost" at bounding box center [611, 325] width 25 height 18
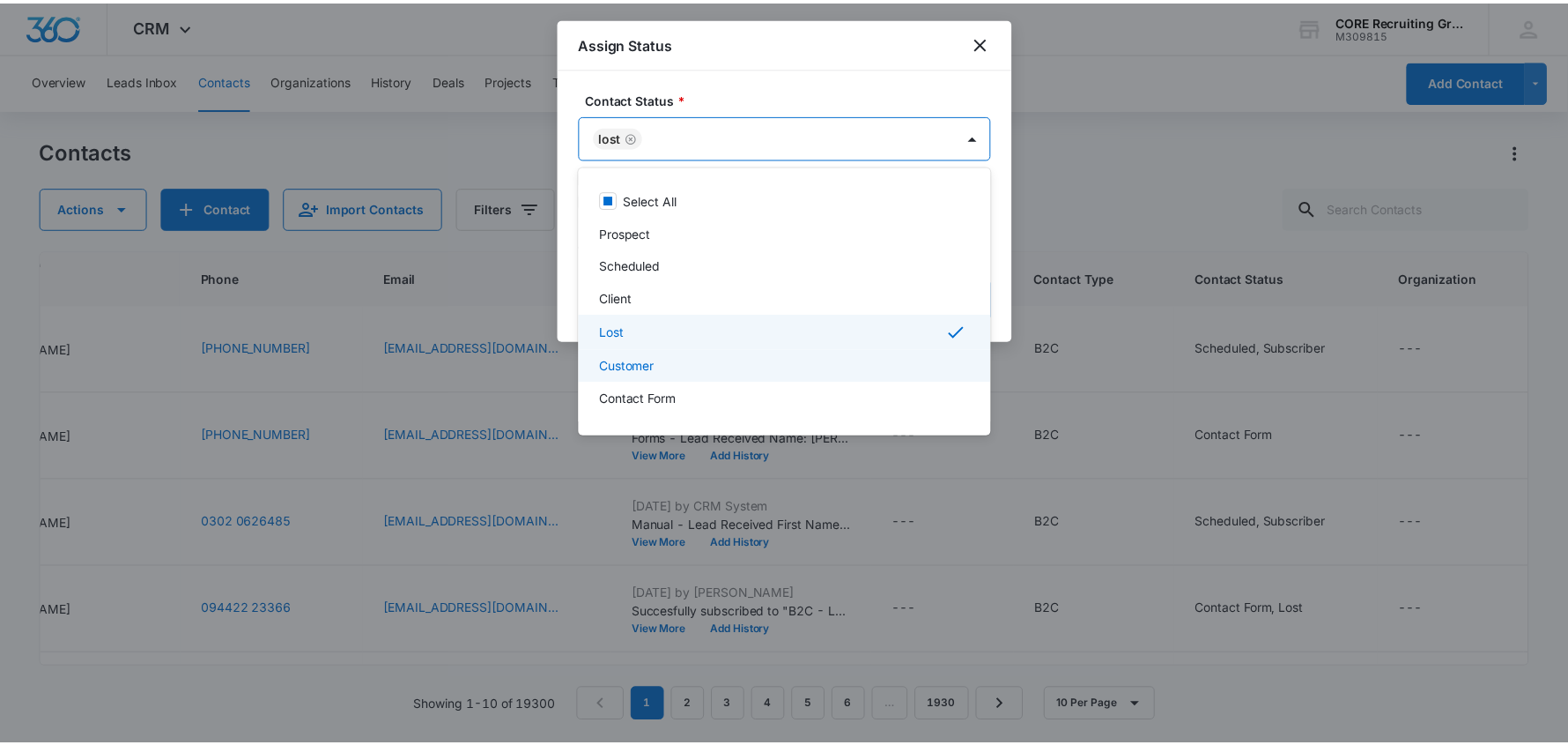
scroll to position [28, 0]
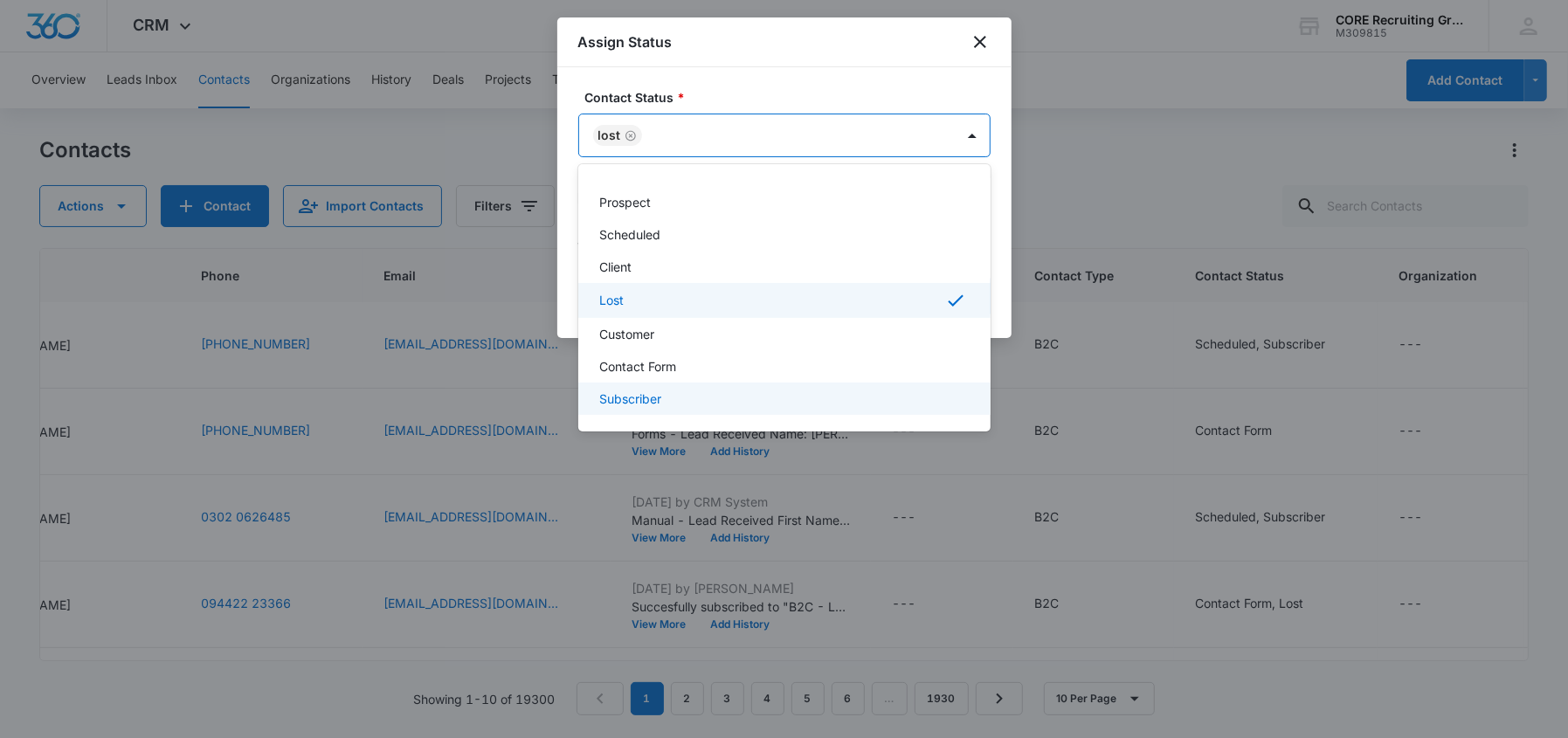
click at [673, 390] on div "Subscriber" at bounding box center [782, 399] width 367 height 18
click at [828, 134] on div at bounding box center [784, 369] width 1568 height 738
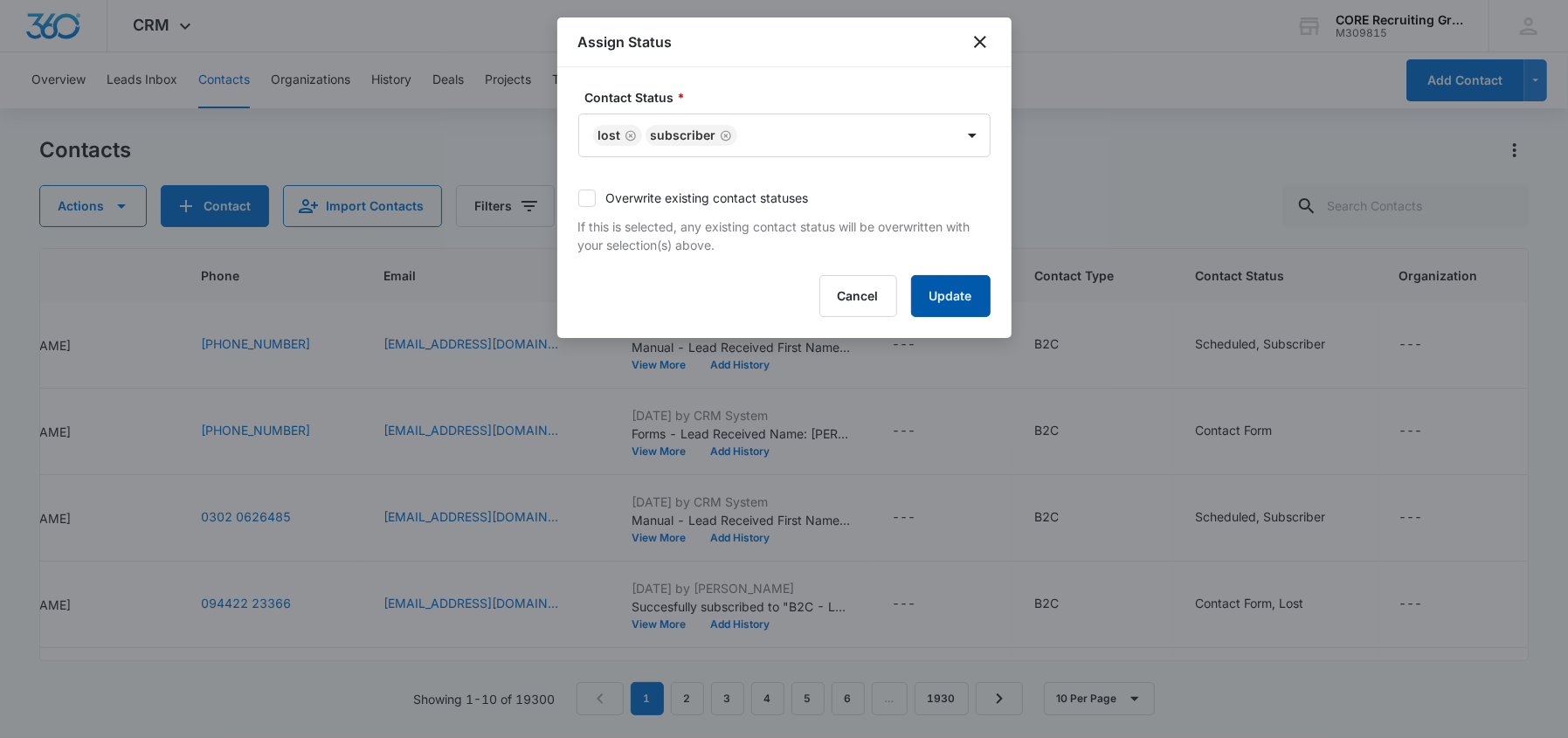
drag, startPoint x: 588, startPoint y: 200, endPoint x: 915, endPoint y: 306, distance: 343.8
click at [588, 200] on icon at bounding box center [587, 198] width 15 height 15
click at [578, 198] on input "Overwrite existing contact statuses" at bounding box center [578, 198] width 0 height 0
click at [936, 305] on button "Update" at bounding box center [950, 297] width 79 height 42
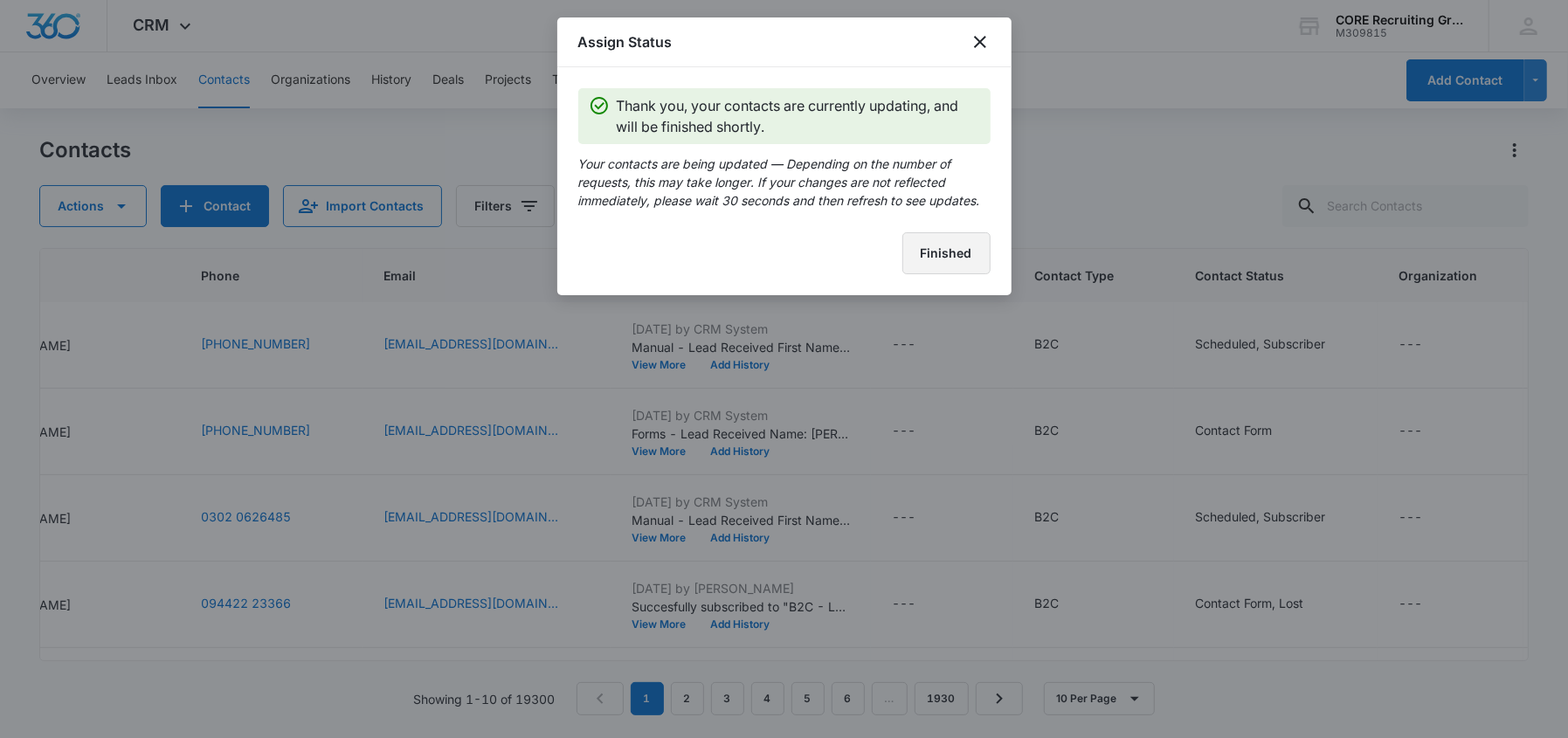
click at [953, 264] on button "Finished" at bounding box center [946, 254] width 89 height 42
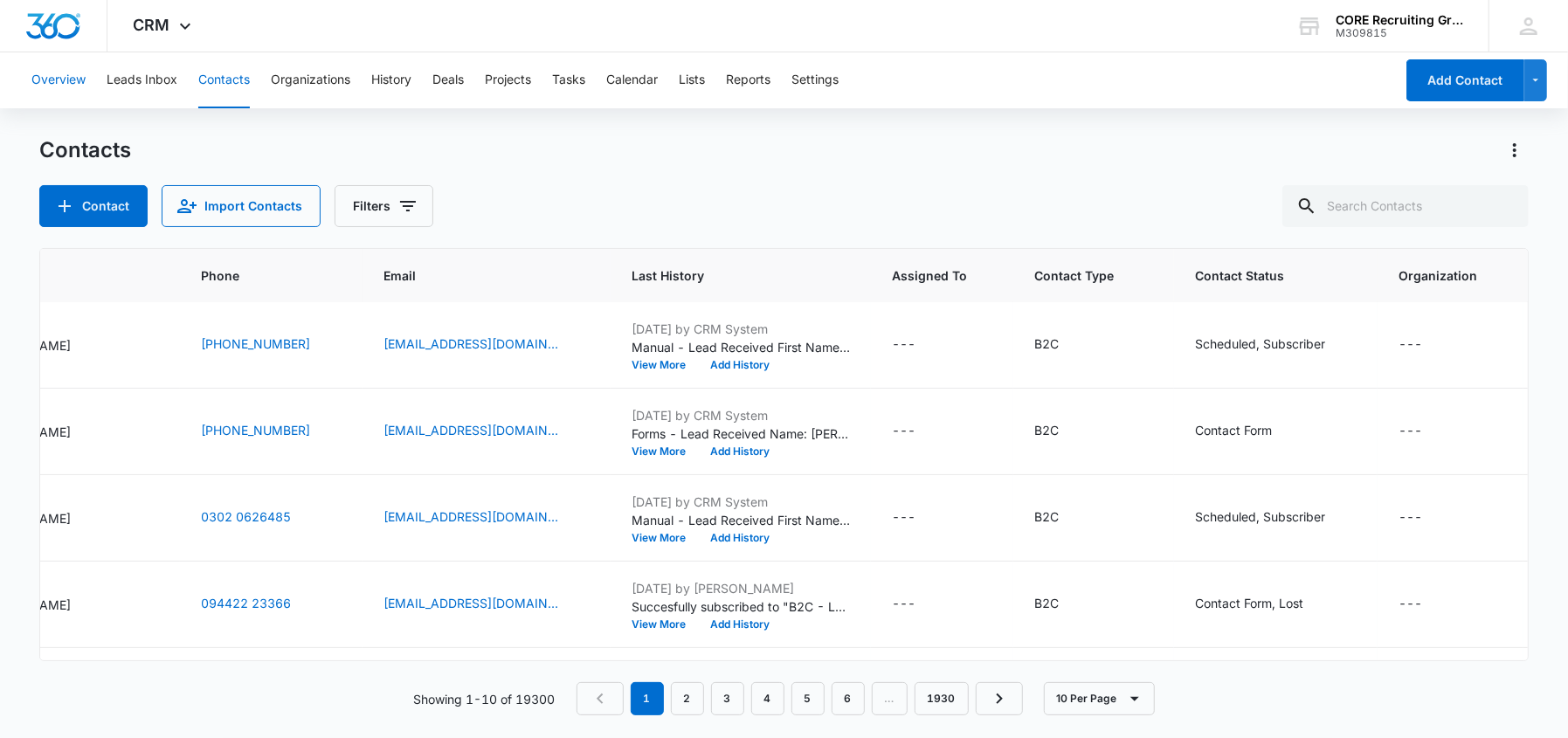
click at [59, 85] on button "Overview" at bounding box center [58, 80] width 54 height 56
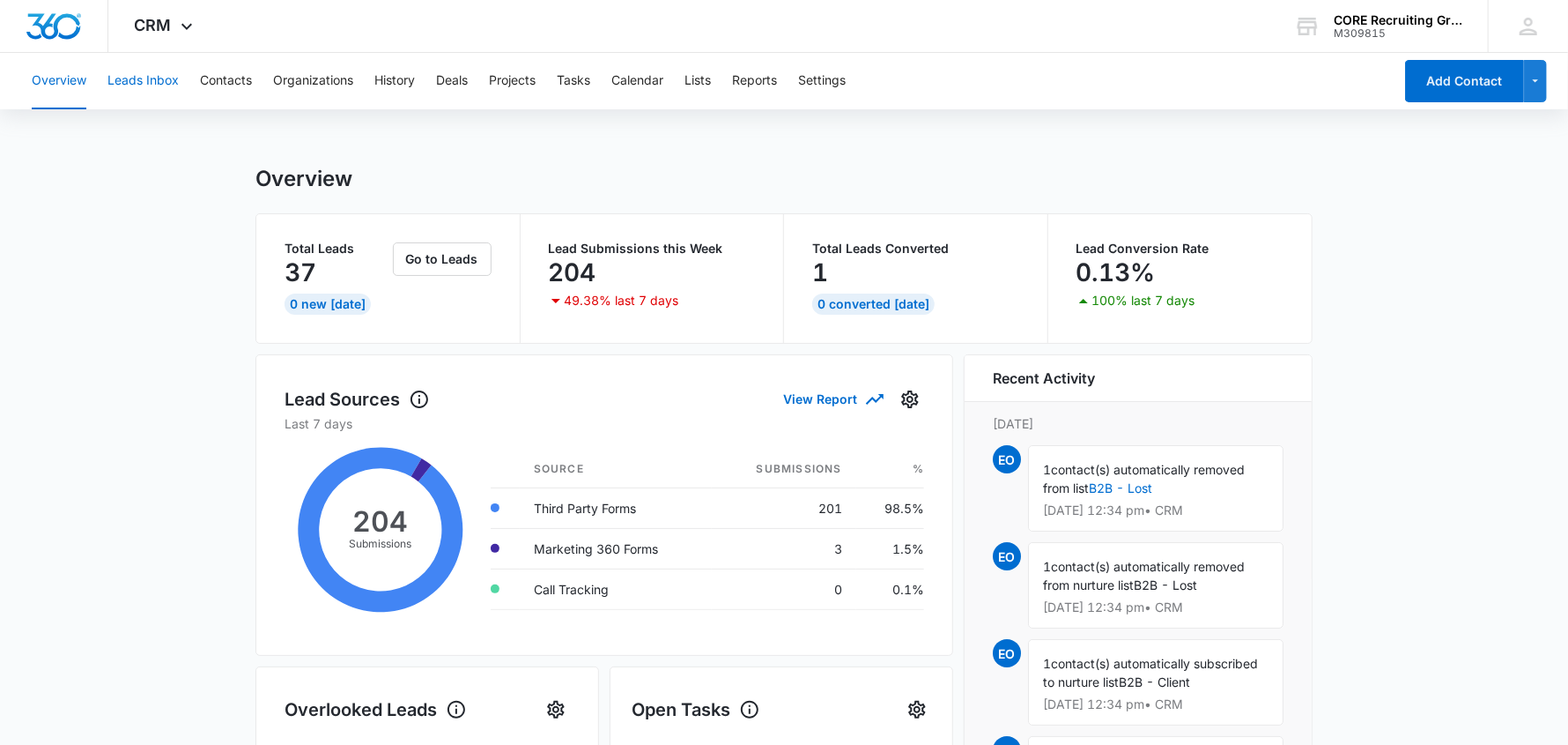
click at [143, 81] on button "Leads Inbox" at bounding box center [143, 81] width 71 height 57
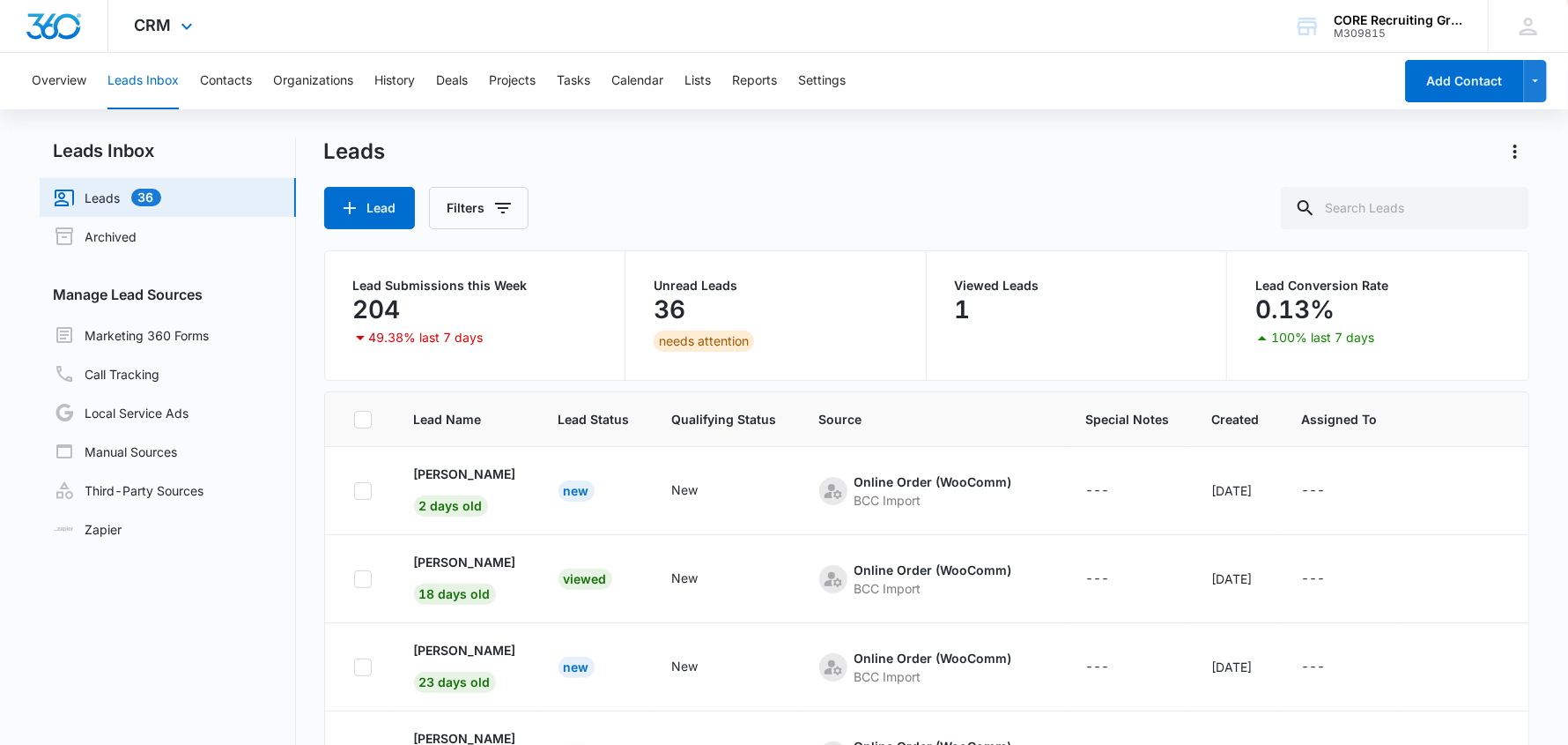
click at [77, 22] on img "Dashboard" at bounding box center [54, 26] width 57 height 26
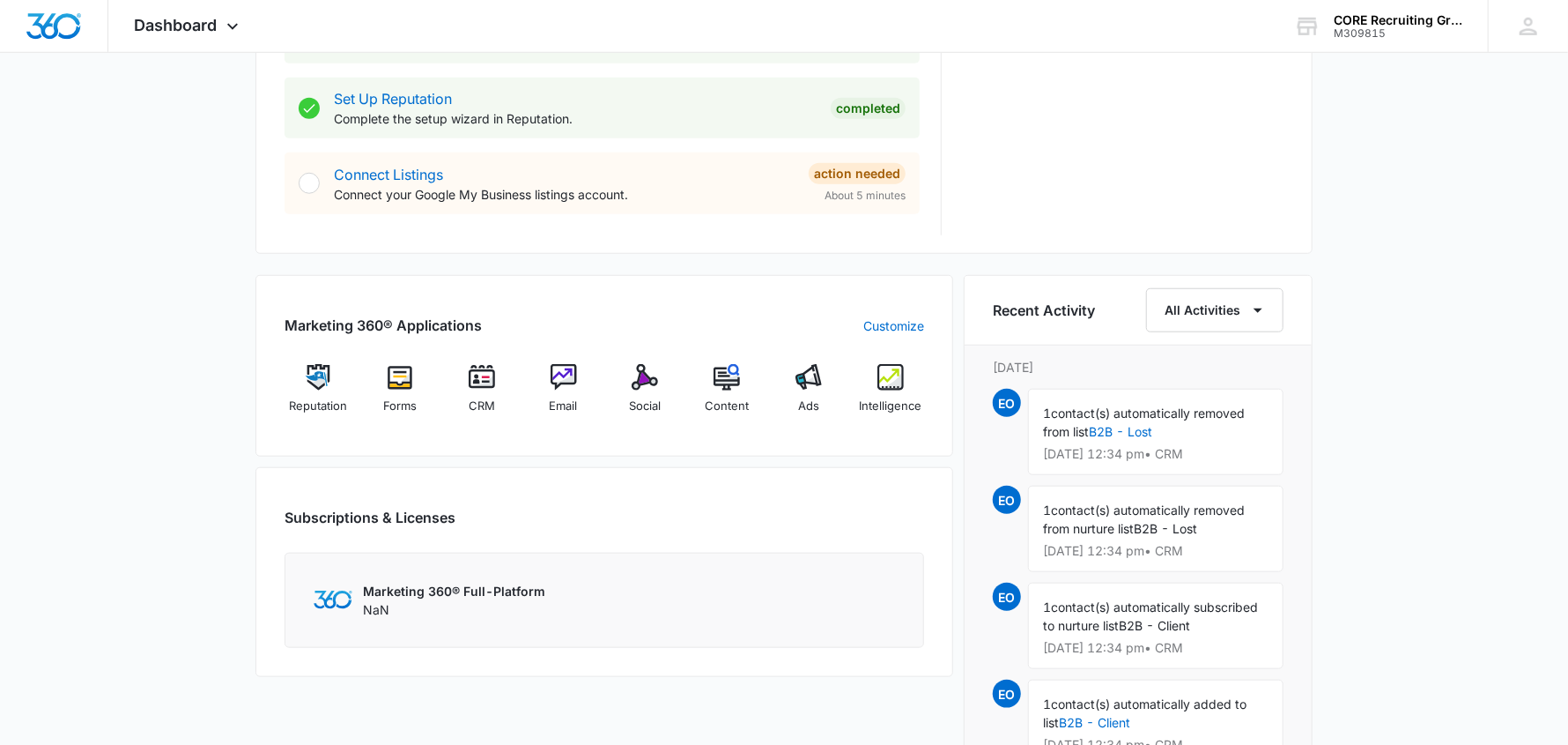
scroll to position [881, 0]
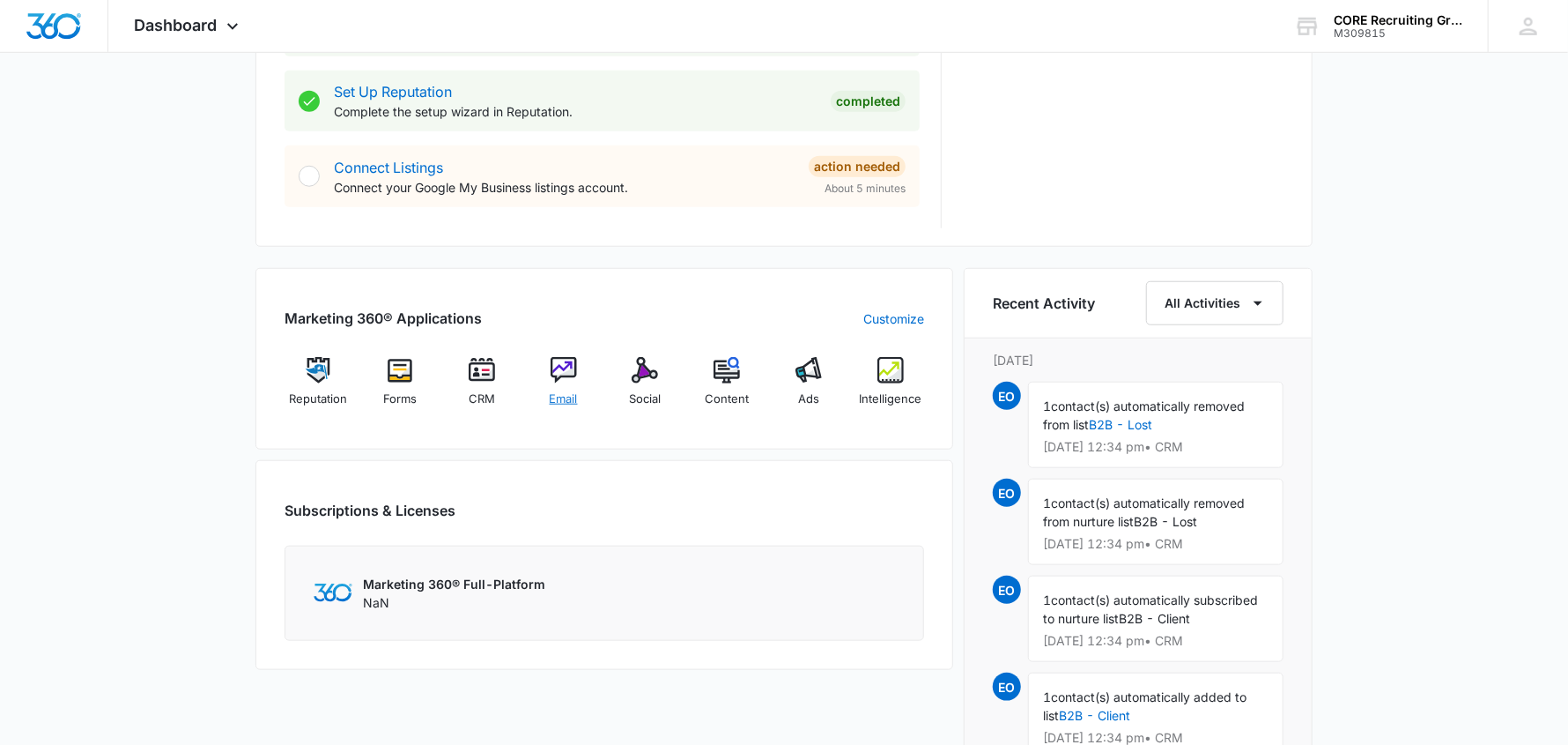
click at [562, 368] on img at bounding box center [563, 370] width 26 height 26
